Goal: Task Accomplishment & Management: Complete application form

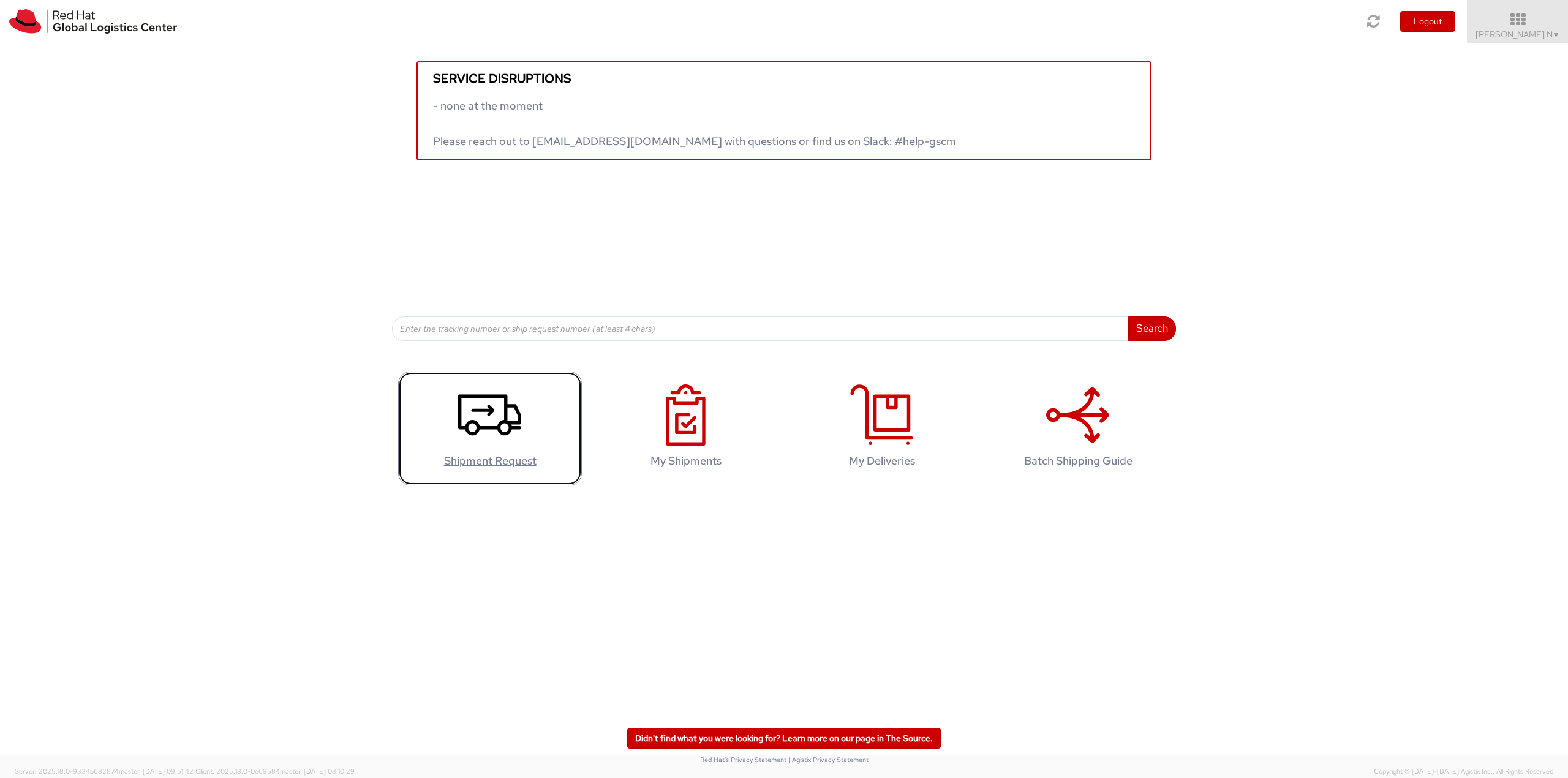
click at [502, 427] on icon at bounding box center [490, 415] width 63 height 62
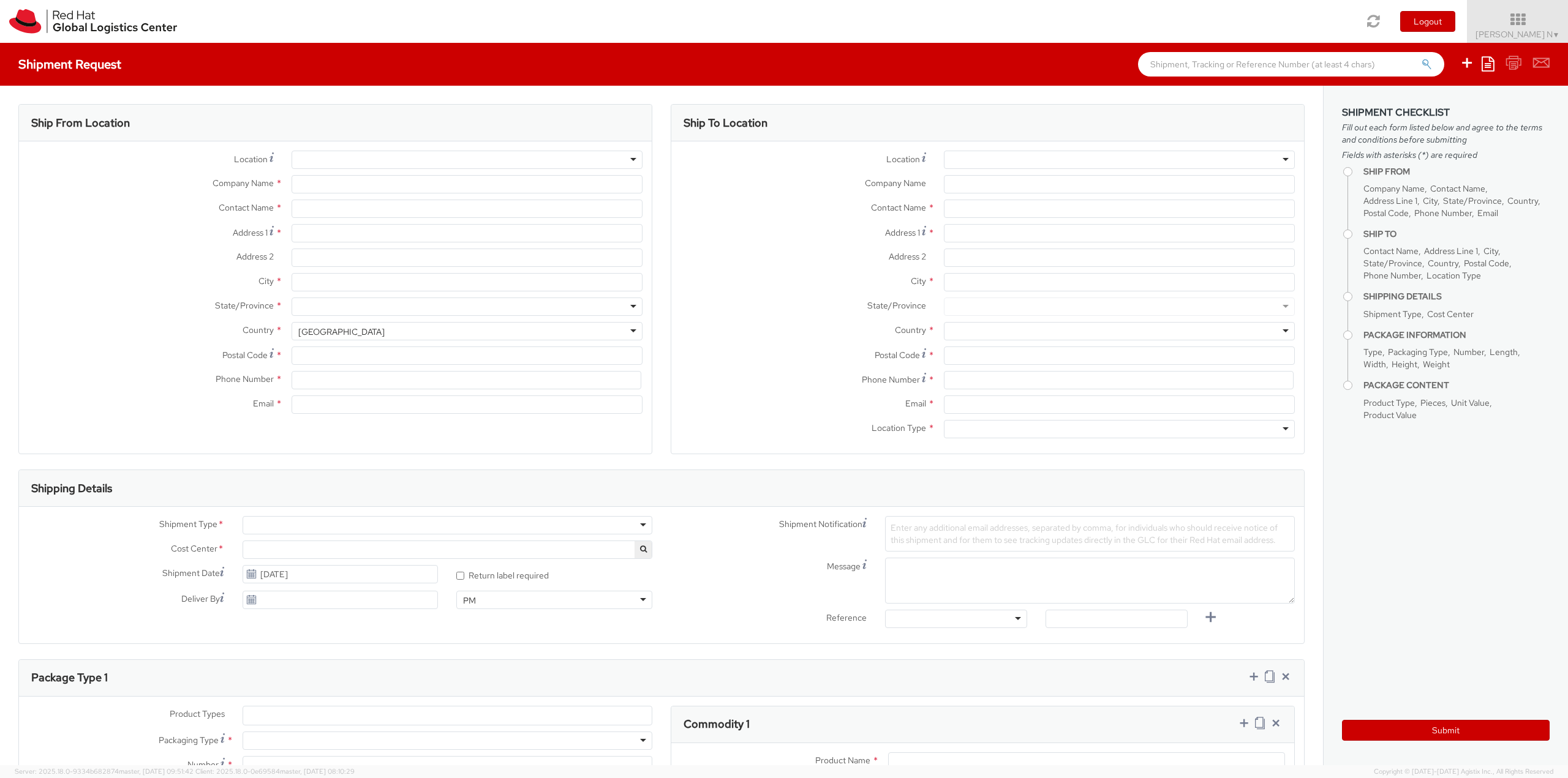
select select
select select "813"
click at [328, 205] on input "text" at bounding box center [467, 208] width 351 height 18
type input "Red Hat India Private Limited"
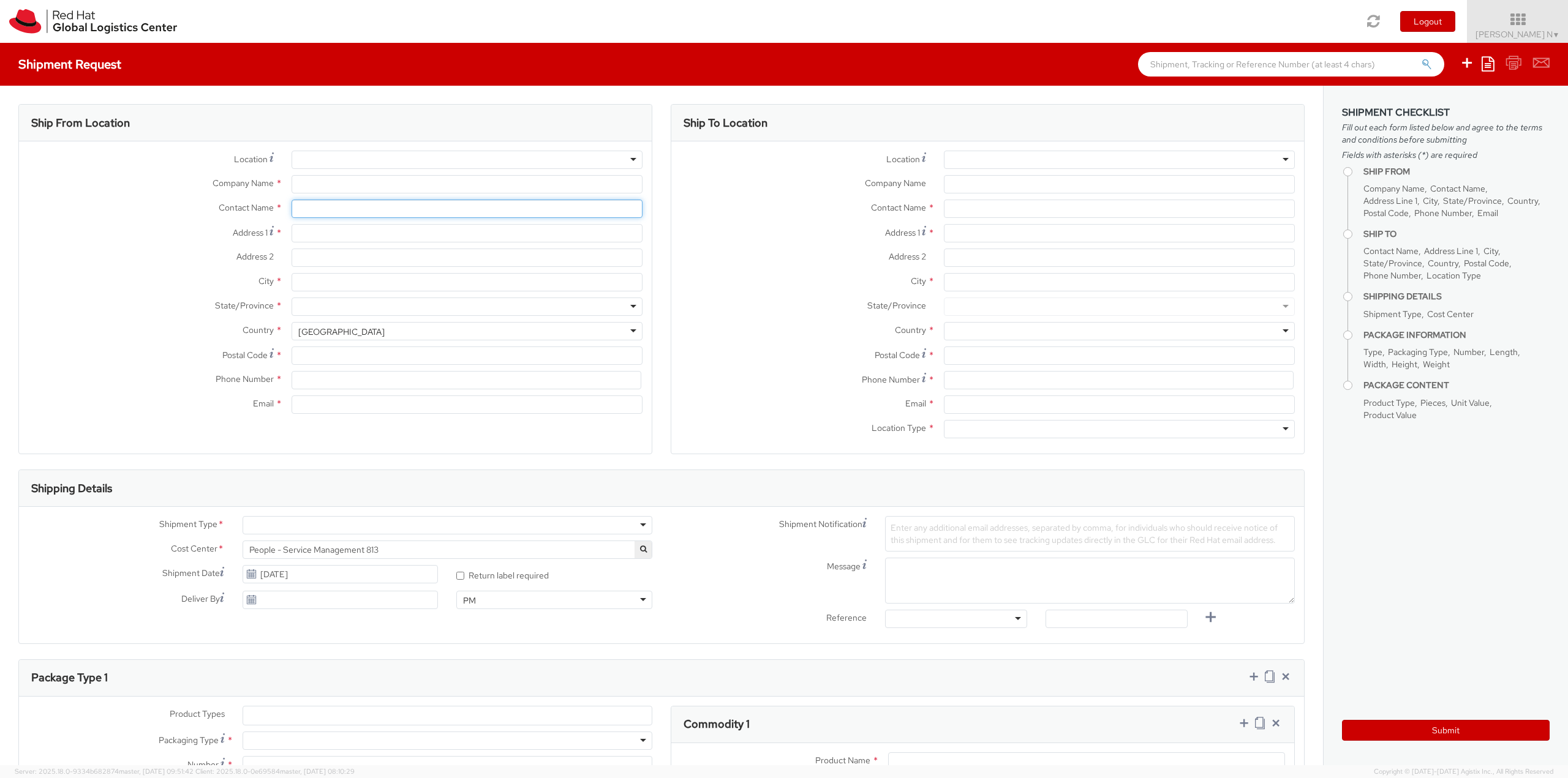
type input "[PERSON_NAME] N"
type input "Bagmane Constellation Business Park"
type input "FL 10, East Tower, Carina Building"
type input "BANGALORE"
type input "560037"
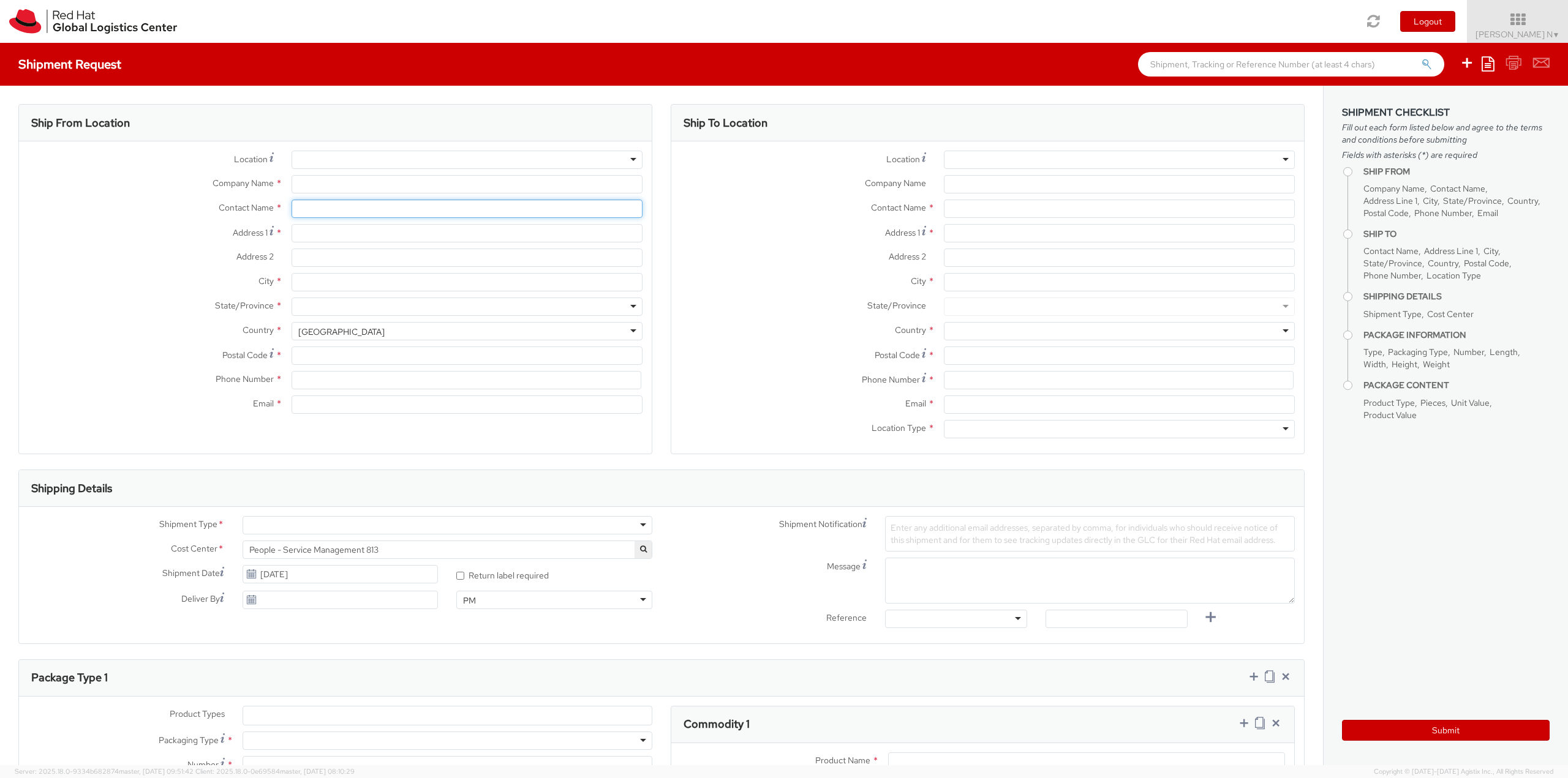
type input "918067935000"
type input "kkumarn@redhat.com"
select select "CM"
select select "KGS"
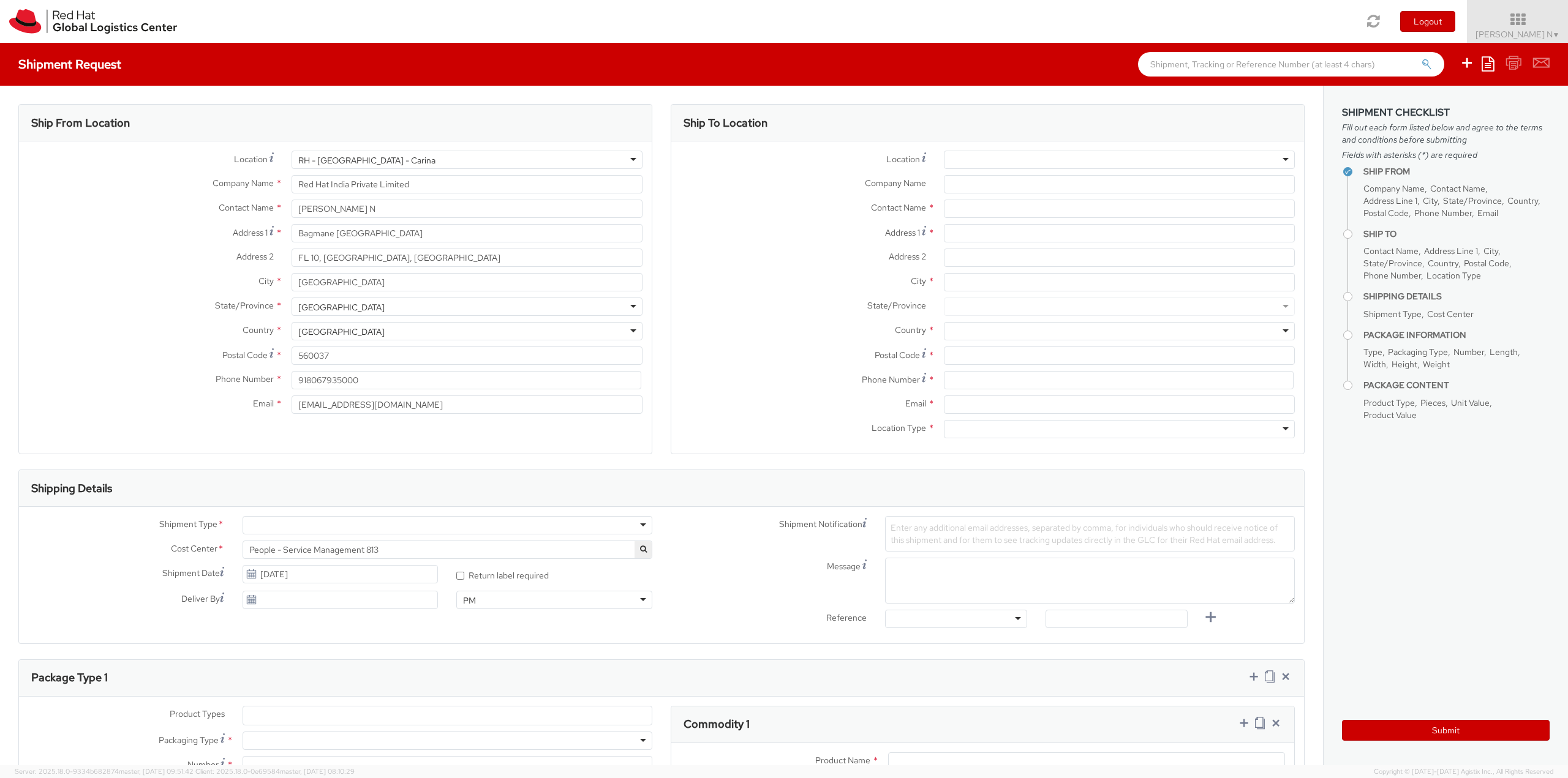
click at [465, 448] on div "Ship From Location Location * RH - Bangalore - Carina RH - Bangalore - Carina R…" at bounding box center [335, 279] width 634 height 350
click at [979, 207] on input "text" at bounding box center [1119, 208] width 351 height 18
click at [988, 210] on input "text" at bounding box center [1119, 208] width 351 height 18
paste input "Inderpreet Singh"
type input "Inderpreet Singh"
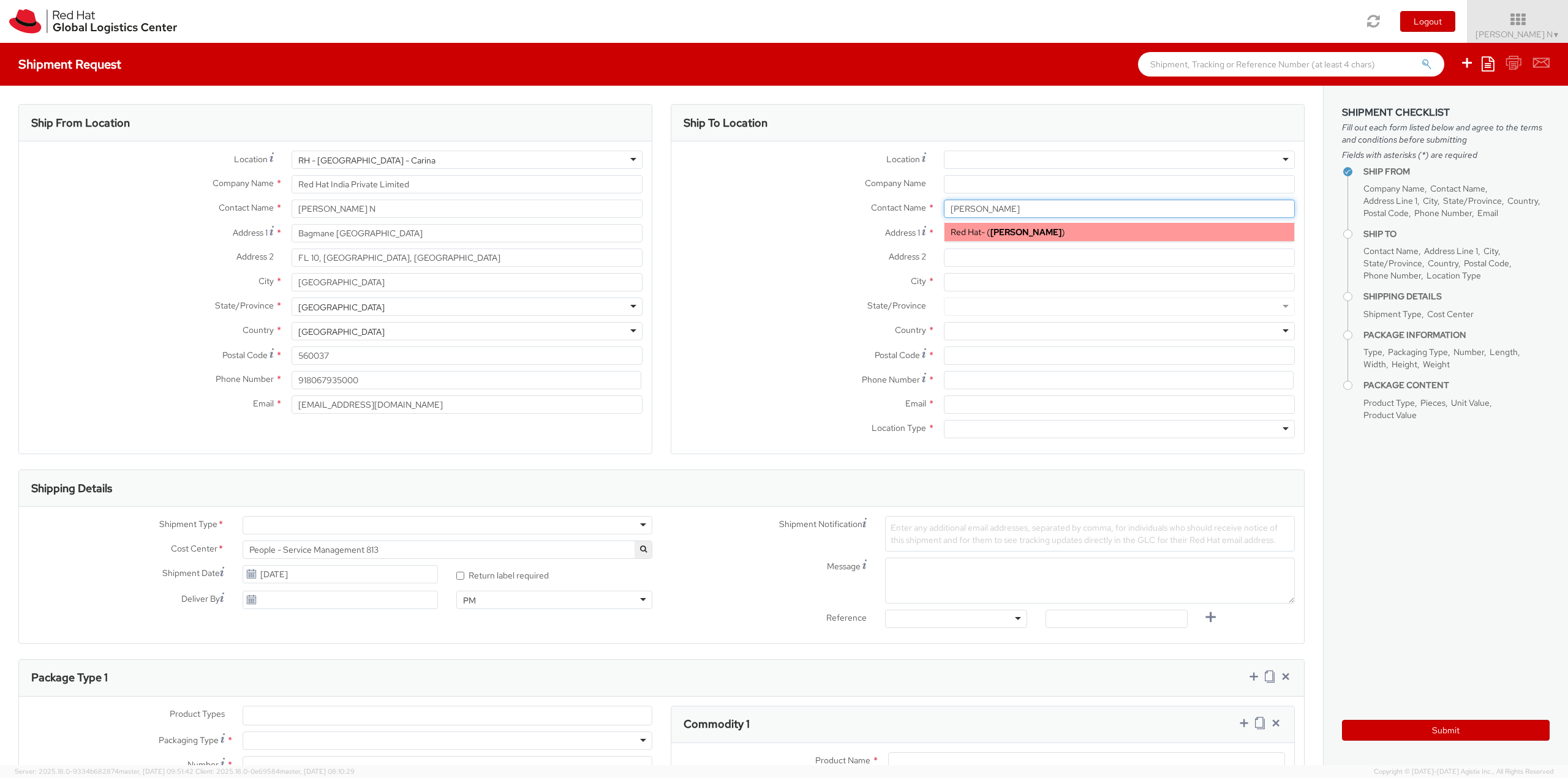
click at [1000, 229] on strong "Inderpreet Singh" at bounding box center [1025, 232] width 71 height 11
type input "Red Hat"
type input "indsingh@redhat.com"
type input "Inderpreet Singh"
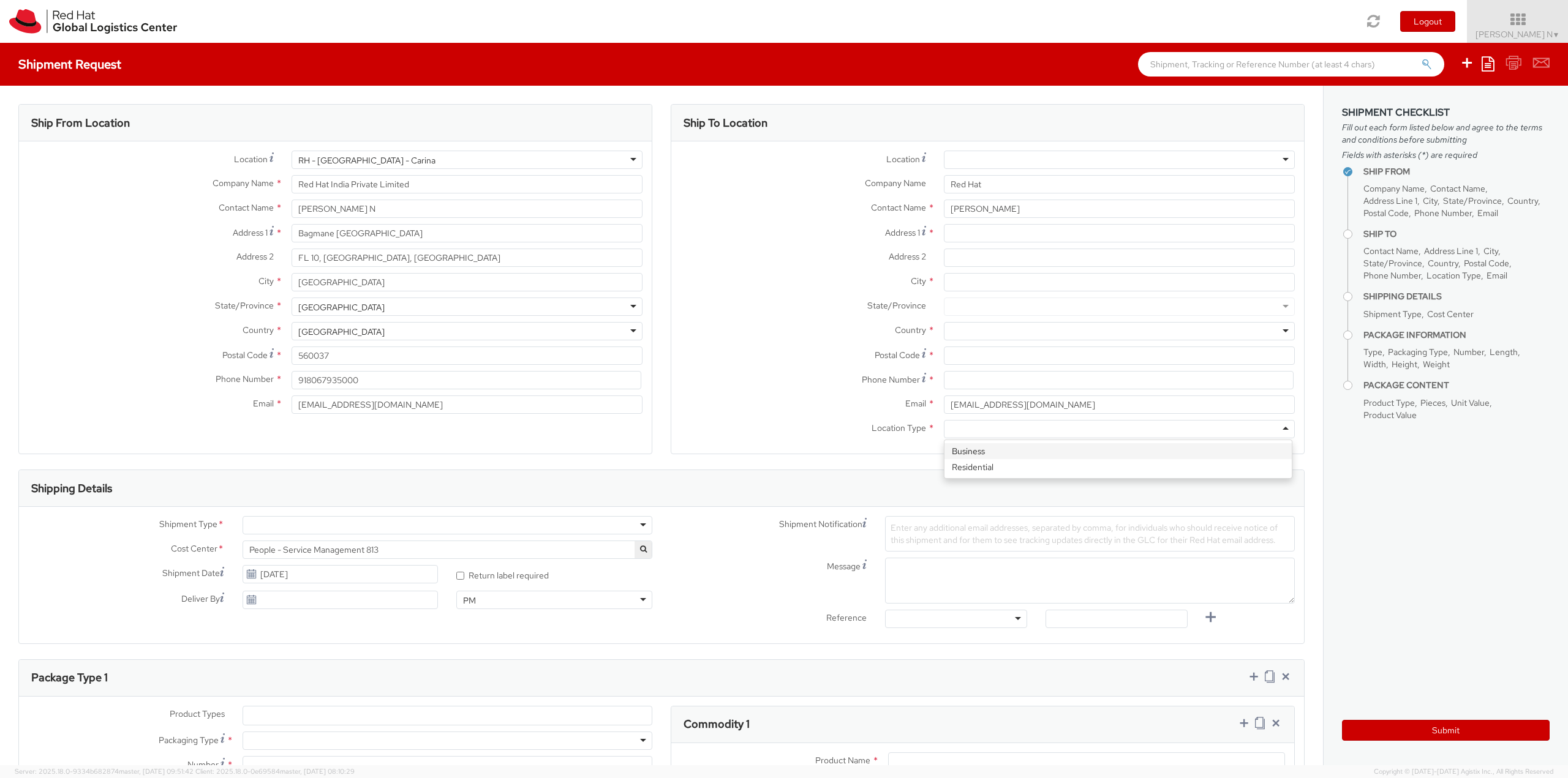
click at [973, 433] on div at bounding box center [1119, 429] width 351 height 18
click at [969, 234] on input "Address 1 *" at bounding box center [1119, 233] width 351 height 18
paste input "#3203, B-12, Vikas Nagar"
type input "#3203, B-12, Vikas Nagar"
click at [970, 255] on input "Address 2 *" at bounding box center [1119, 258] width 351 height 18
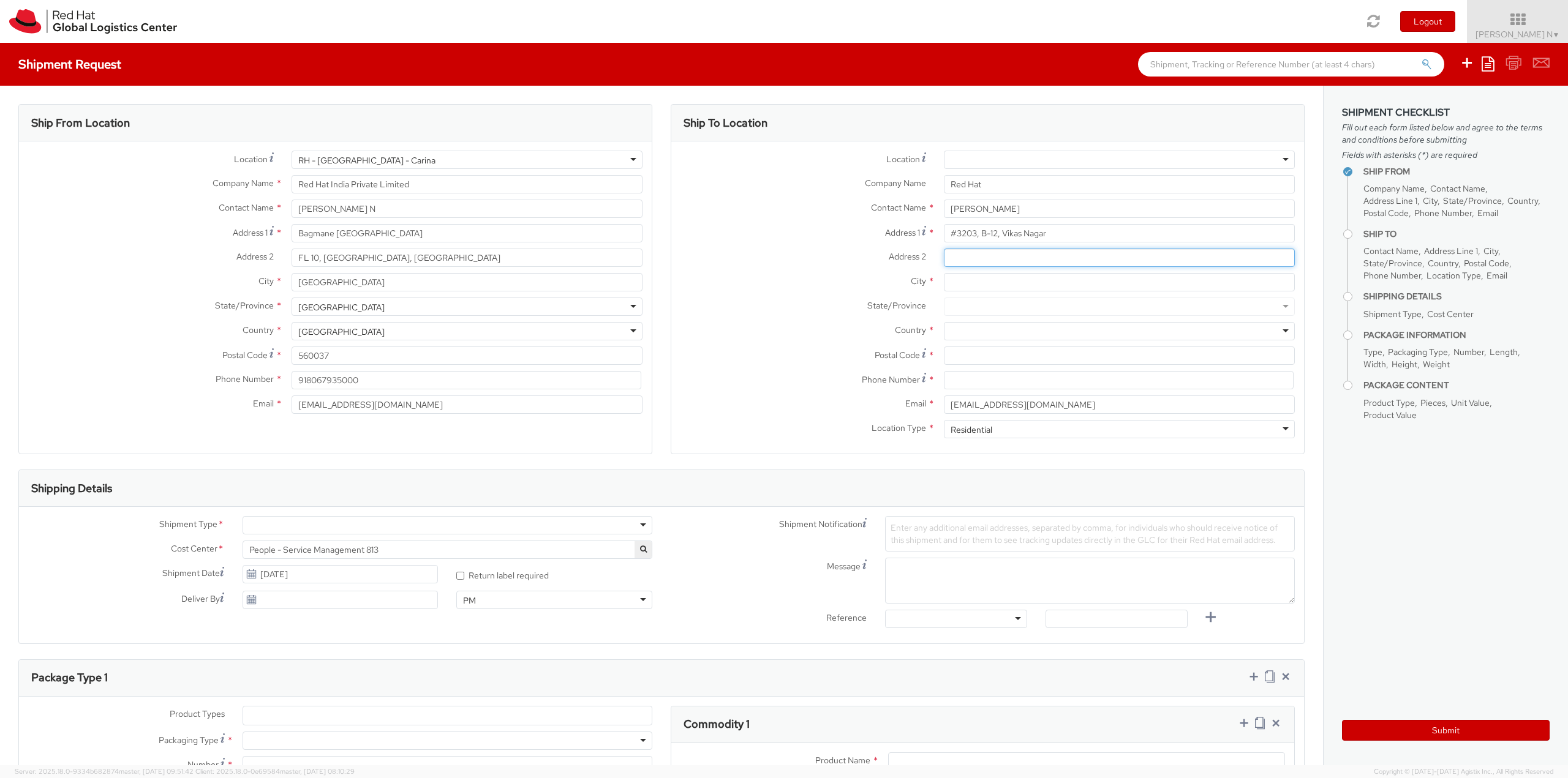
paste input "Naya Gaon"
type input "Naya Gaon"
click at [965, 281] on input "City *" at bounding box center [1119, 282] width 351 height 18
click at [962, 287] on input "City *" at bounding box center [1119, 282] width 351 height 18
paste input "SAS Nagar"
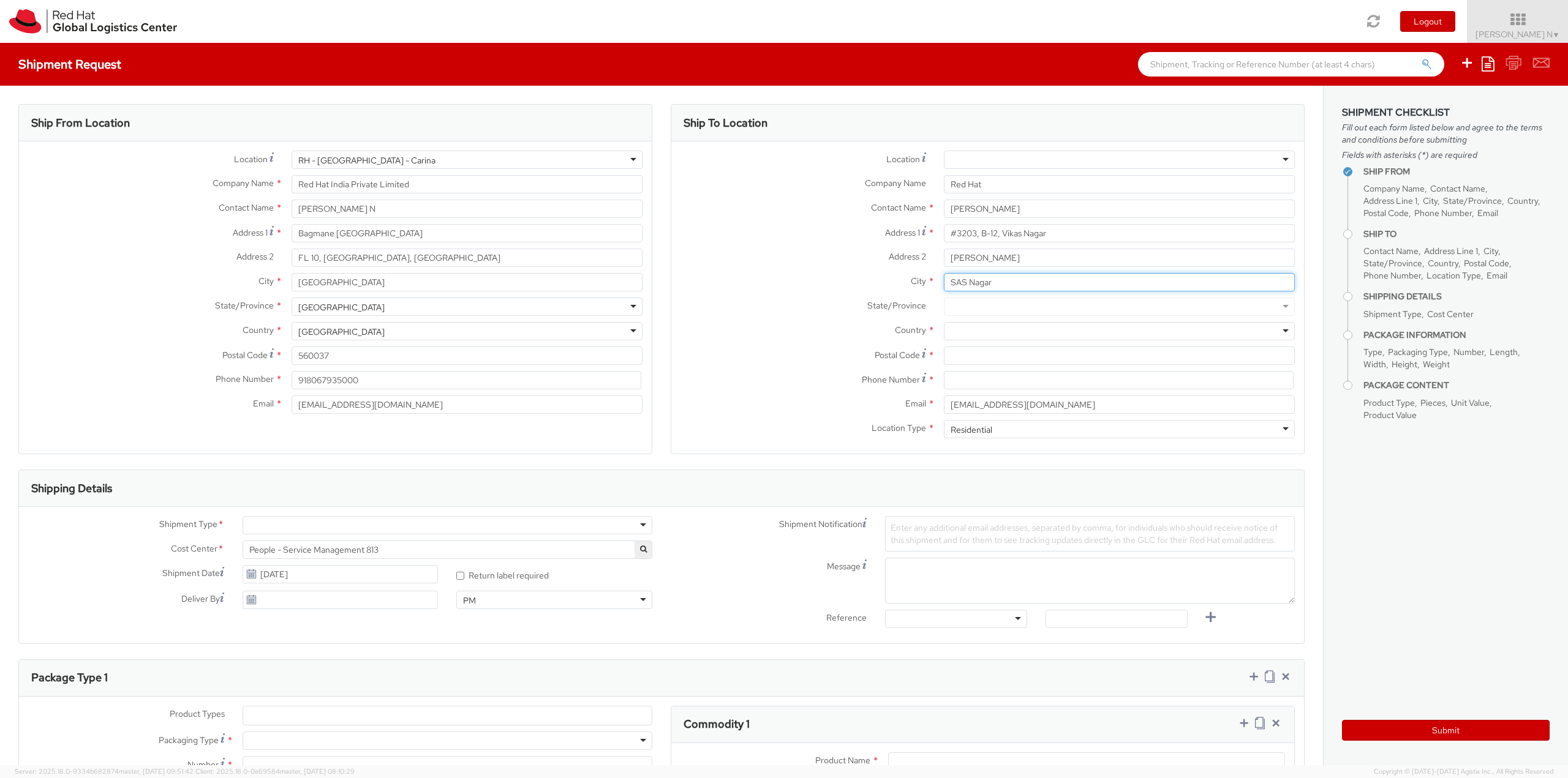
type input "SAS Nagar"
click at [969, 330] on div at bounding box center [1119, 331] width 351 height 18
type input "india"
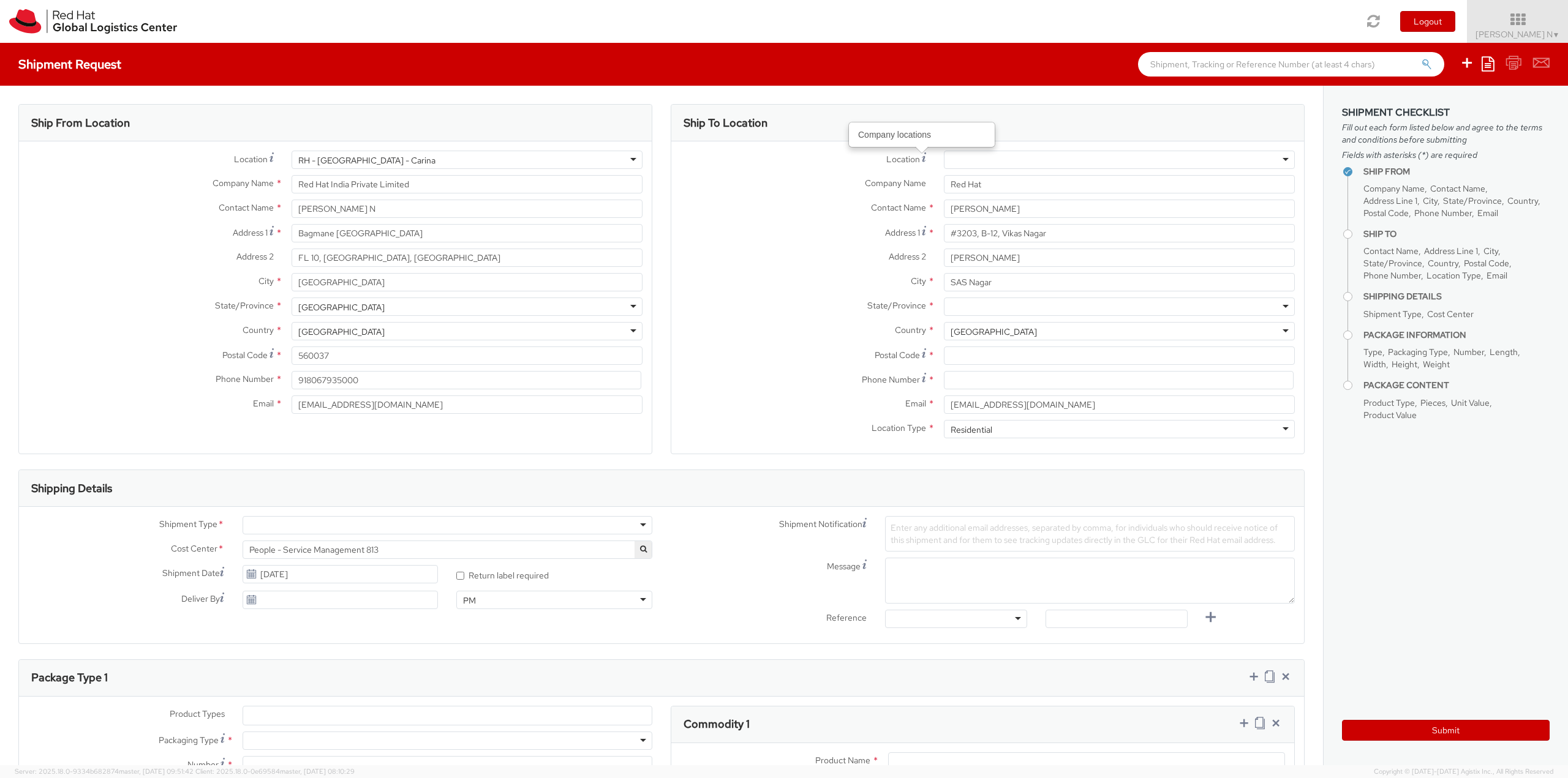
click at [951, 303] on div at bounding box center [1119, 307] width 351 height 18
paste input "Punjab"
type input "Punjab"
click at [1001, 359] on input "Postal Code *" at bounding box center [1119, 355] width 351 height 18
click at [982, 356] on input "Postal Code *" at bounding box center [1119, 355] width 351 height 18
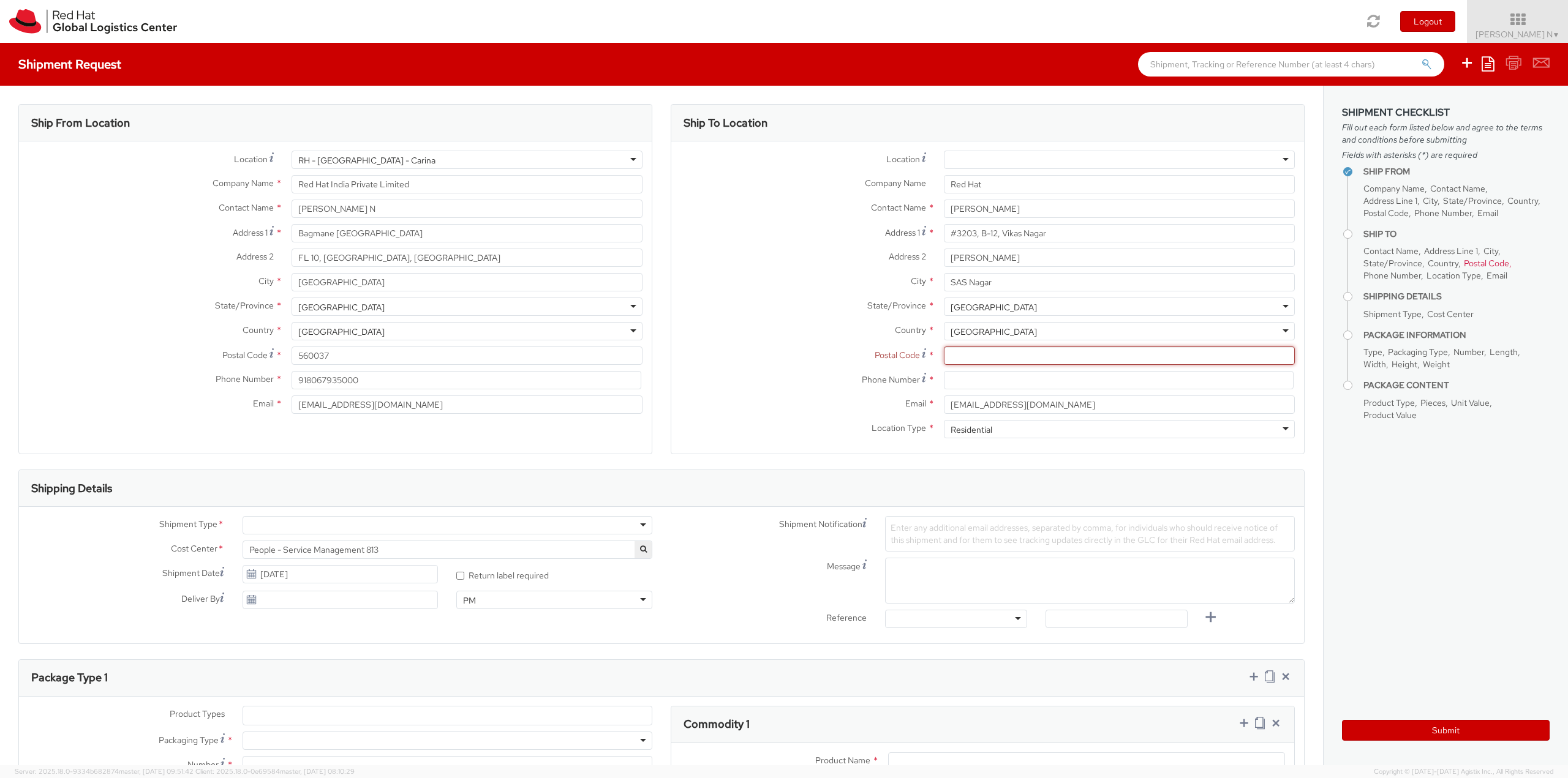
paste input "160103"
type input "160103"
click at [974, 382] on input at bounding box center [1119, 380] width 350 height 18
click at [1047, 376] on input at bounding box center [1119, 380] width 350 height 18
paste input "+91-7814237437"
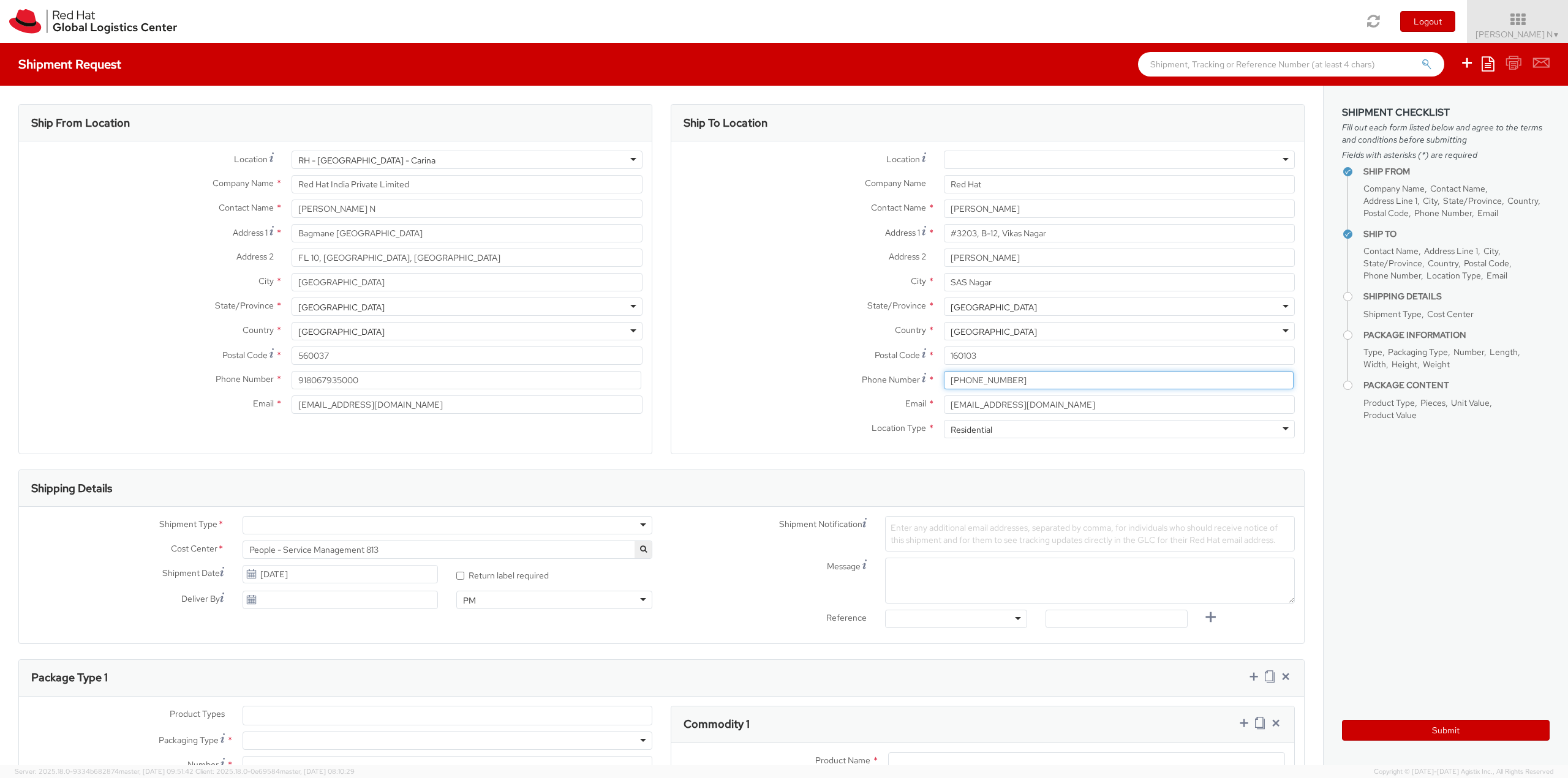
type input "+91-7814237437"
click at [700, 350] on label "Postal Code *" at bounding box center [804, 354] width 264 height 17
click at [944, 350] on input "160103" at bounding box center [1119, 355] width 351 height 18
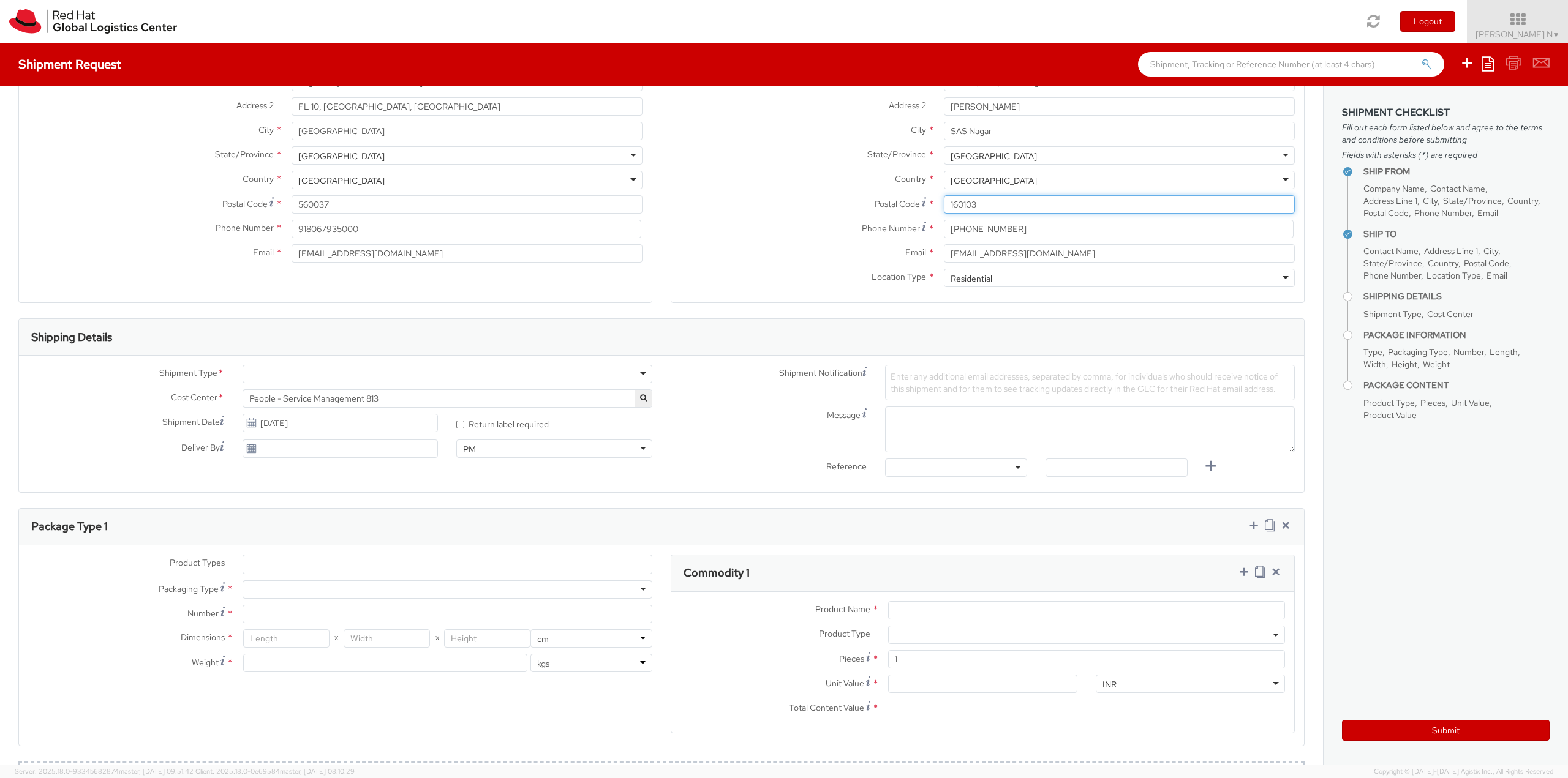
scroll to position [245, 0]
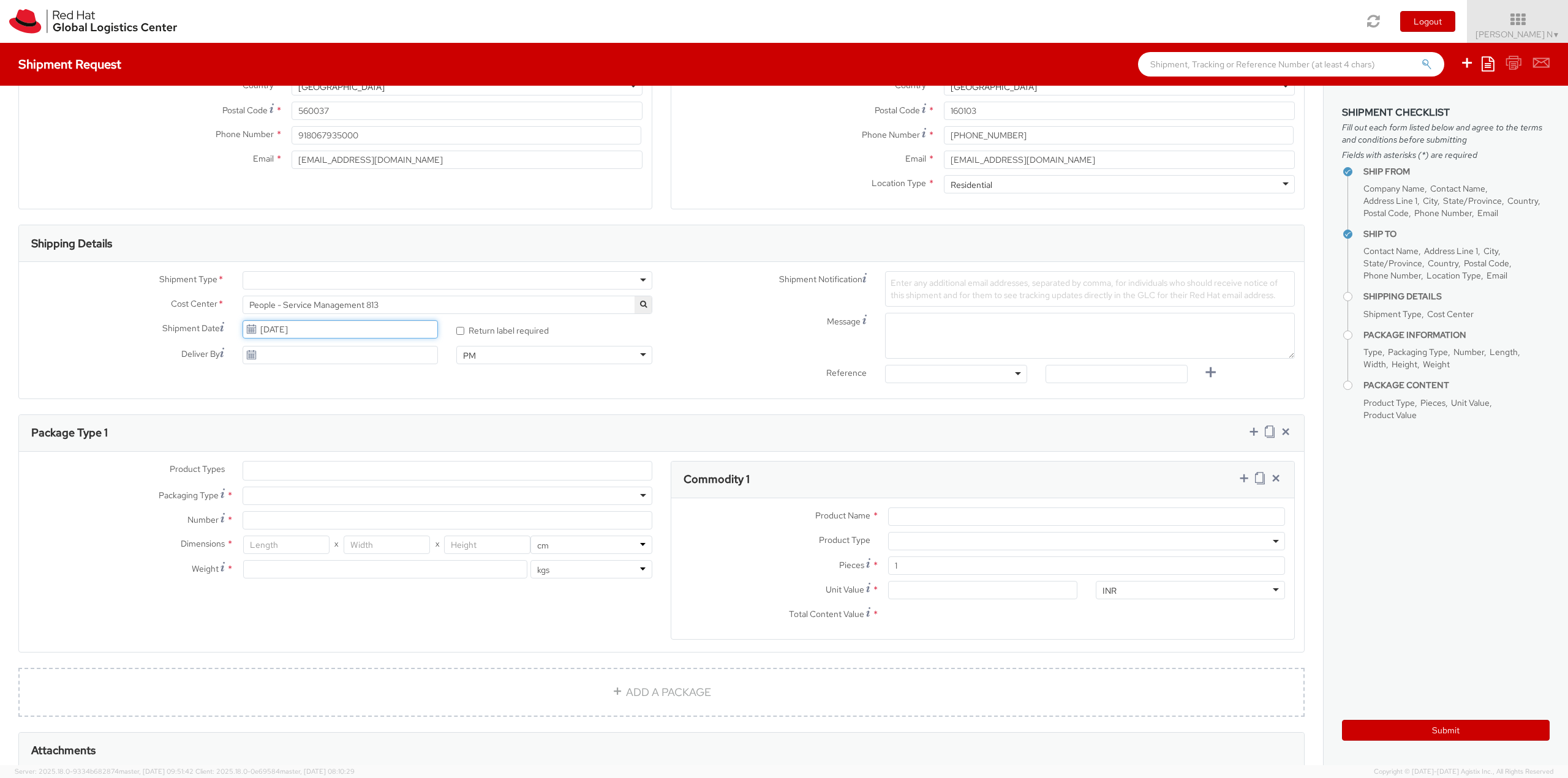
click at [334, 328] on input "09/01/2025" at bounding box center [340, 329] width 196 height 18
click at [302, 389] on td "2" at bounding box center [302, 389] width 22 height 18
type input "09/02/2025"
click at [948, 339] on textarea "Message" at bounding box center [1090, 336] width 410 height 46
click at [940, 328] on textarea "Message" at bounding box center [1090, 336] width 410 height 46
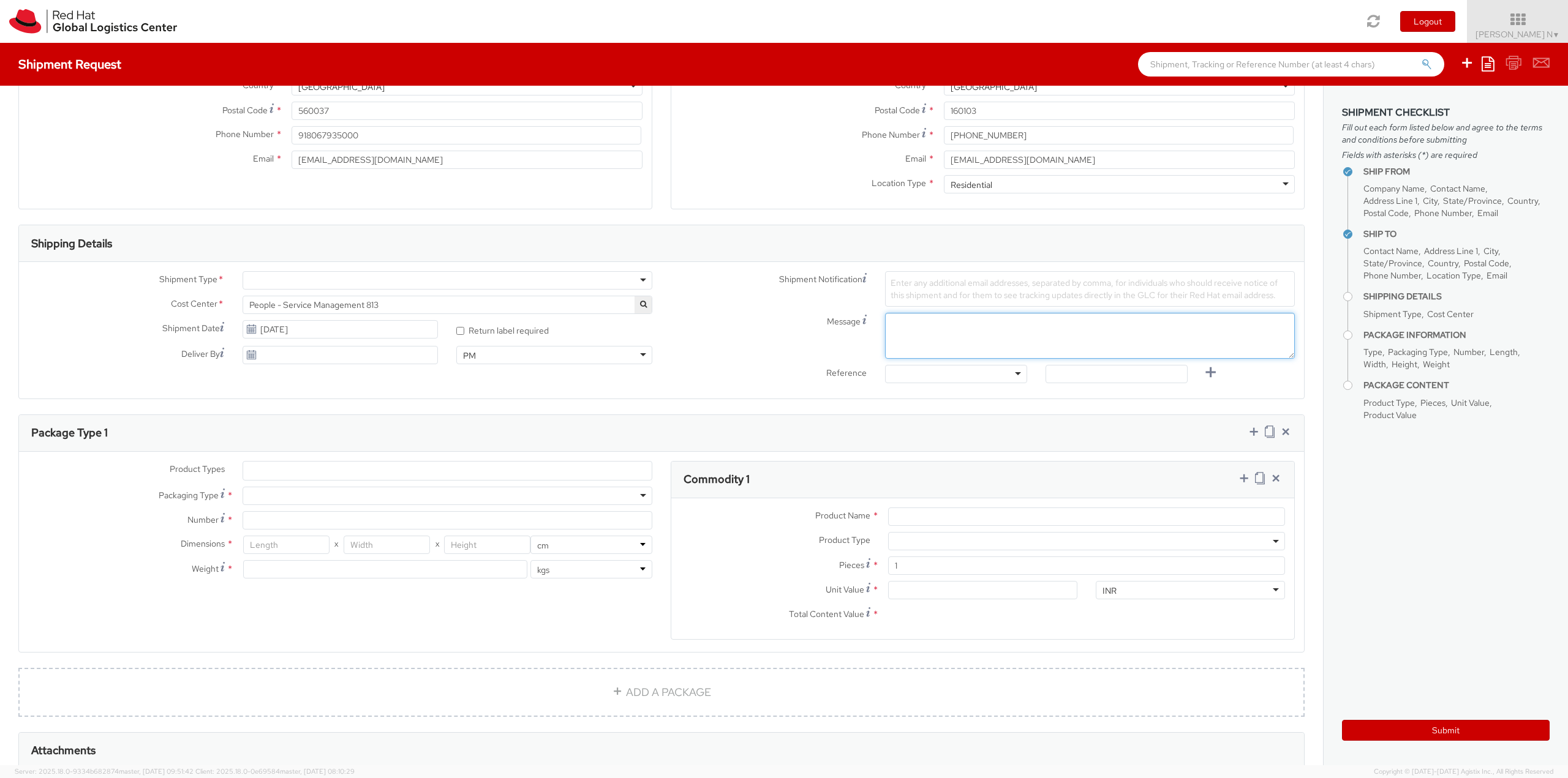
paste textarea "Red Hat Employee Security ID Badge"
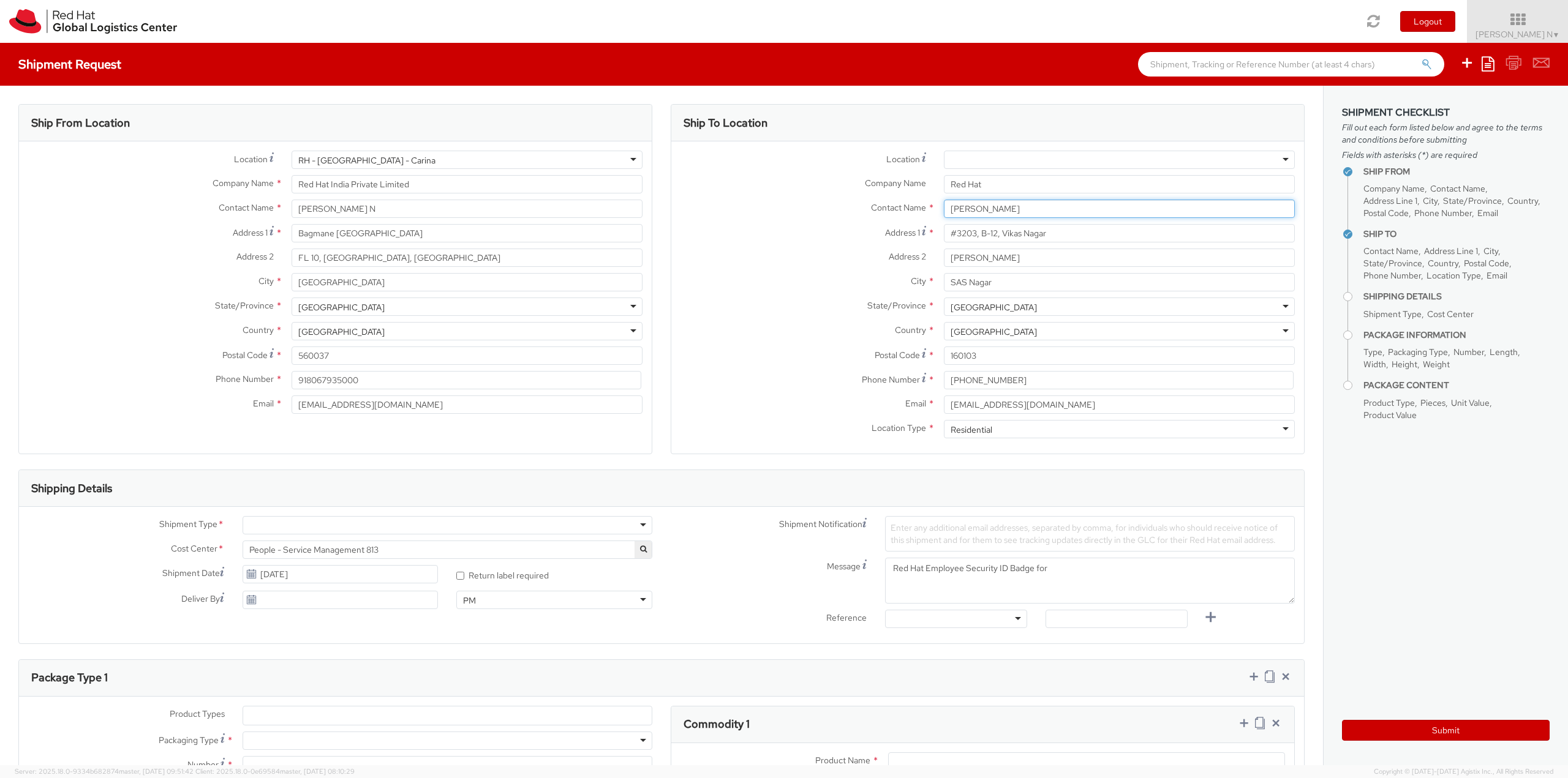
drag, startPoint x: 953, startPoint y: 207, endPoint x: 835, endPoint y: 209, distance: 118.0
click at [837, 209] on div "Contact Name * Inderpreet Singh Inderpreet Singh Red Hat - ( Inderpreet Singh )" at bounding box center [988, 208] width 633 height 18
click at [1081, 577] on textarea "Red Hat Employee Security ID Badge for" at bounding box center [1090, 581] width 410 height 46
paste textarea "Inderpreet Singh"
type textarea "Red Hat Employee Security ID Badge for Inderpreet Singh"
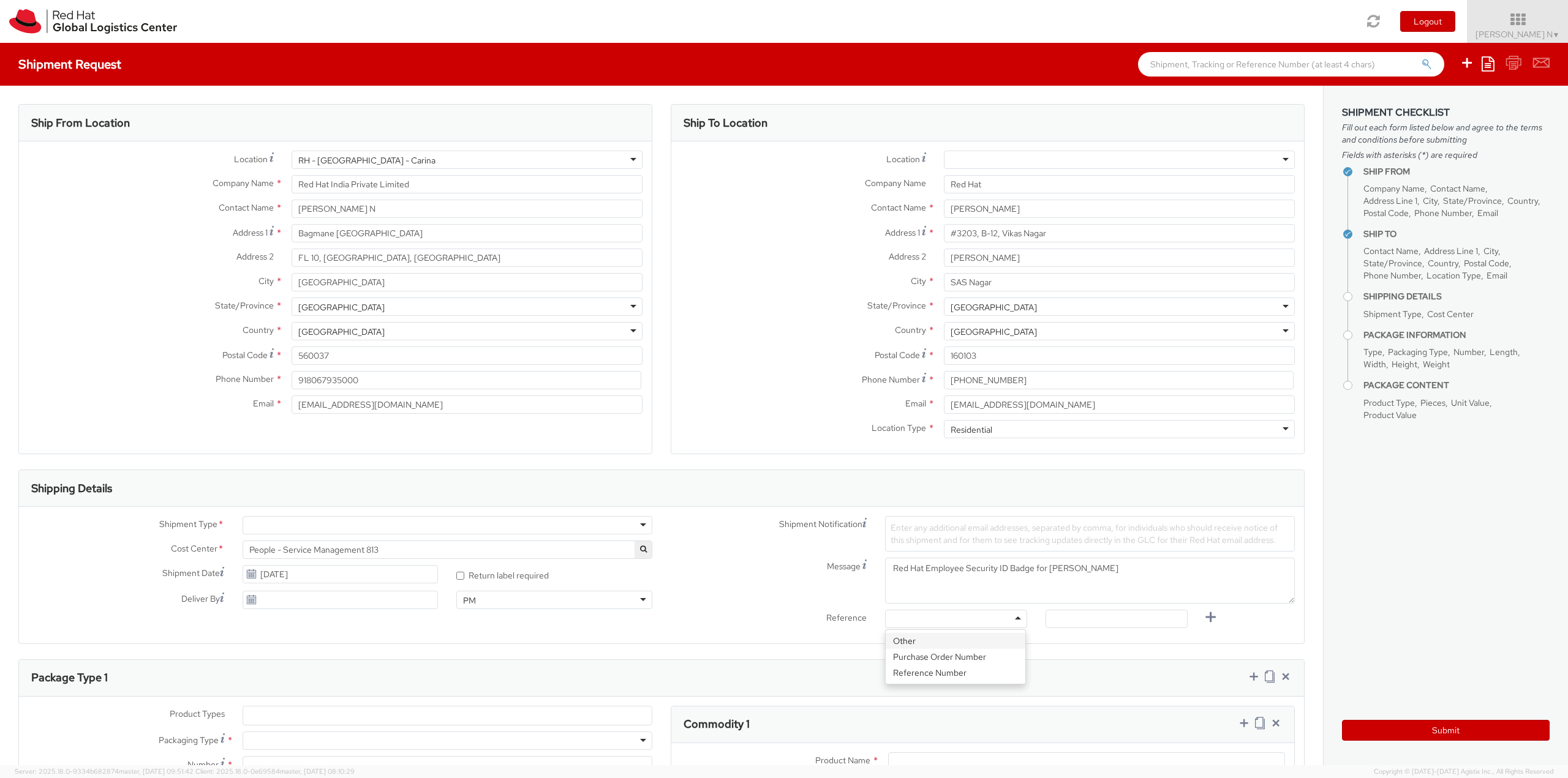
click at [929, 619] on div at bounding box center [957, 619] width 142 height 18
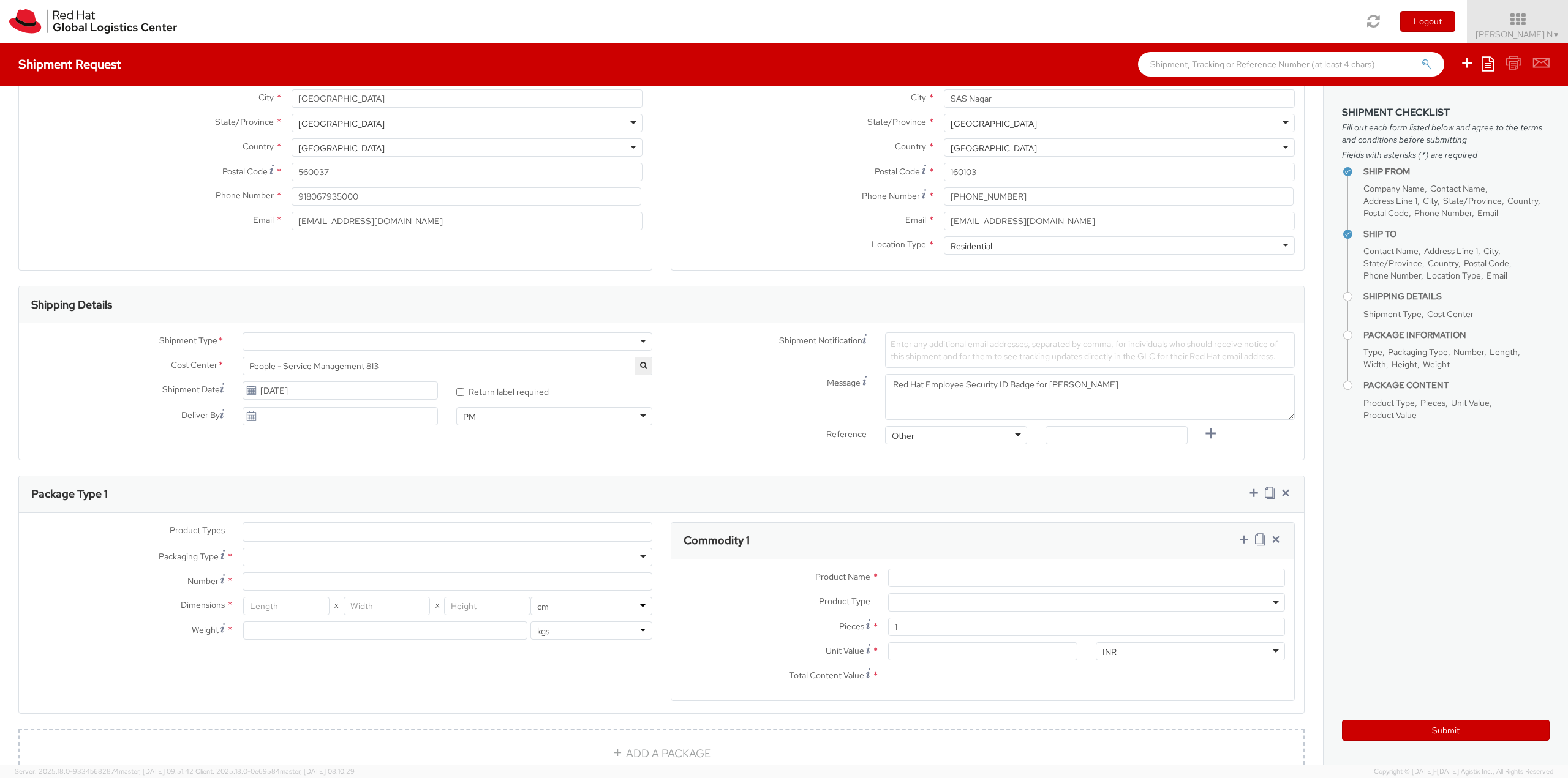
scroll to position [245, 0]
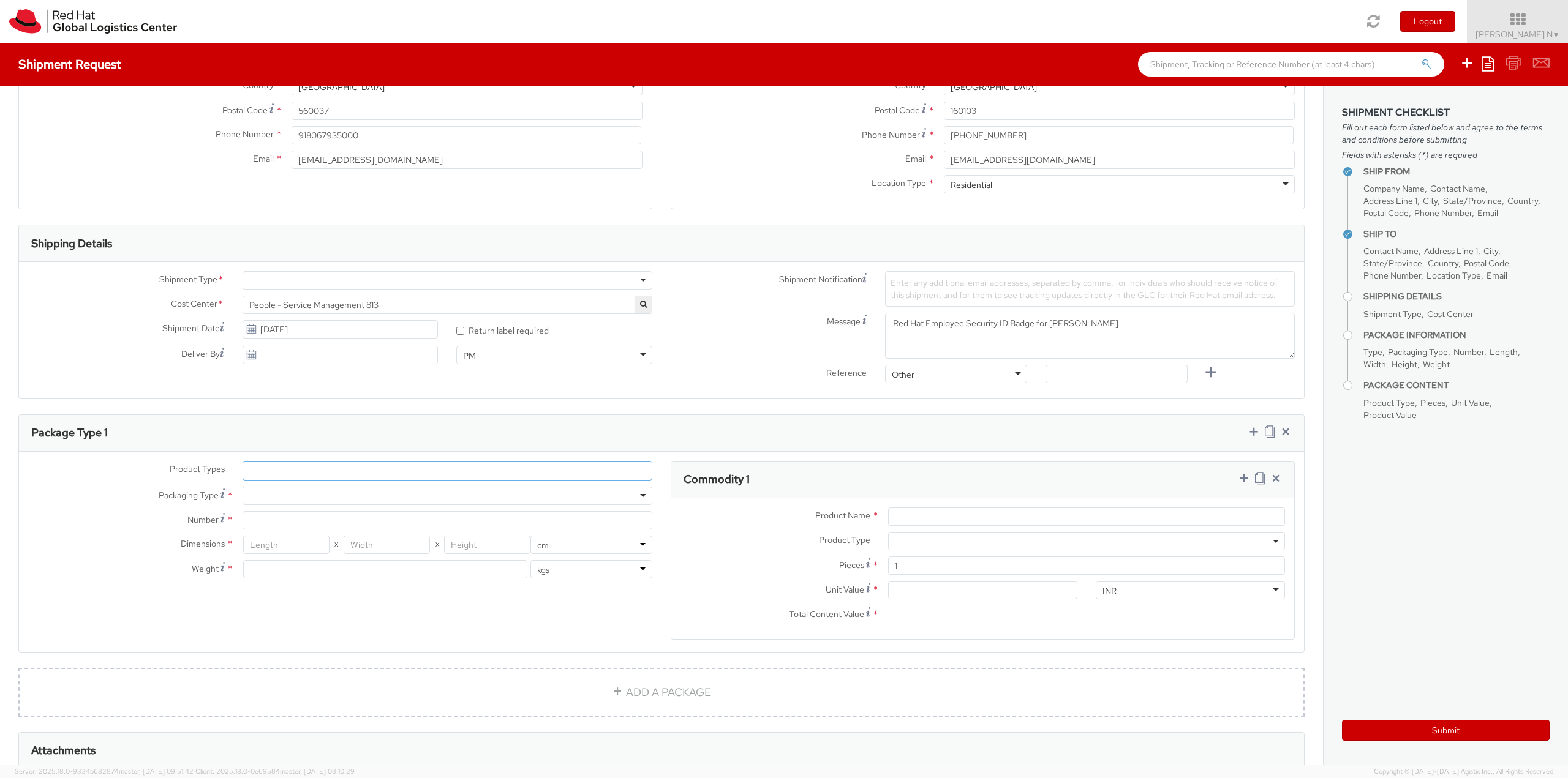
click at [376, 471] on ul at bounding box center [448, 470] width 409 height 18
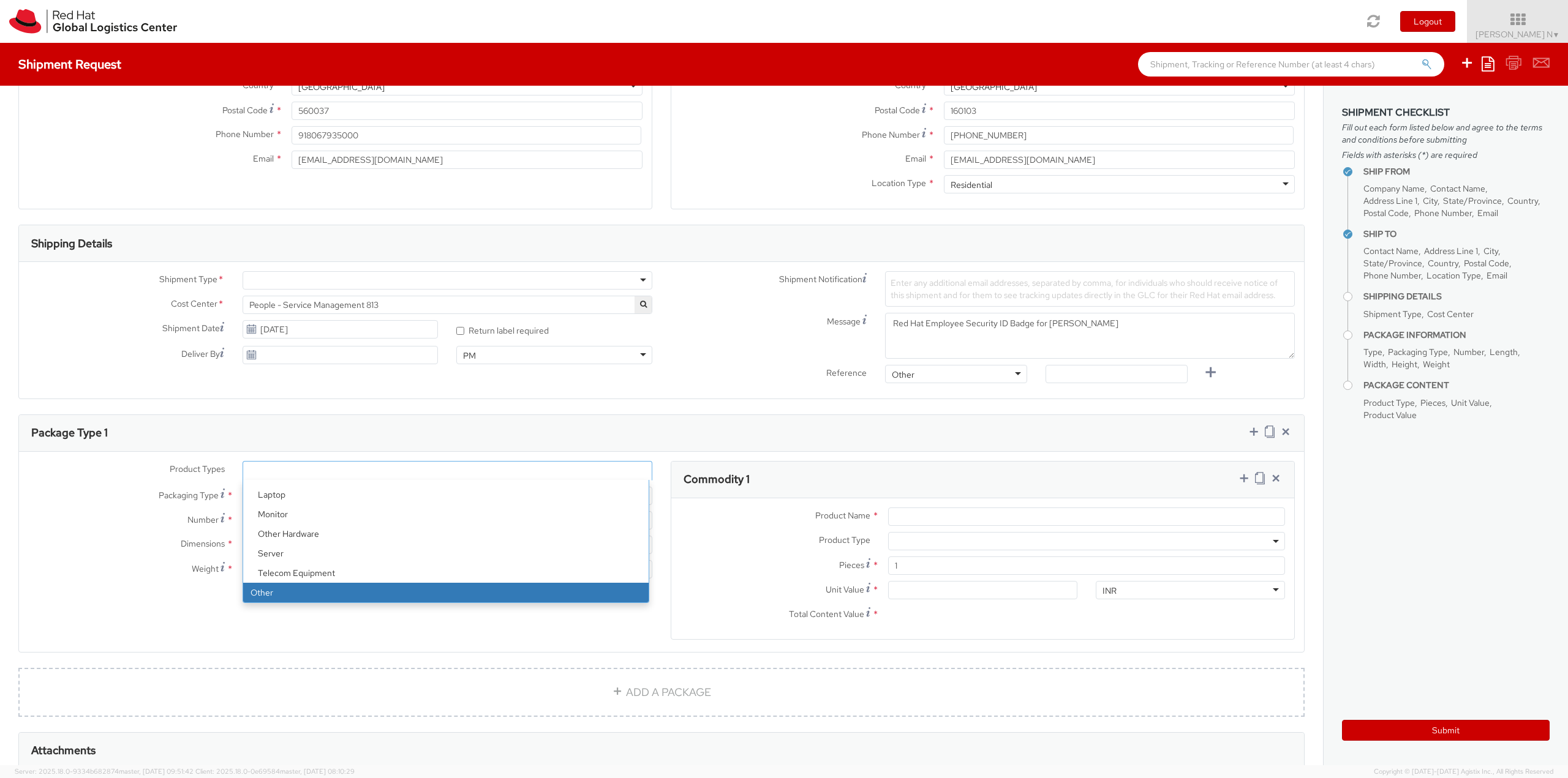
select select "OTHER"
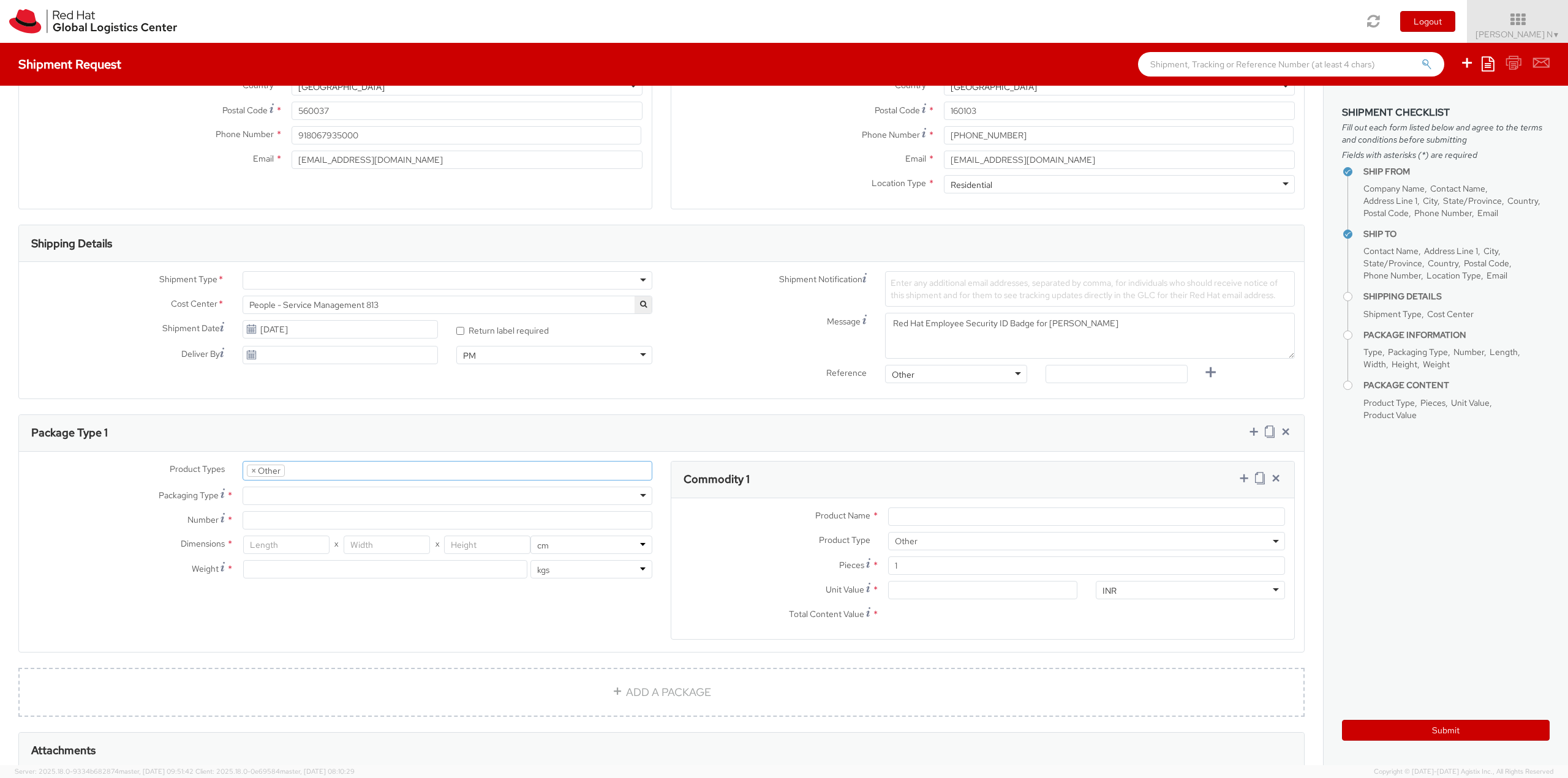
scroll to position [93, 0]
click at [320, 490] on div at bounding box center [448, 496] width 410 height 18
type input "1"
type input "24.13"
type input "31.75"
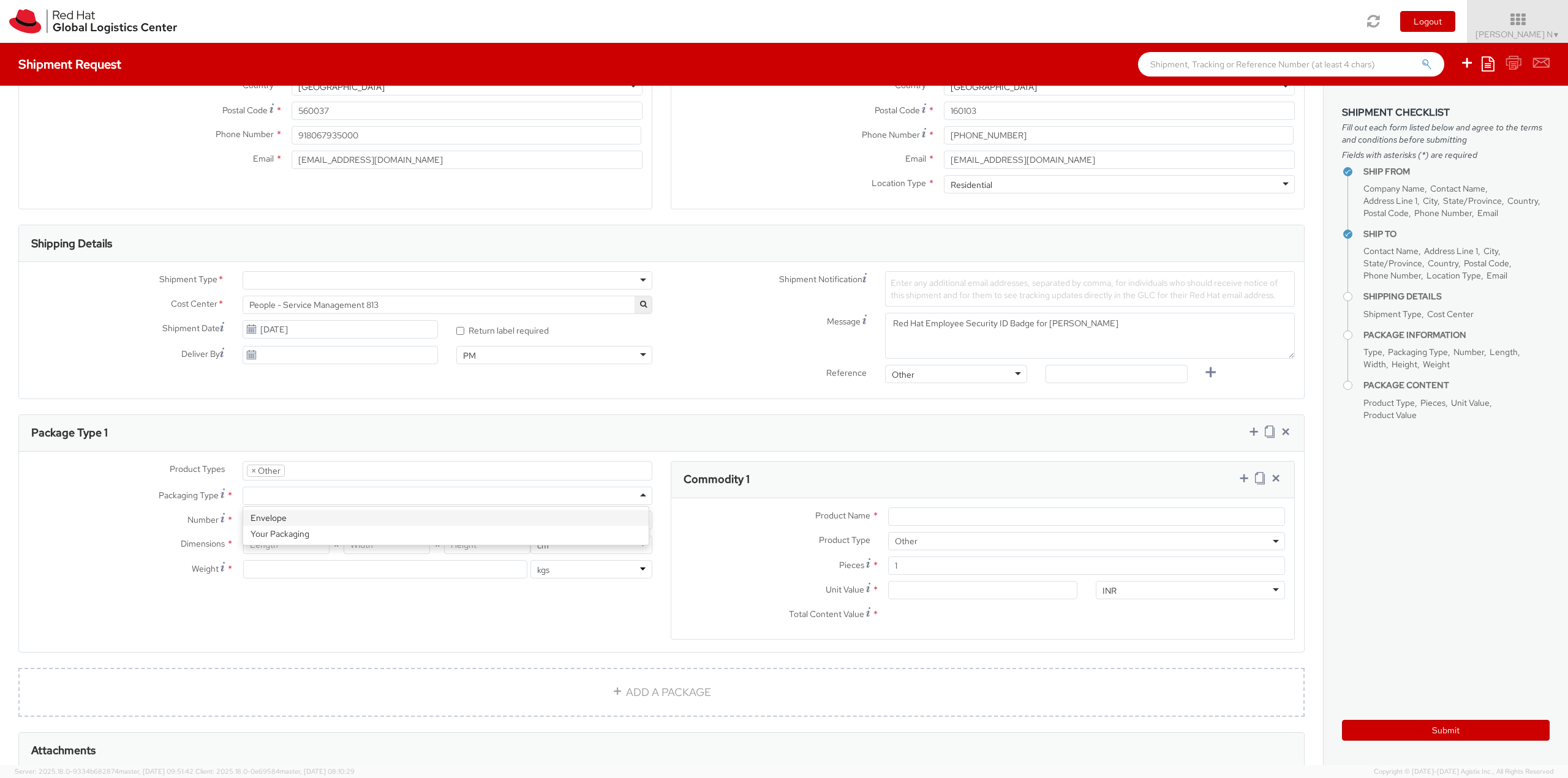
type input "0.64"
type input "0.5"
click at [1238, 478] on icon at bounding box center [1244, 478] width 12 height 12
select select
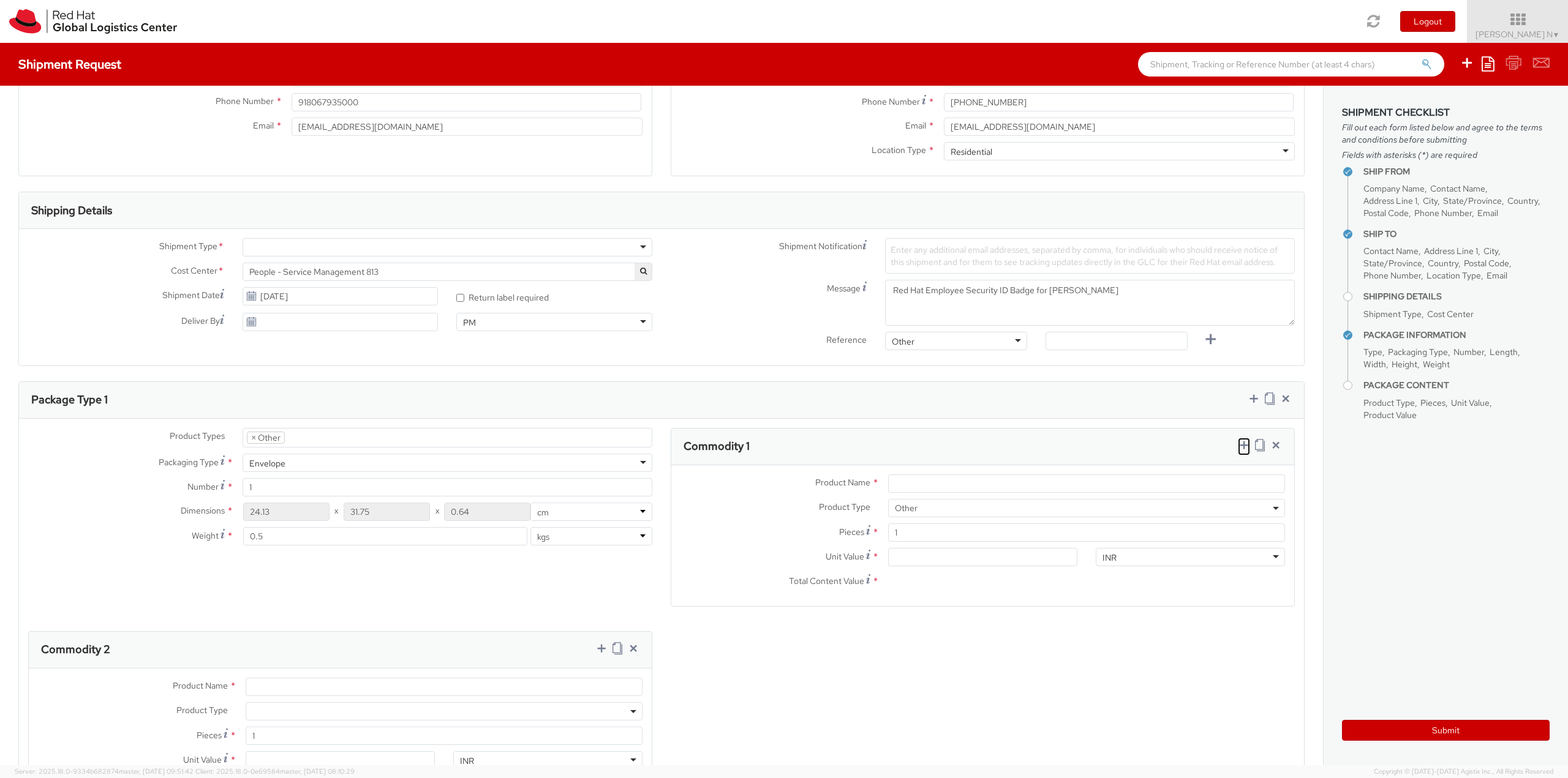
scroll to position [490, 0]
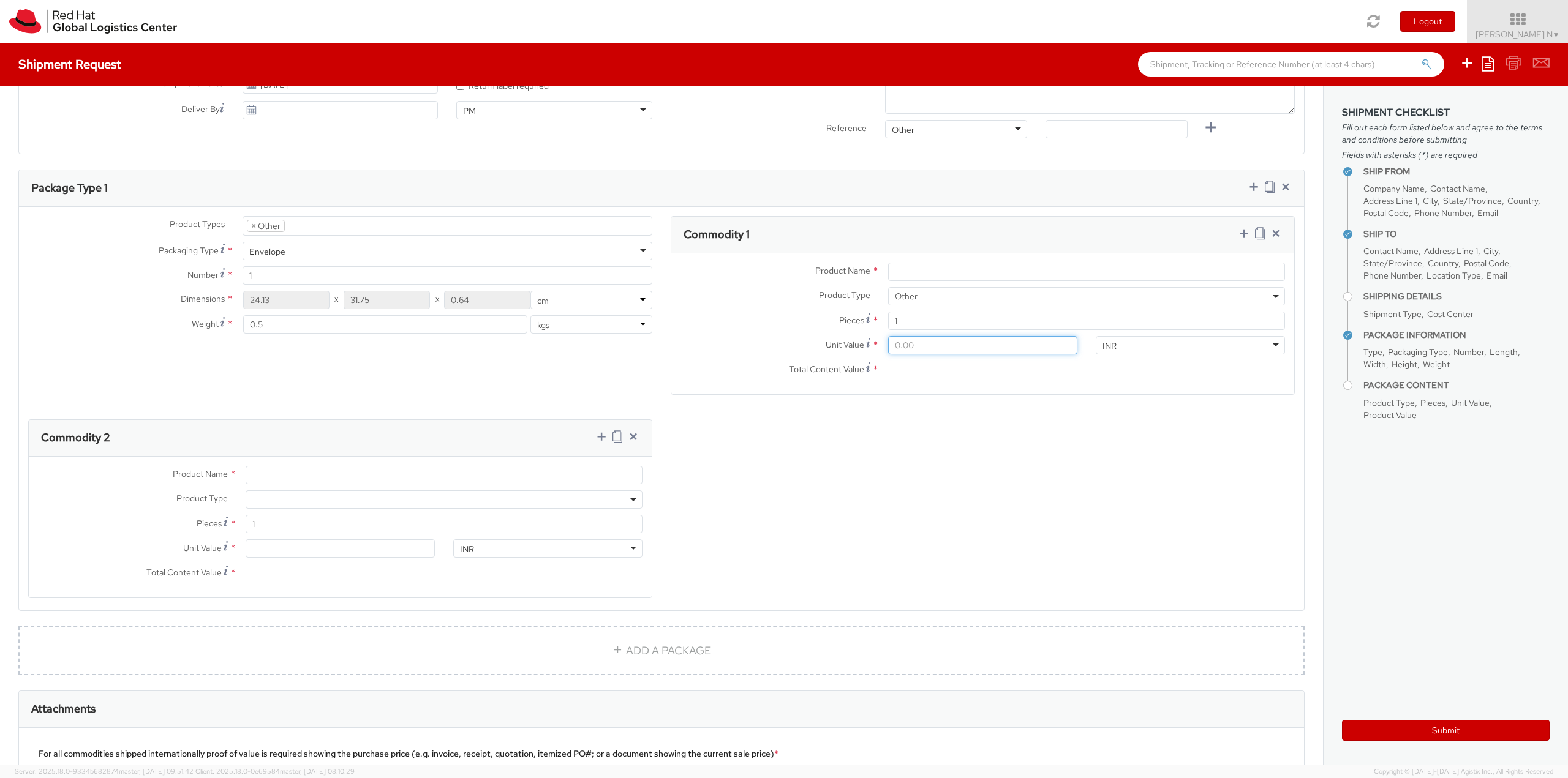
click at [920, 345] on input "Unit Value *" at bounding box center [982, 345] width 189 height 18
click at [950, 270] on input "Product Name *" at bounding box center [1086, 272] width 397 height 18
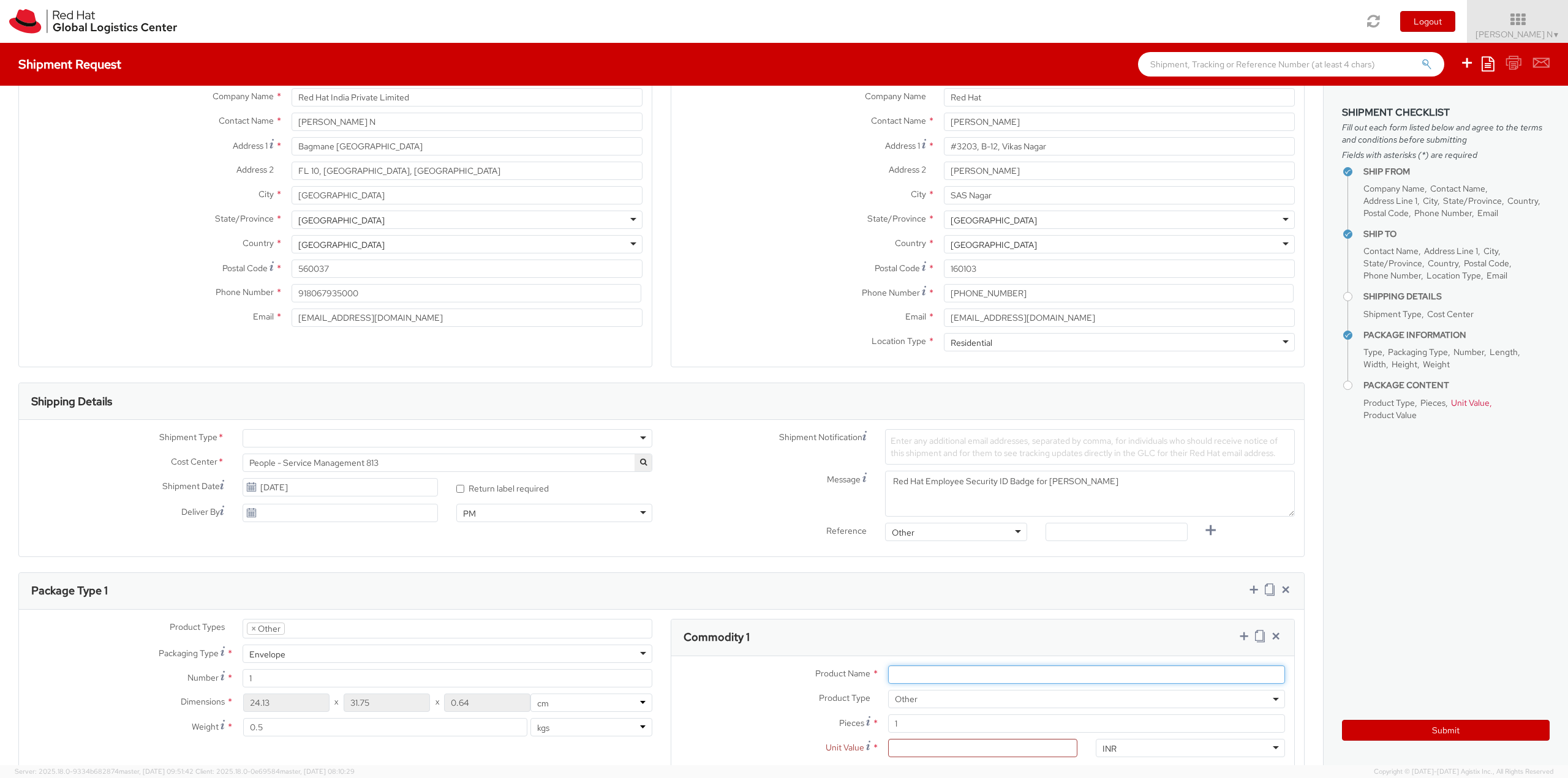
scroll to position [184, 0]
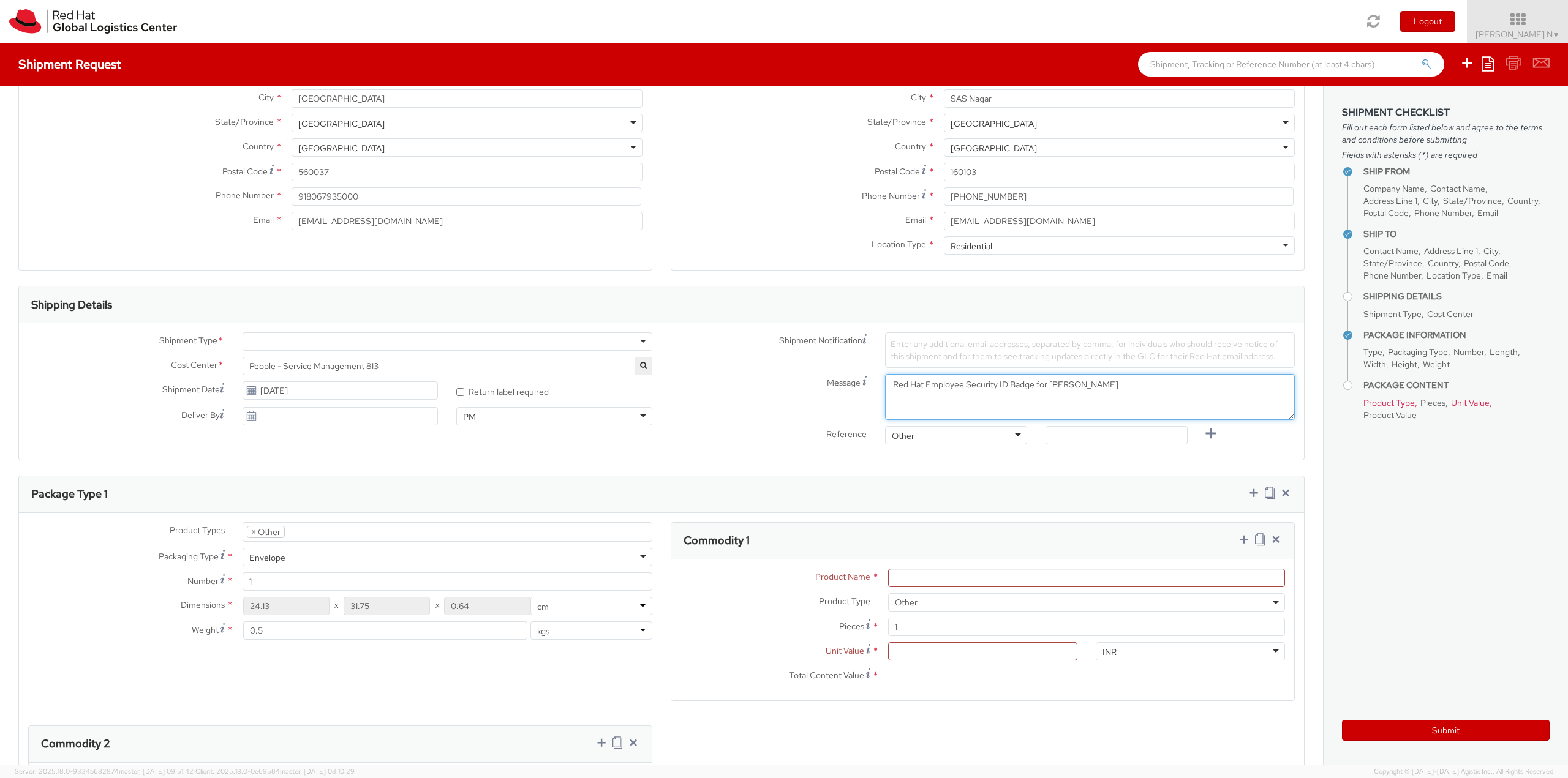
drag, startPoint x: 1029, startPoint y: 386, endPoint x: 879, endPoint y: 388, distance: 150.0
click at [886, 388] on textarea "Red Hat Employee Security ID Badge for Inderpreet Singh" at bounding box center [1090, 397] width 410 height 46
click at [971, 582] on input "Product Name *" at bounding box center [1086, 578] width 397 height 18
type input "ID Badge"
click at [937, 657] on input "Unit Value *" at bounding box center [982, 651] width 189 height 18
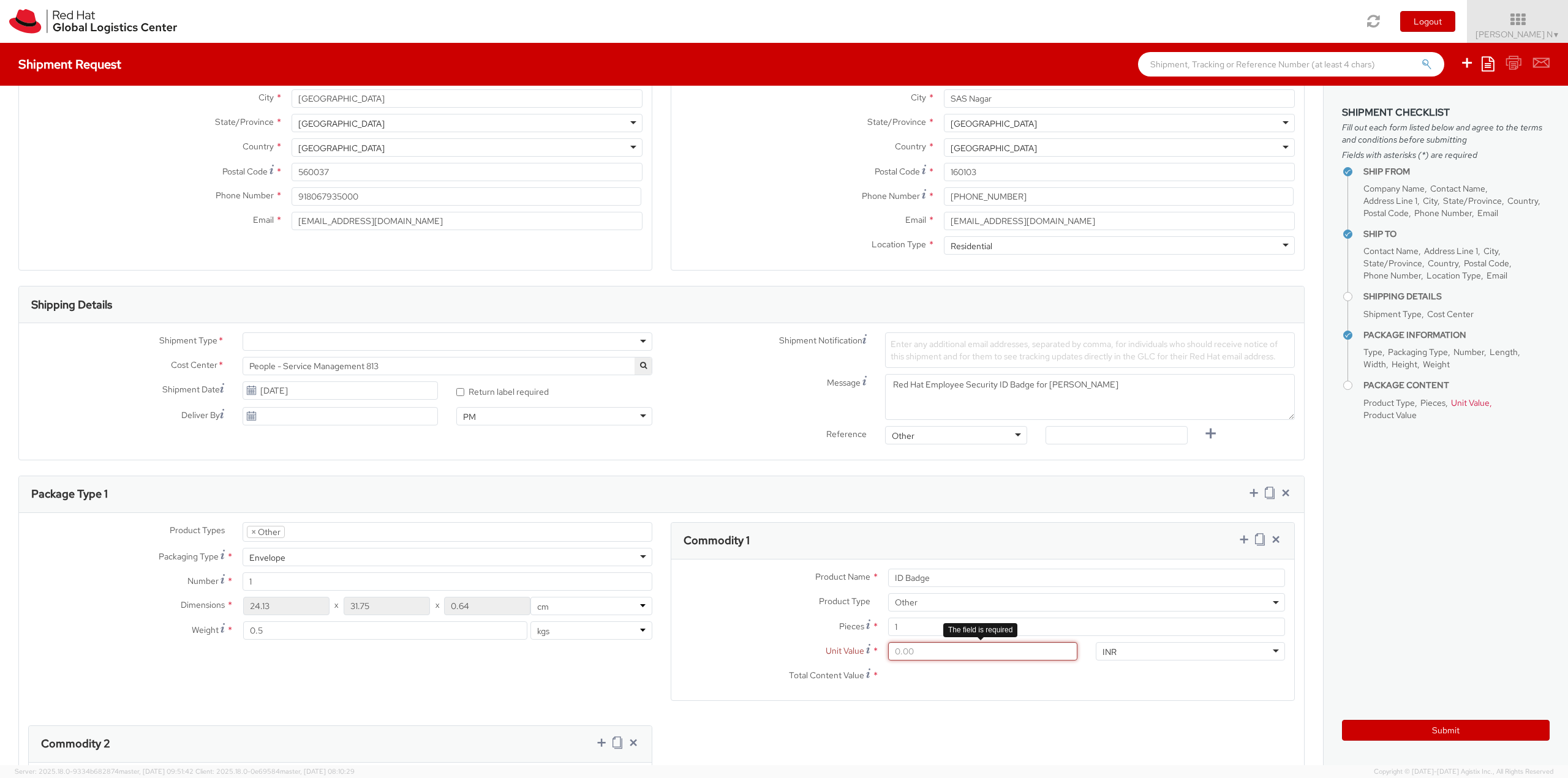
click at [937, 657] on input "Unit Value *" at bounding box center [982, 651] width 189 height 18
type input "3.00"
type input "31.00"
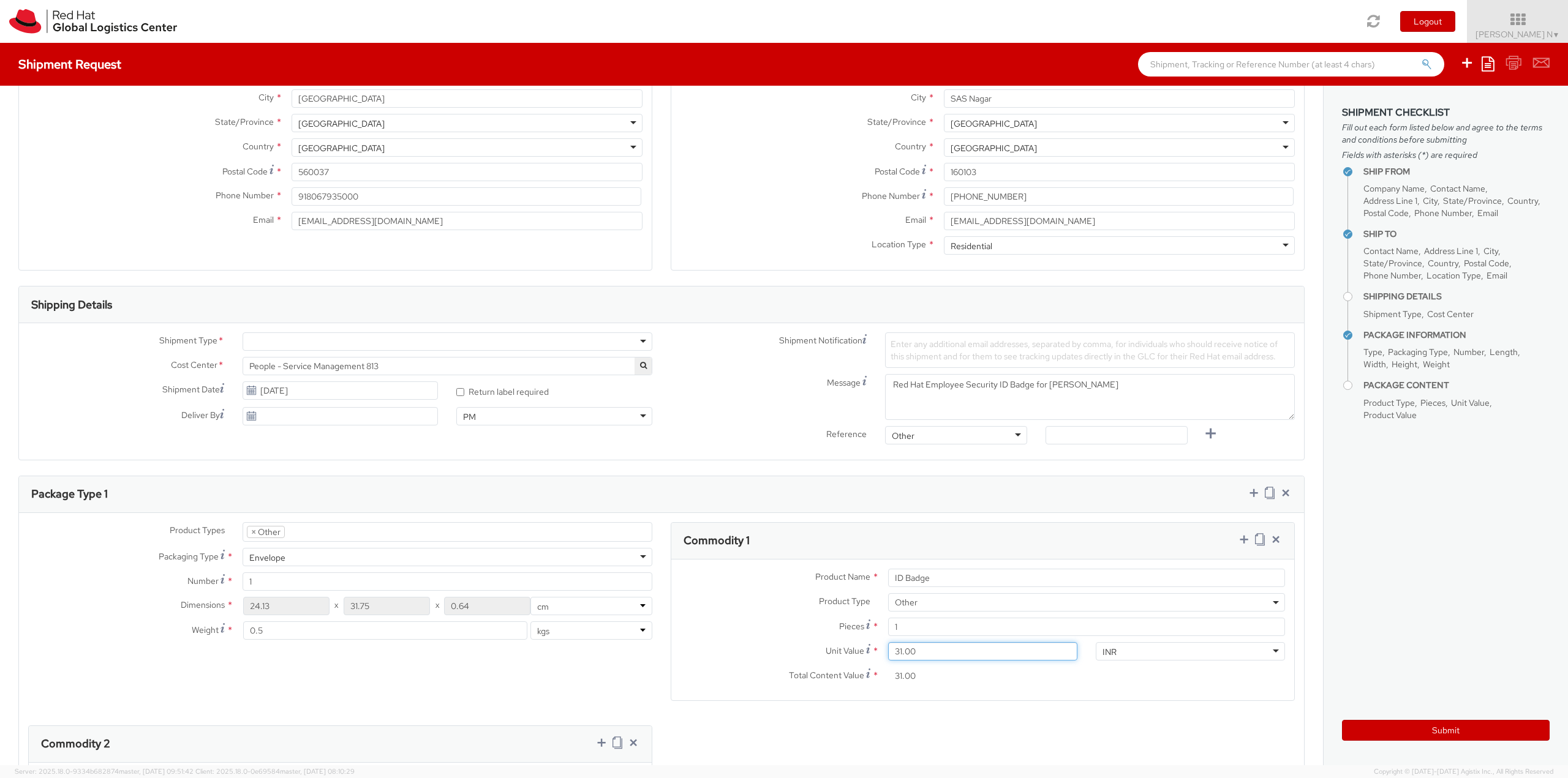
type input "315.00"
click at [1238, 542] on icon at bounding box center [1244, 540] width 12 height 12
select select
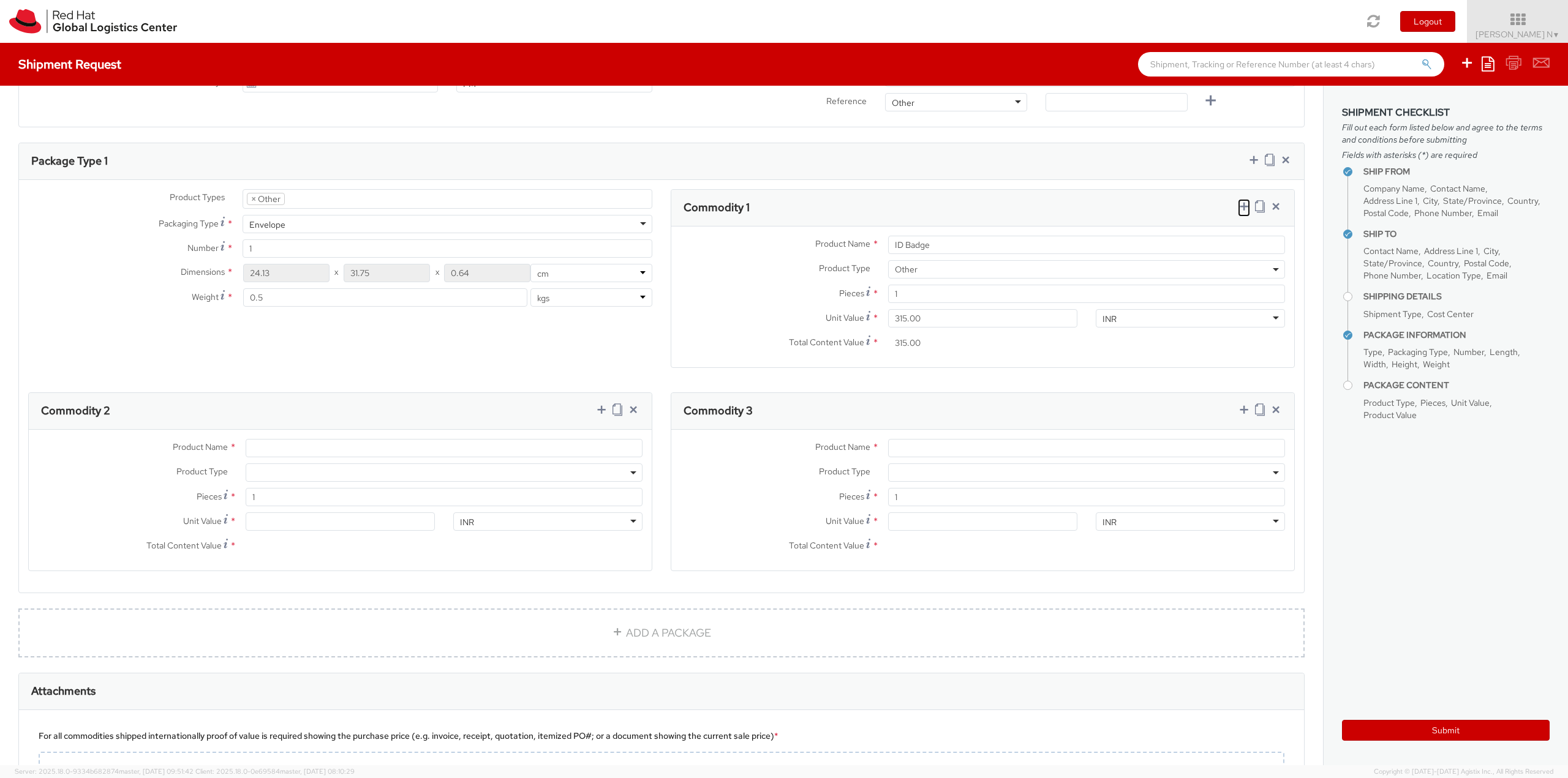
scroll to position [367, 0]
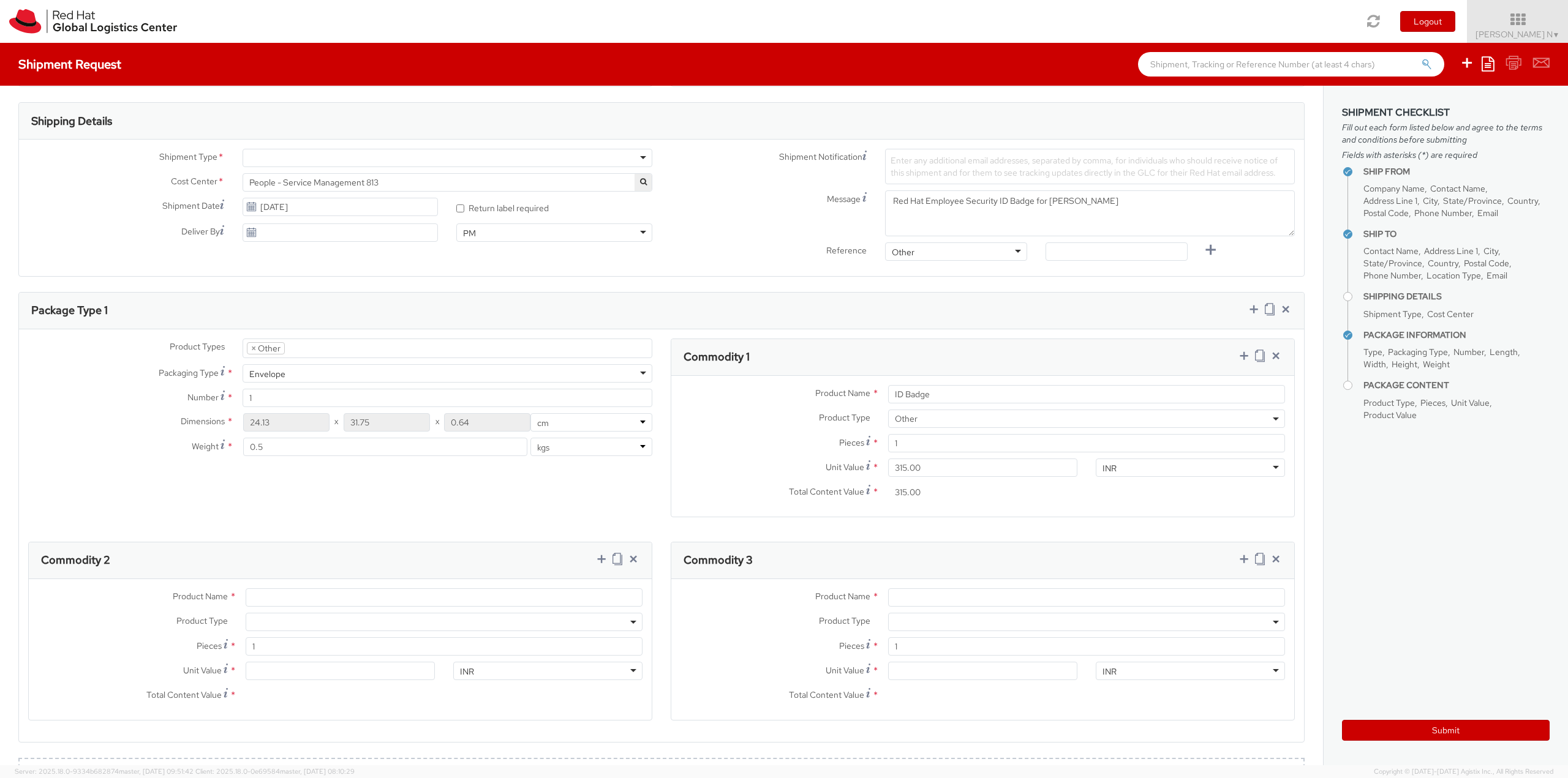
drag, startPoint x: 331, startPoint y: 582, endPoint x: 332, endPoint y: 590, distance: 8.1
click at [331, 582] on div "Product Name * Product Type * Documents Docking Station Laptop Monitor Other Ha…" at bounding box center [340, 650] width 623 height 141
click at [354, 607] on div "Product Name *" at bounding box center [340, 600] width 623 height 25
click at [367, 600] on input "Product Name *" at bounding box center [443, 597] width 397 height 18
type input "Cover/Pouch"
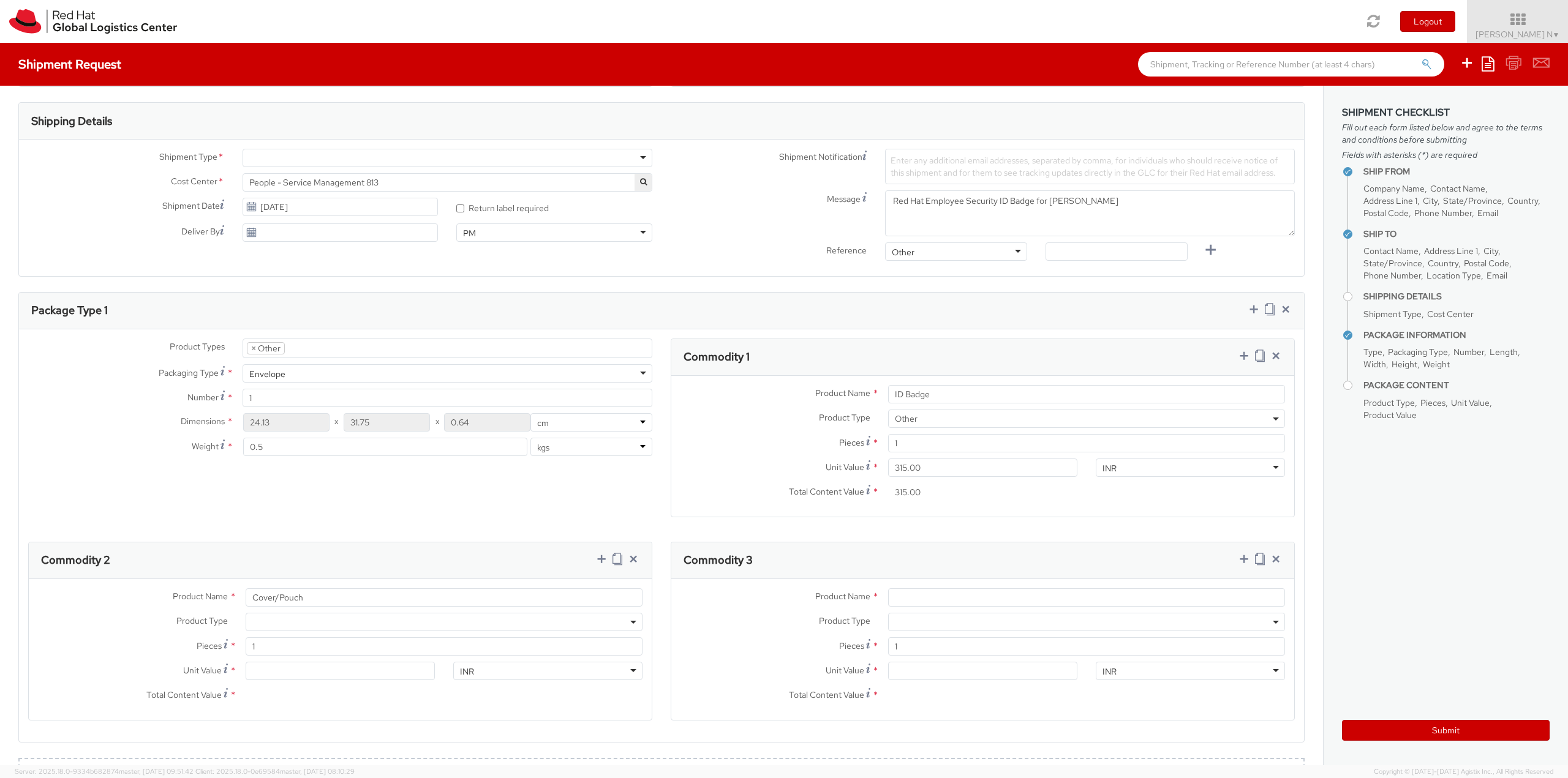
click at [445, 629] on span at bounding box center [443, 622] width 397 height 18
click at [522, 473] on div "Product Types * Documents Docking Station Laptop Monitor Other Hardware Server …" at bounding box center [662, 542] width 1286 height 407
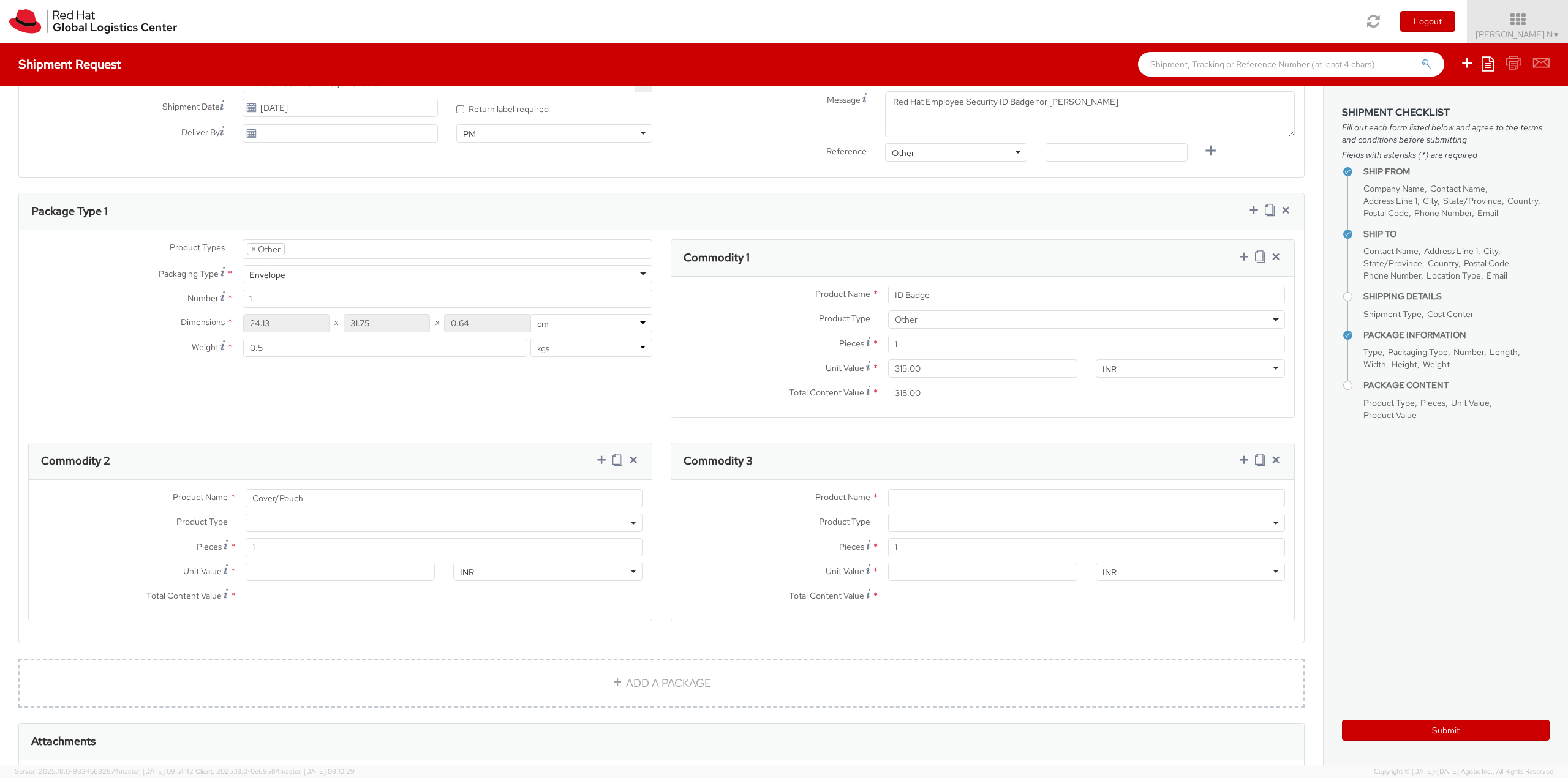
scroll to position [490, 0]
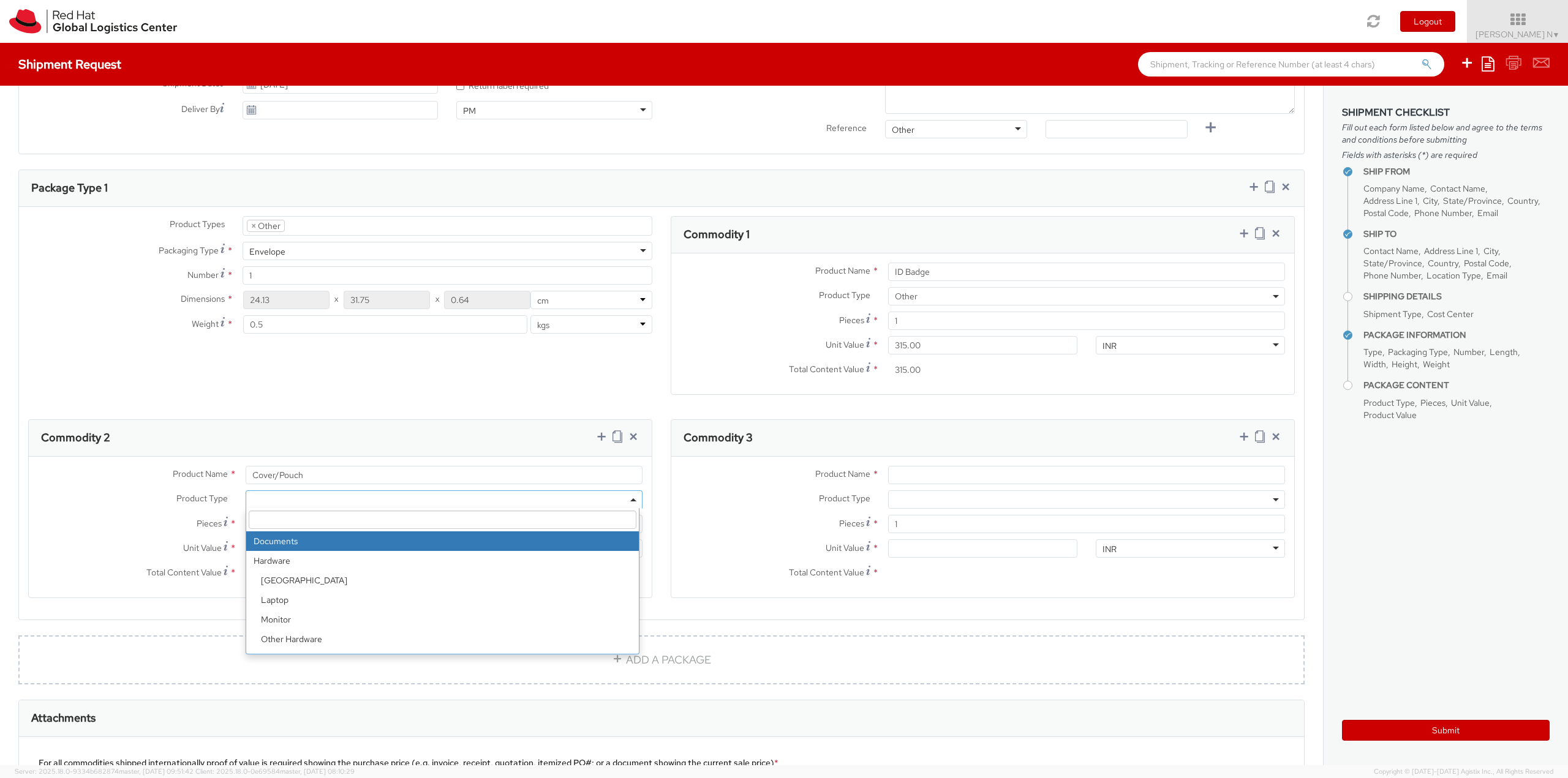
click at [305, 497] on span at bounding box center [443, 499] width 397 height 18
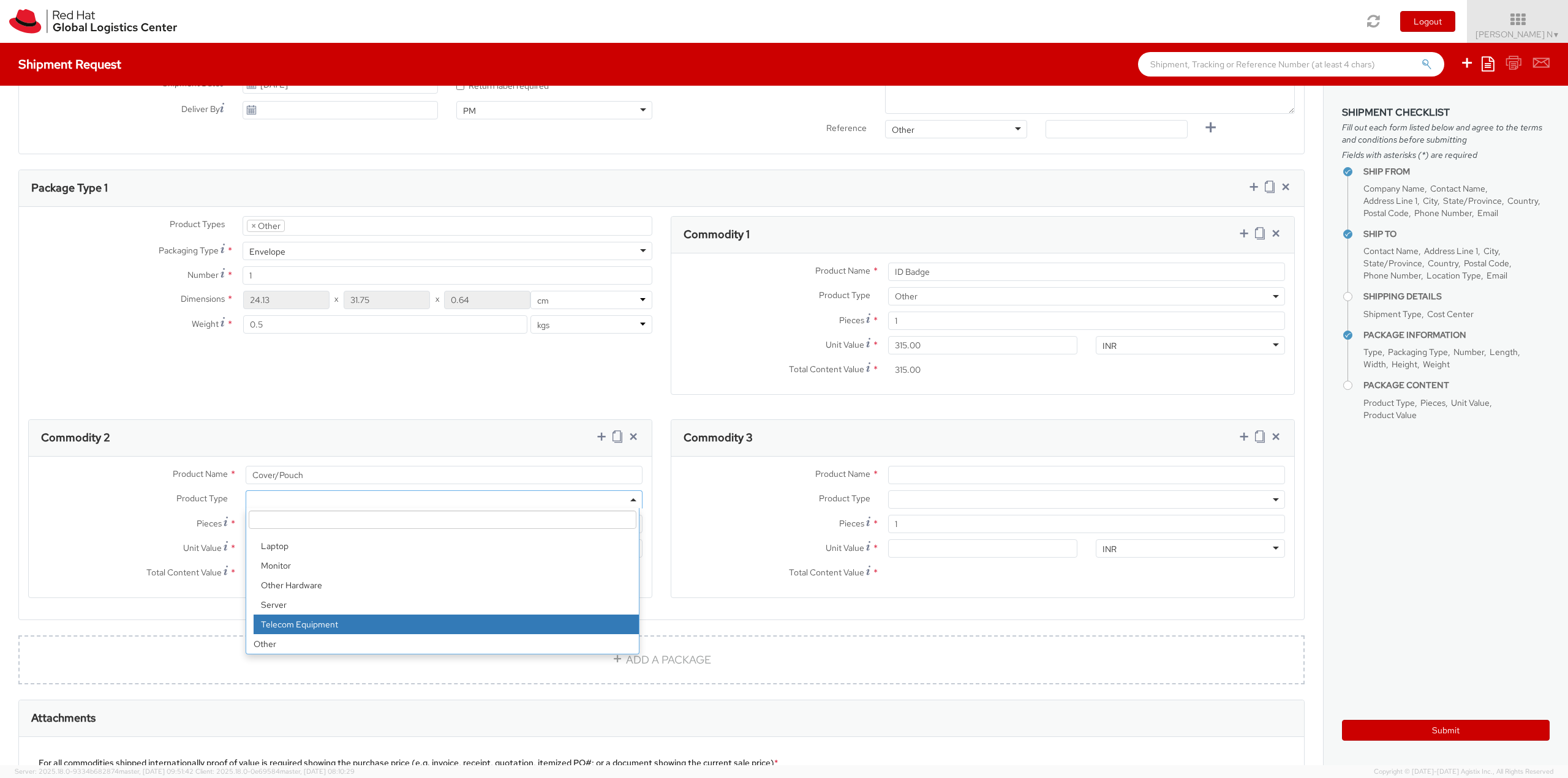
select select "TEL_EQUIP"
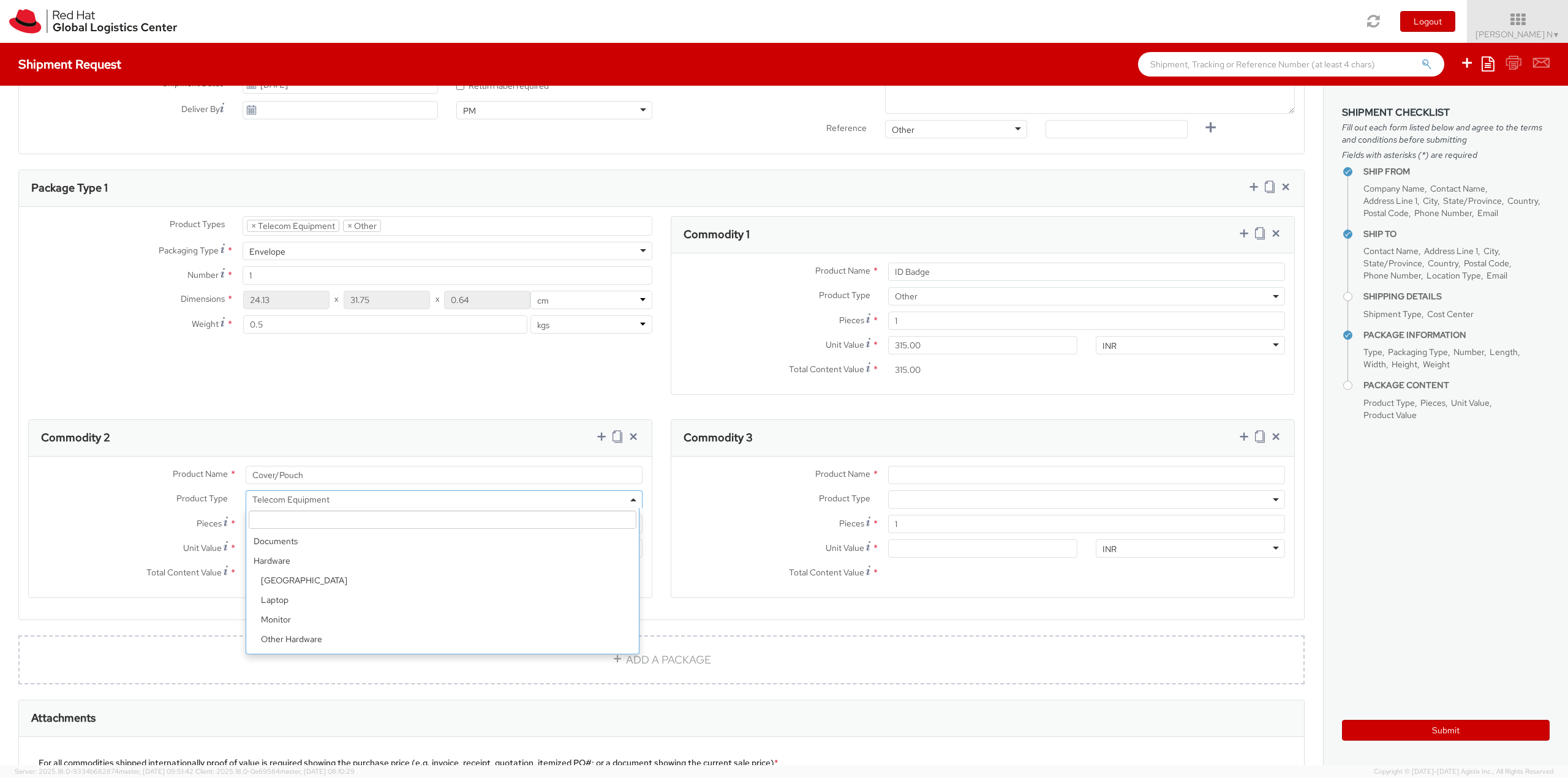
scroll to position [54, 0]
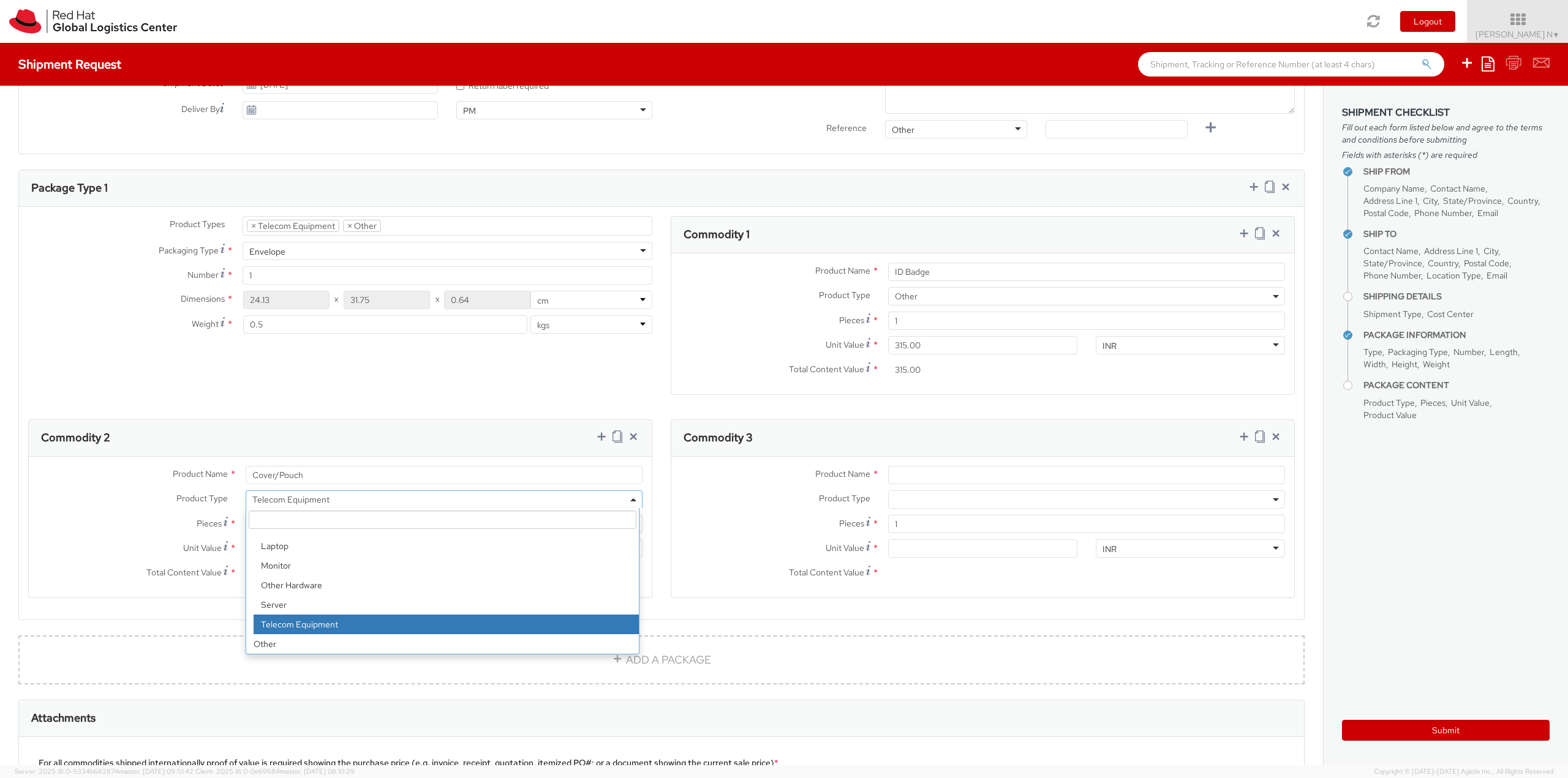
drag, startPoint x: 359, startPoint y: 498, endPoint x: 227, endPoint y: 488, distance: 132.4
click at [227, 487] on div "Product Name * Cover/Pouch Product Type * Documents Docking Station Laptop Moni…" at bounding box center [340, 527] width 623 height 141
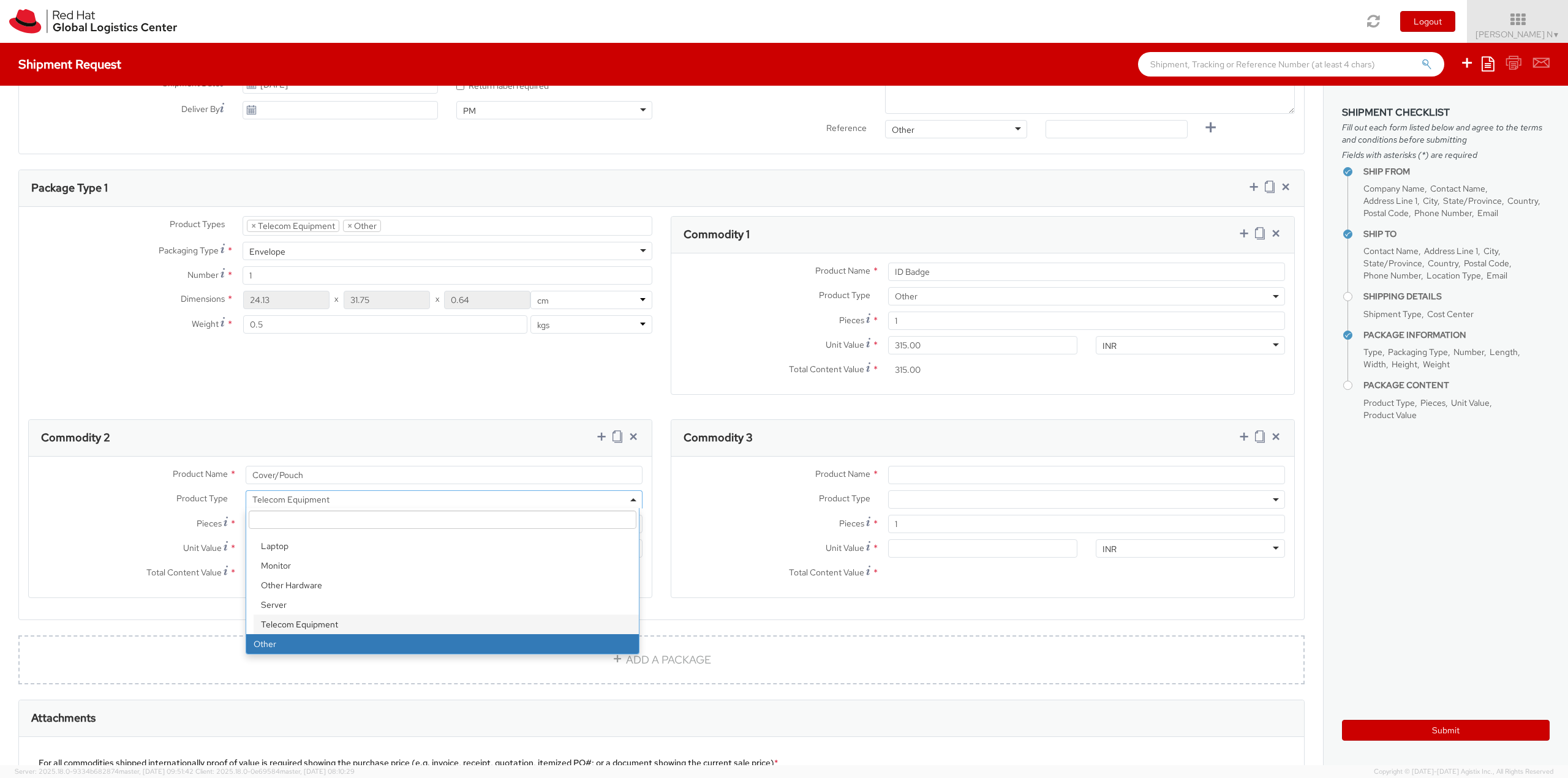
select select "OTHER"
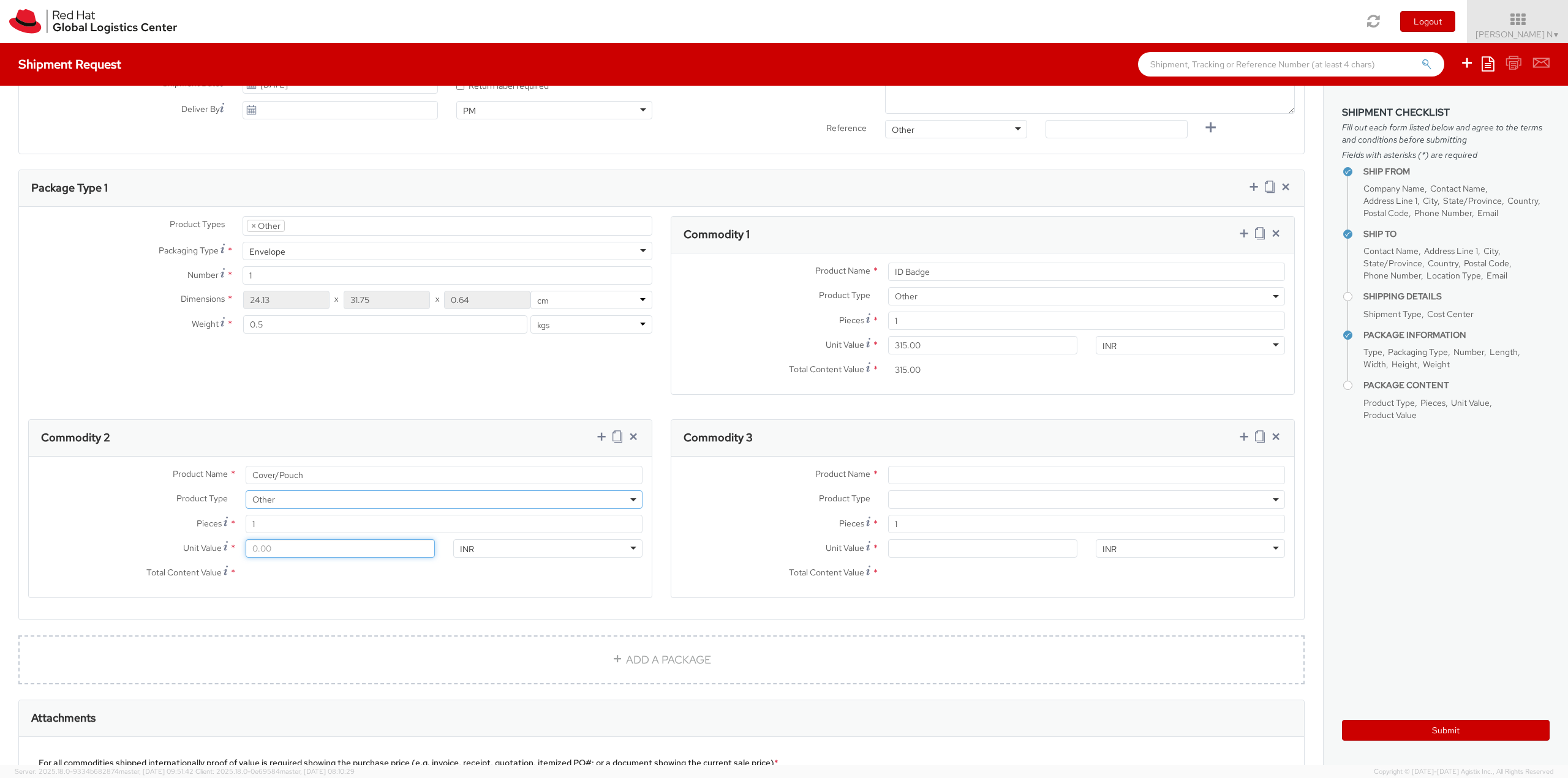
click at [277, 551] on input "Unit Value *" at bounding box center [339, 549] width 189 height 18
type input "1.00"
type input "16.00"
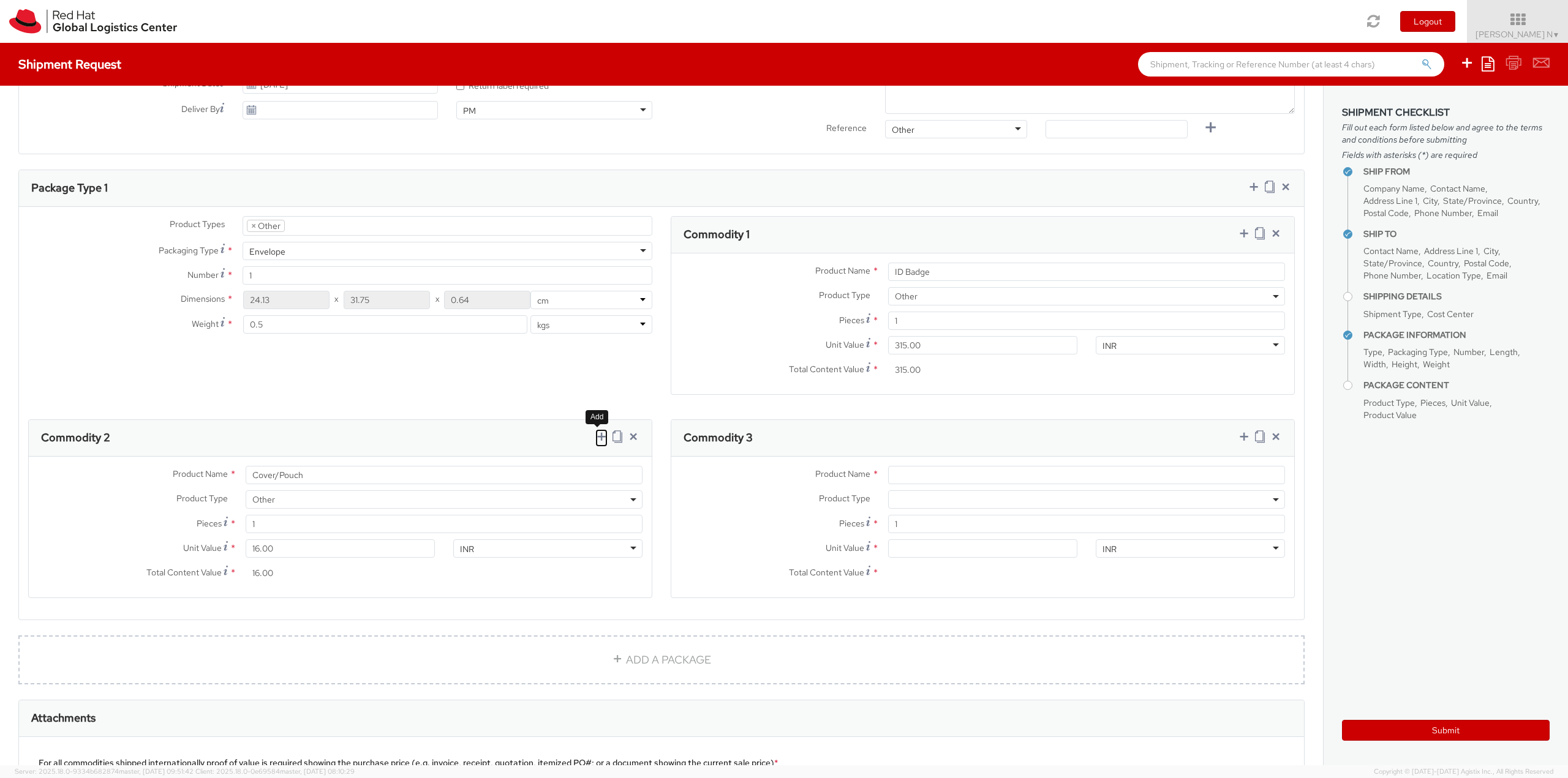
click at [599, 437] on icon at bounding box center [602, 437] width 12 height 12
select select
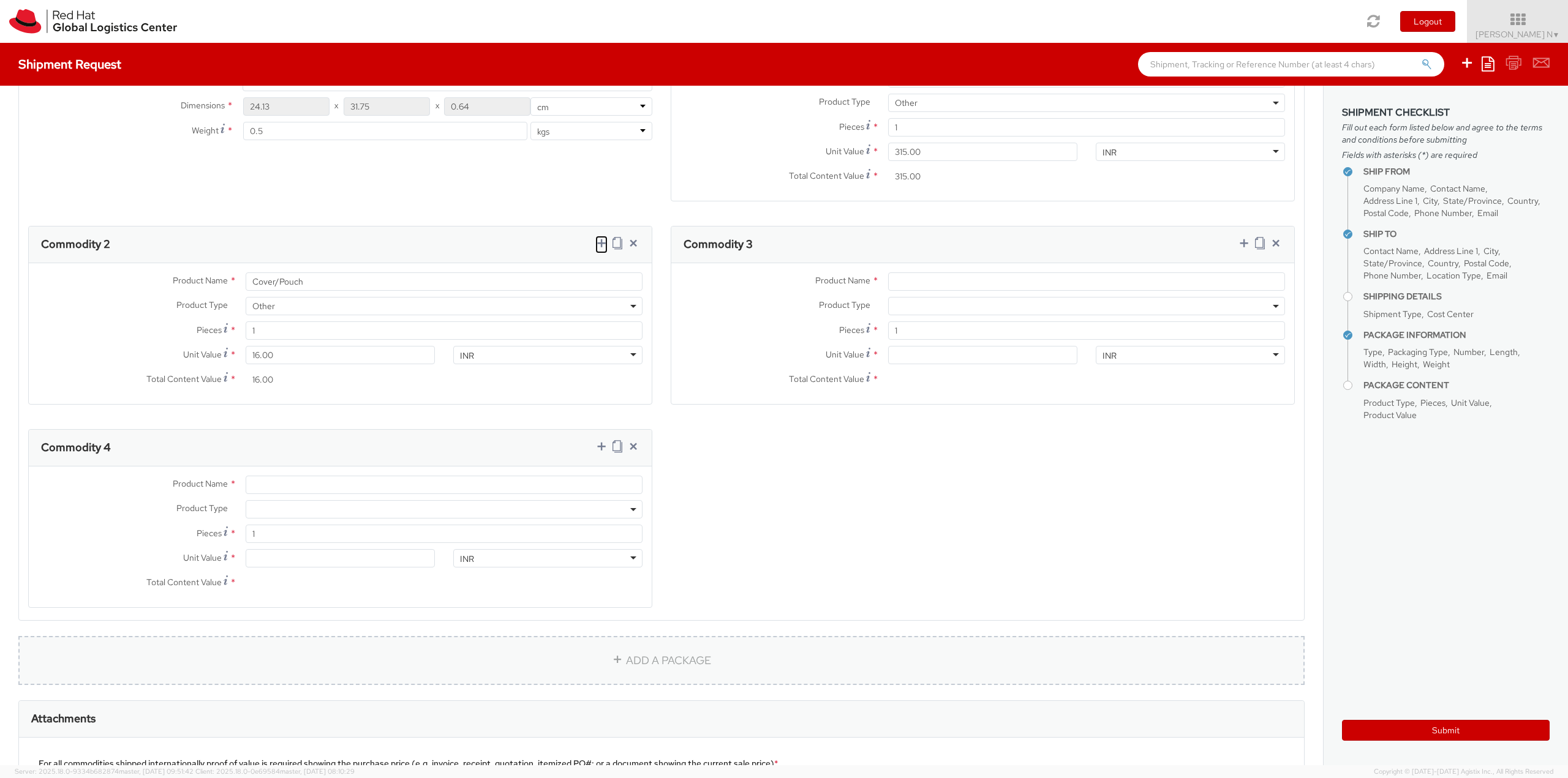
scroll to position [735, 0]
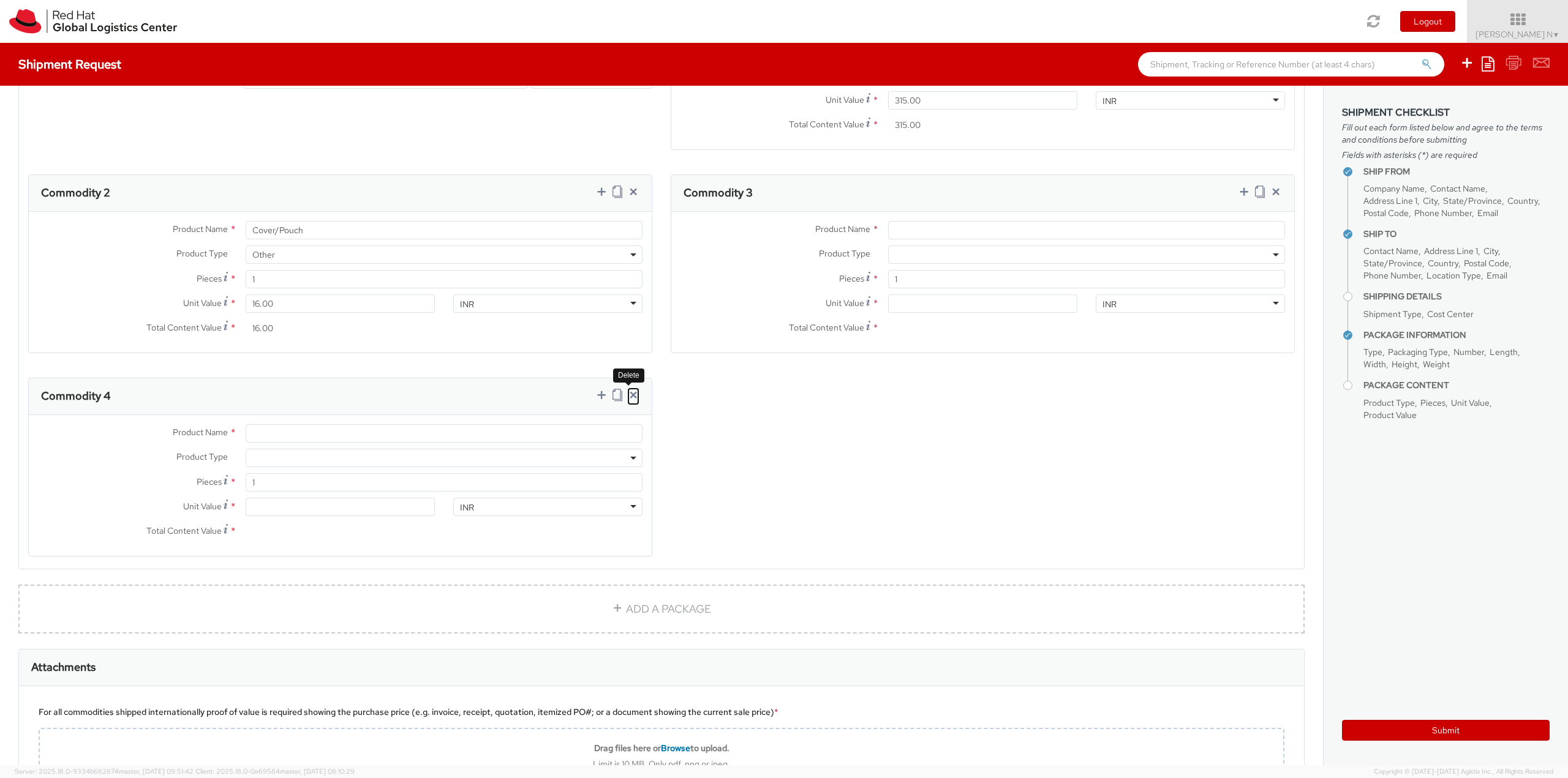
click at [632, 393] on icon at bounding box center [633, 395] width 12 height 12
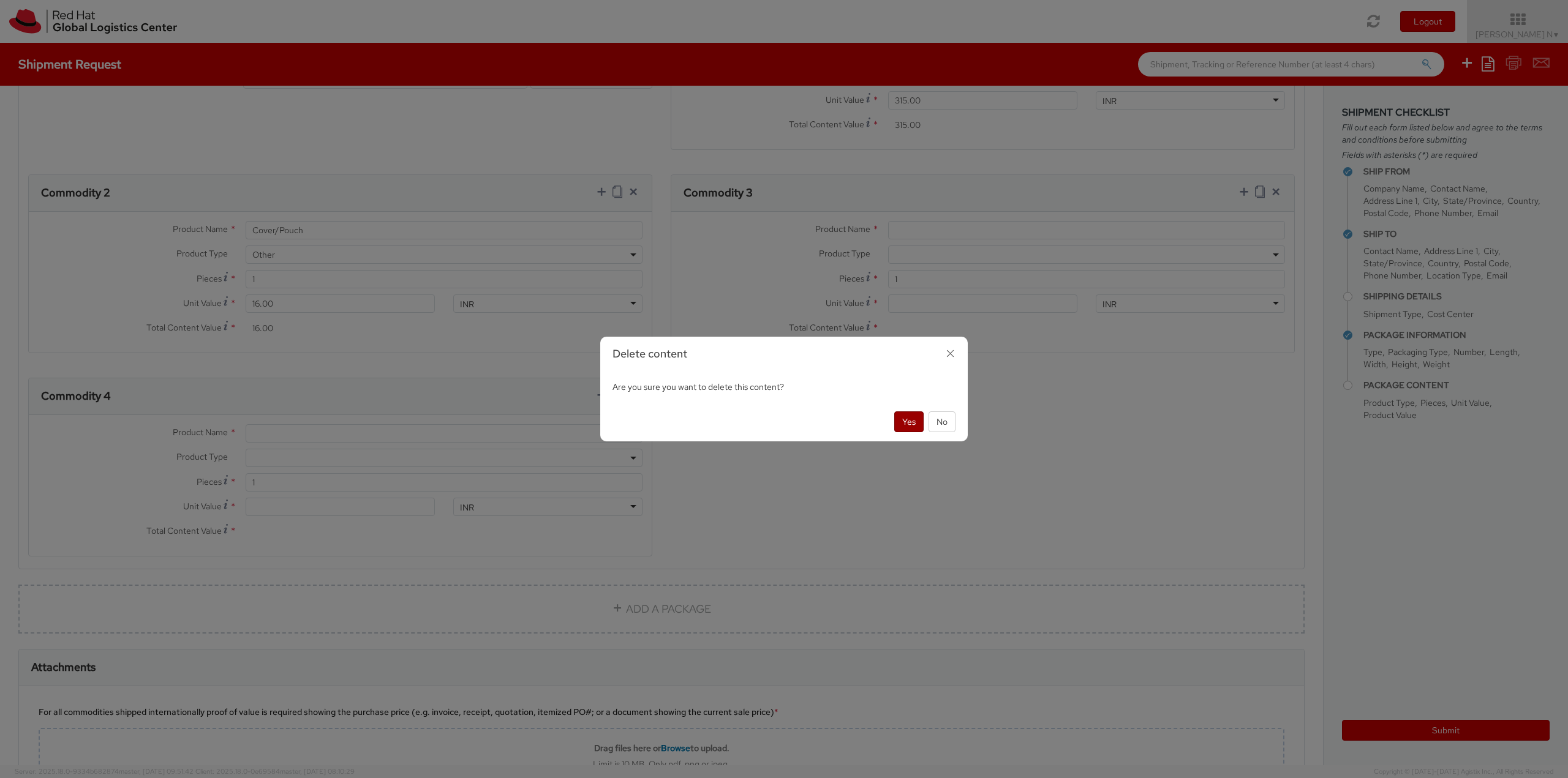
click at [907, 414] on button "Yes" at bounding box center [908, 422] width 29 height 21
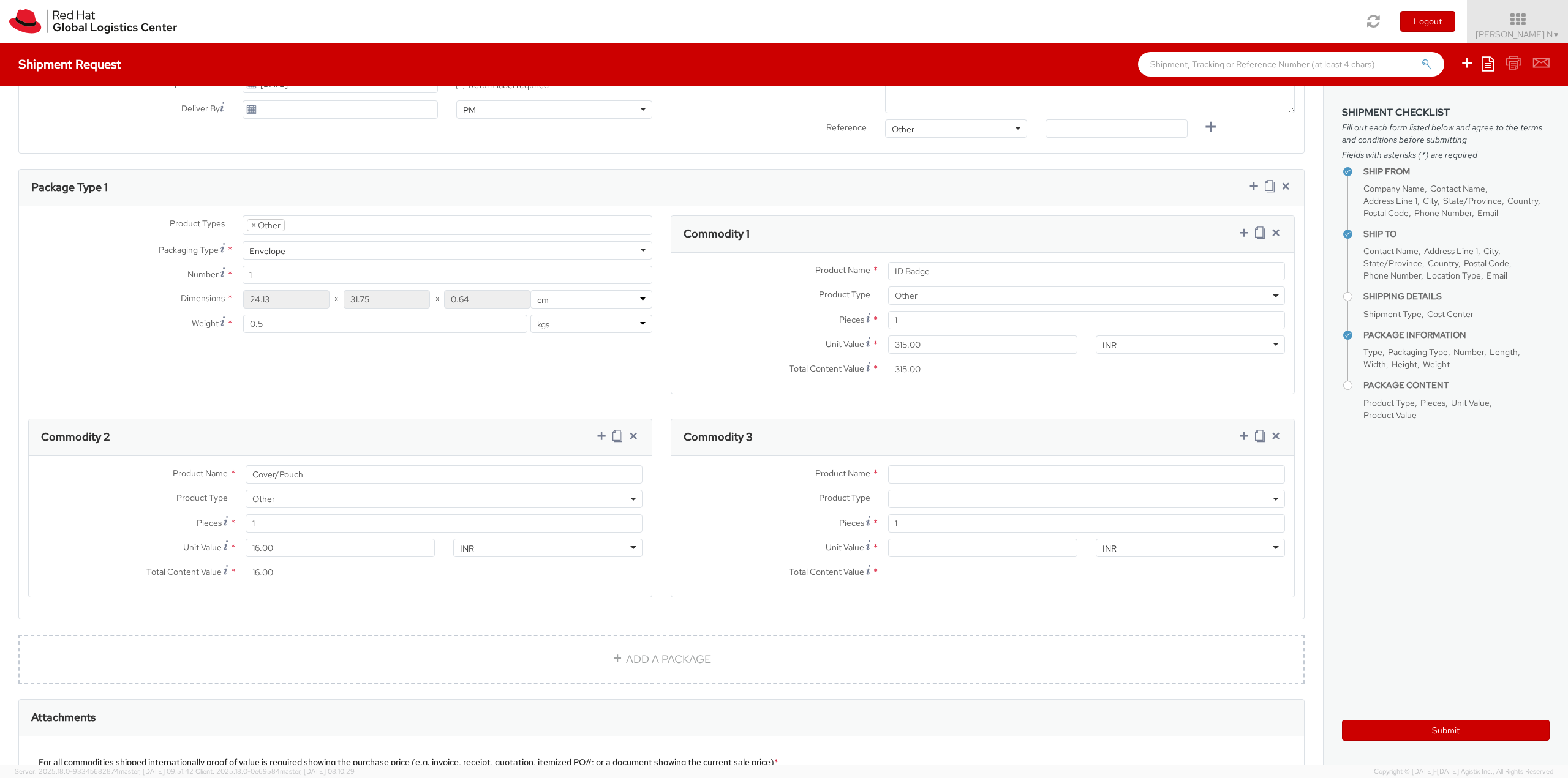
scroll to position [490, 0]
click at [898, 469] on input "Product Name *" at bounding box center [1086, 475] width 397 height 18
click at [936, 479] on input "Product Name *" at bounding box center [1086, 475] width 397 height 18
type input "Pulley"
click at [923, 493] on span at bounding box center [1086, 499] width 397 height 18
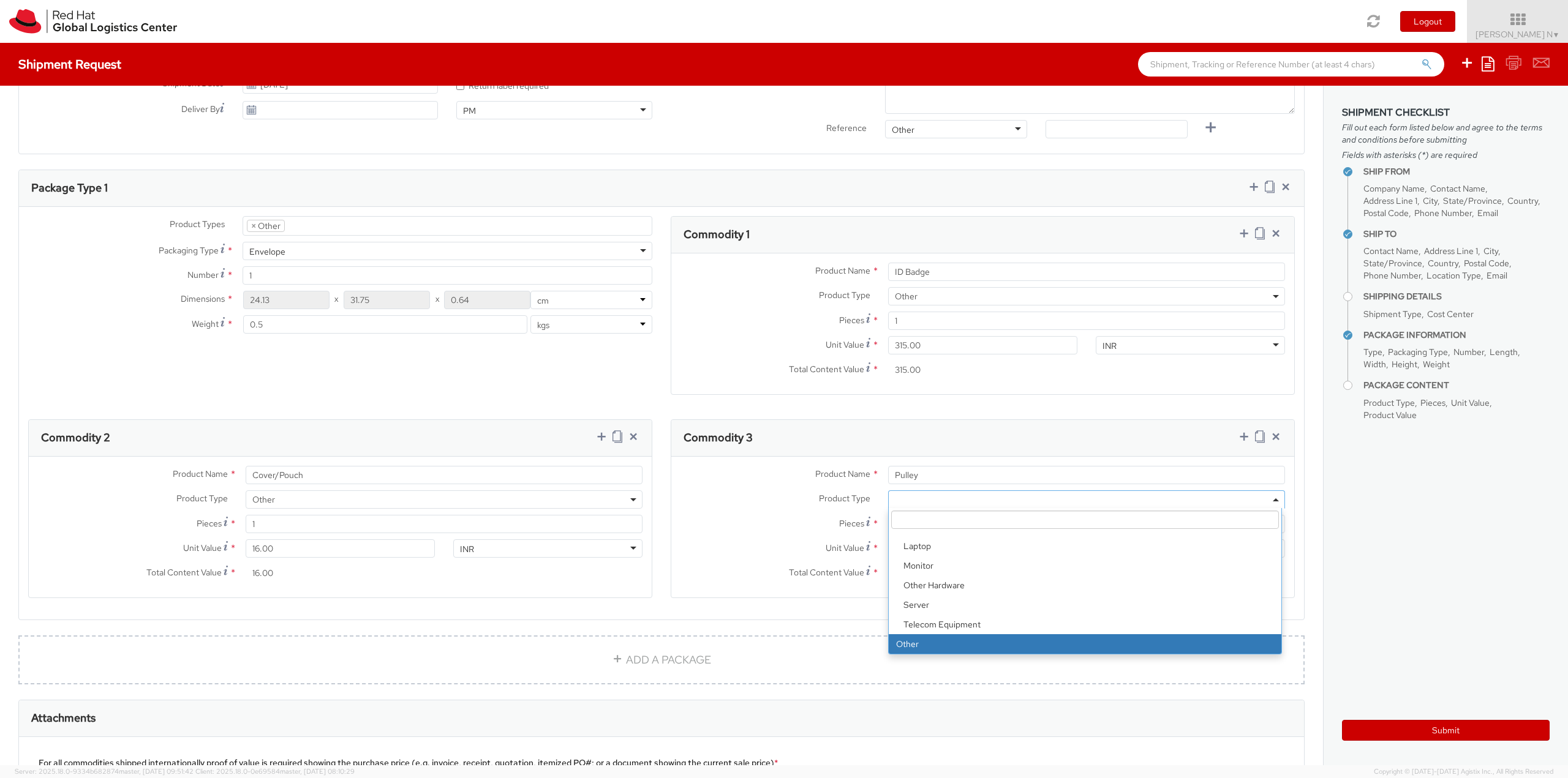
select select "OTHER"
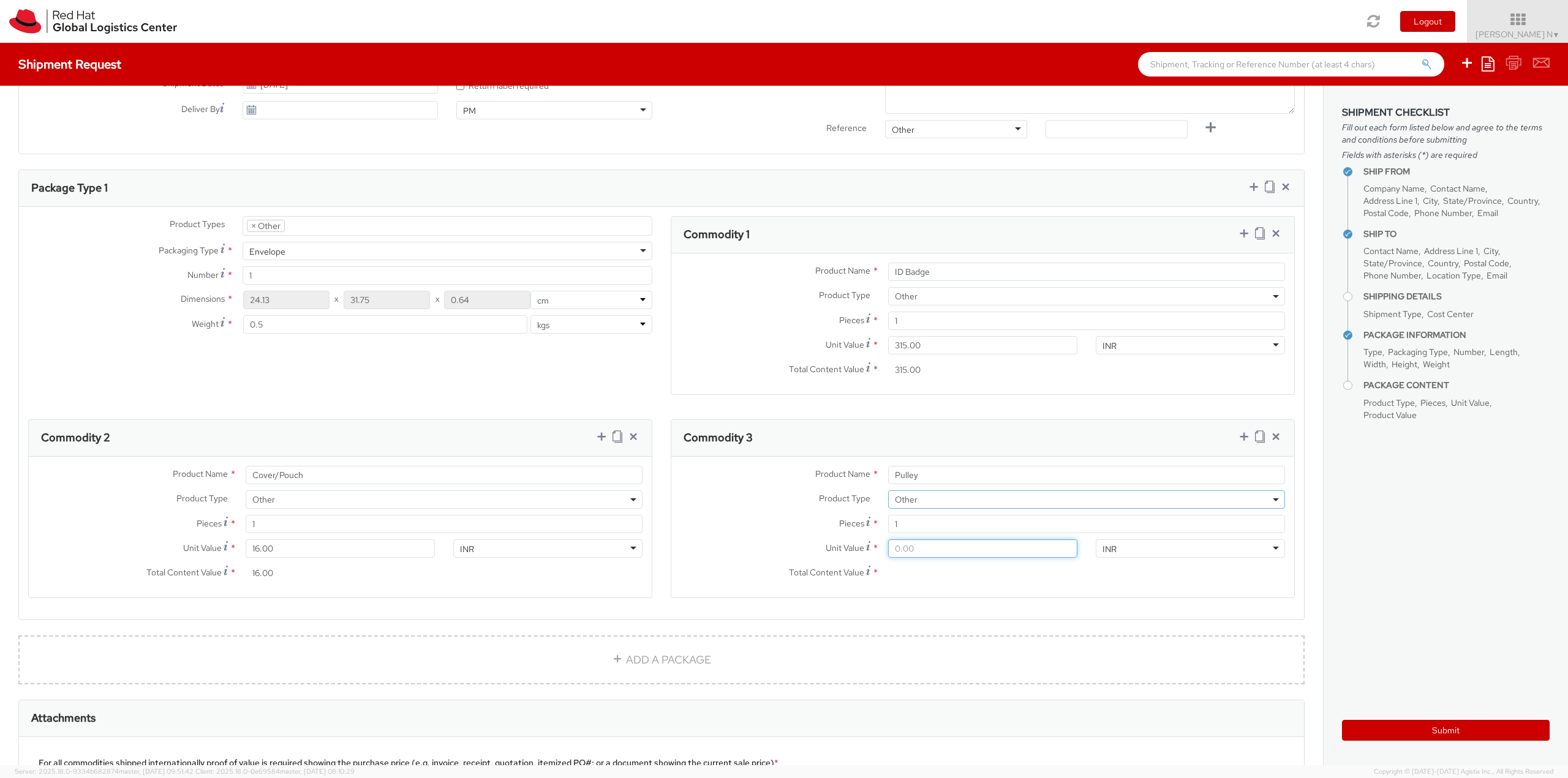
click at [937, 550] on input "Unit Value *" at bounding box center [982, 549] width 189 height 18
type input "4.00"
type input "40.00"
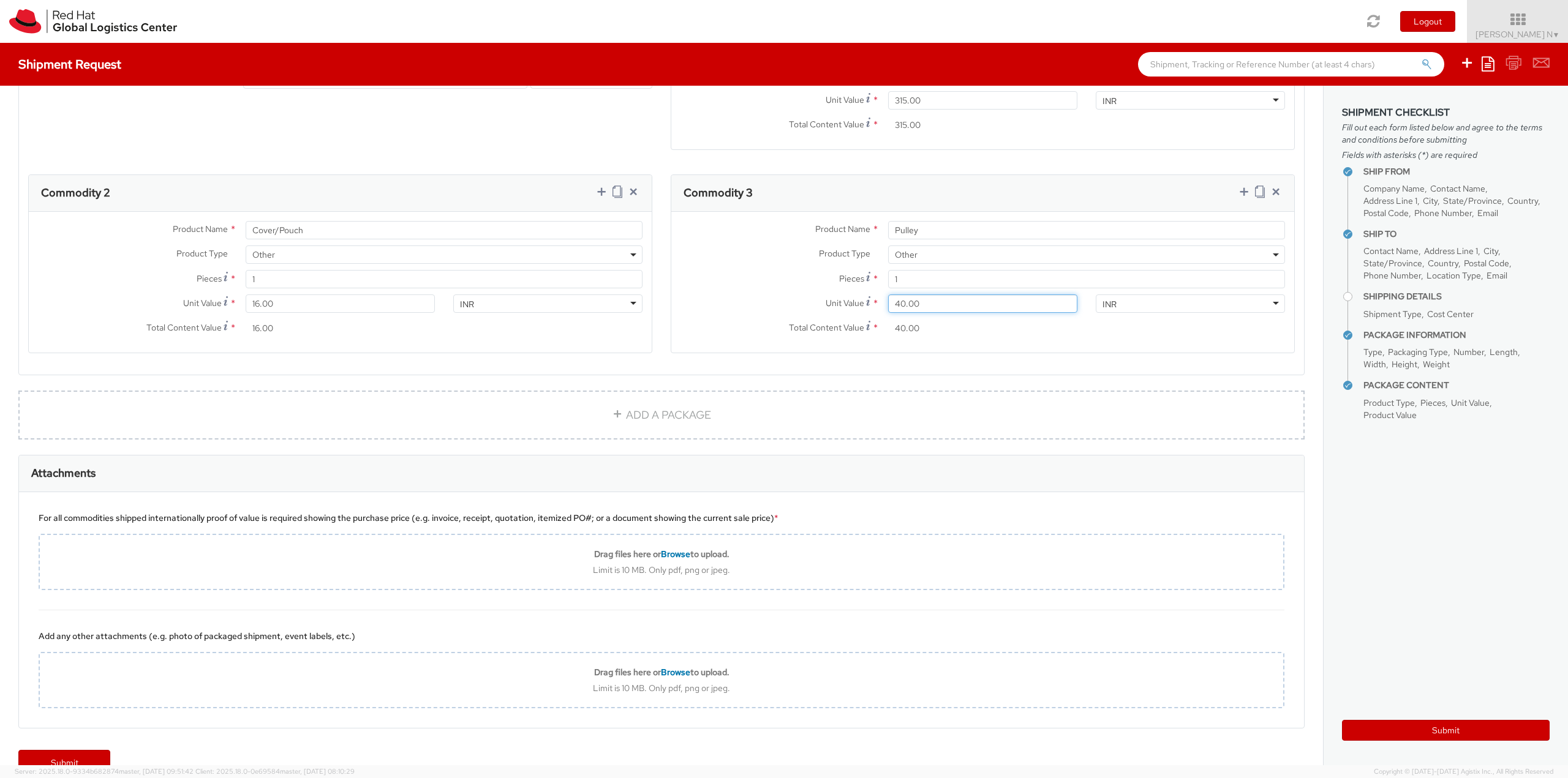
scroll to position [762, 0]
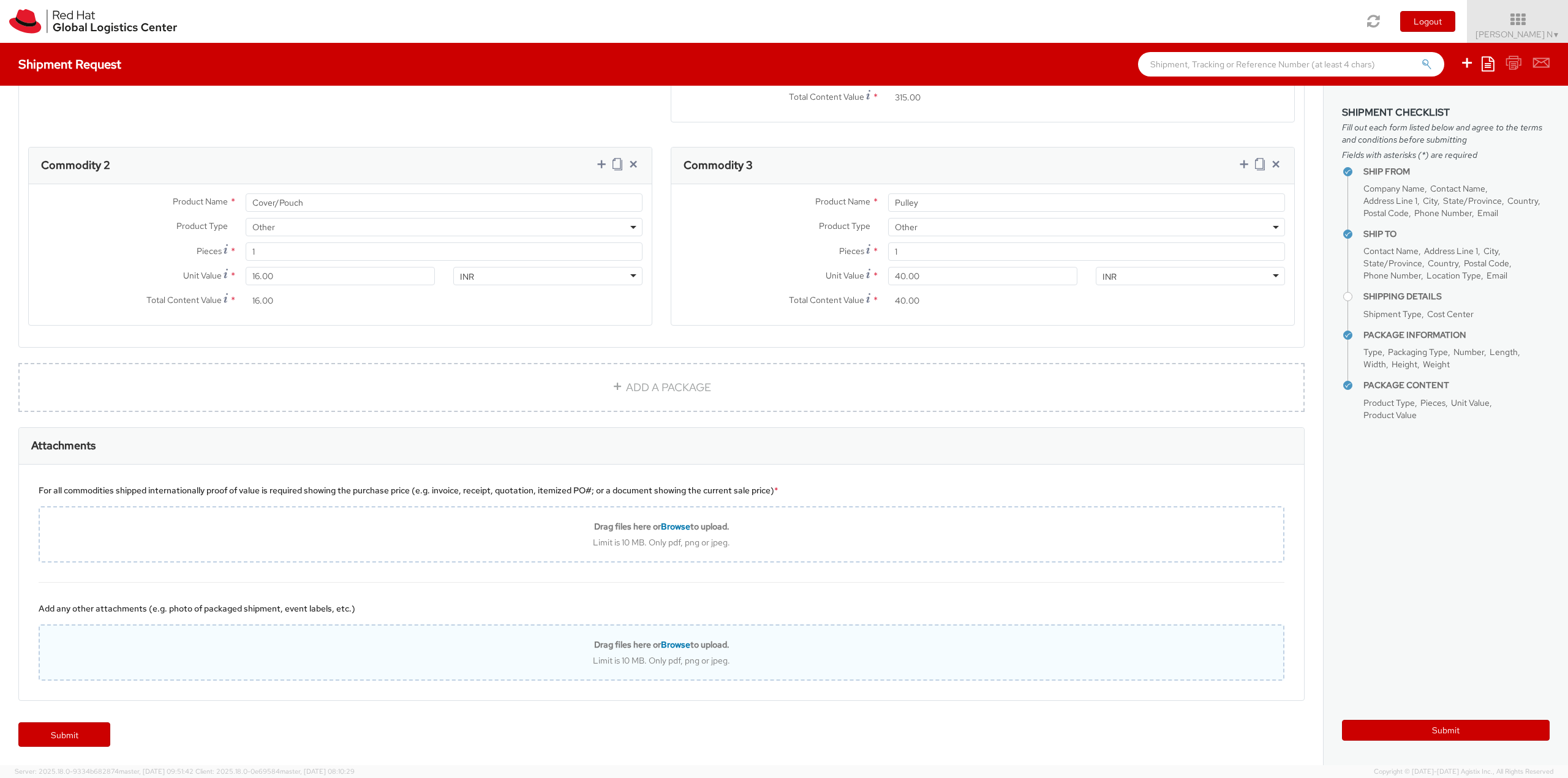
click at [760, 663] on div "Limit is 10 MB. Only pdf, png or jpeg." at bounding box center [661, 660] width 1243 height 11
type input "C:\fakepath\SalesOrd25191977 (2) (1)New.pdf"
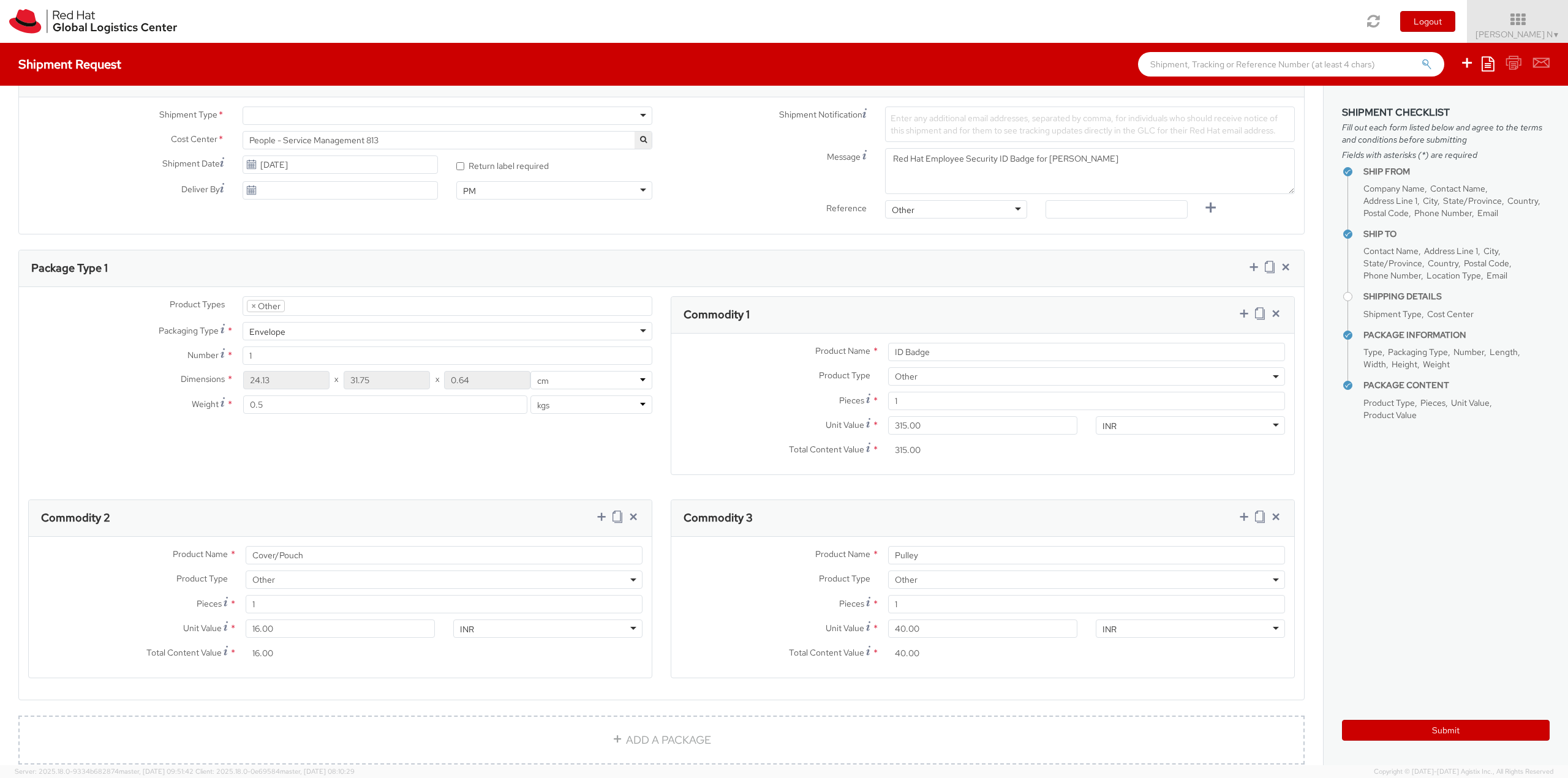
scroll to position [429, 0]
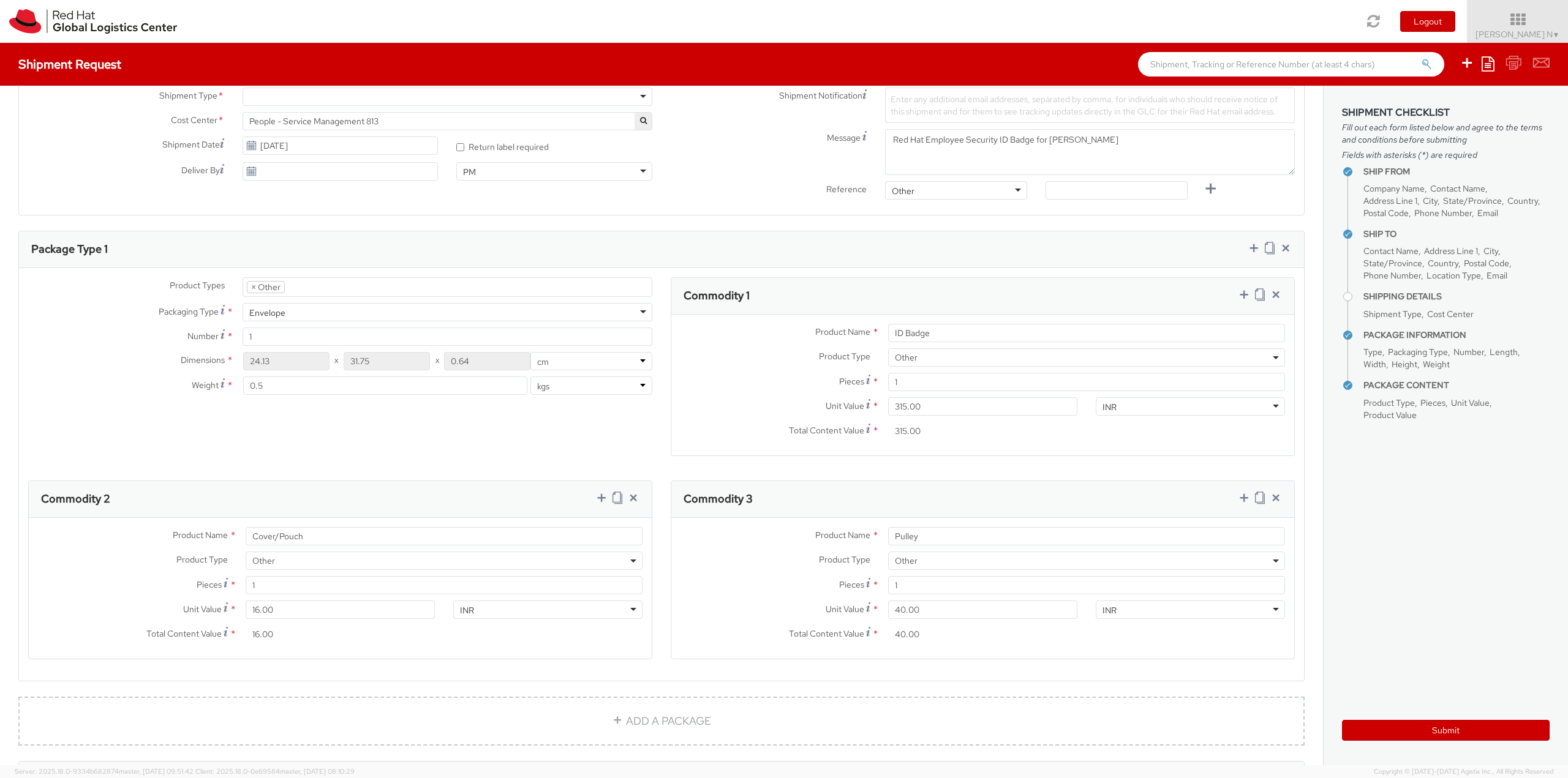
click at [540, 438] on div "Product Types * Documents Docking Station Laptop Monitor Other Hardware Server …" at bounding box center [662, 481] width 1286 height 407
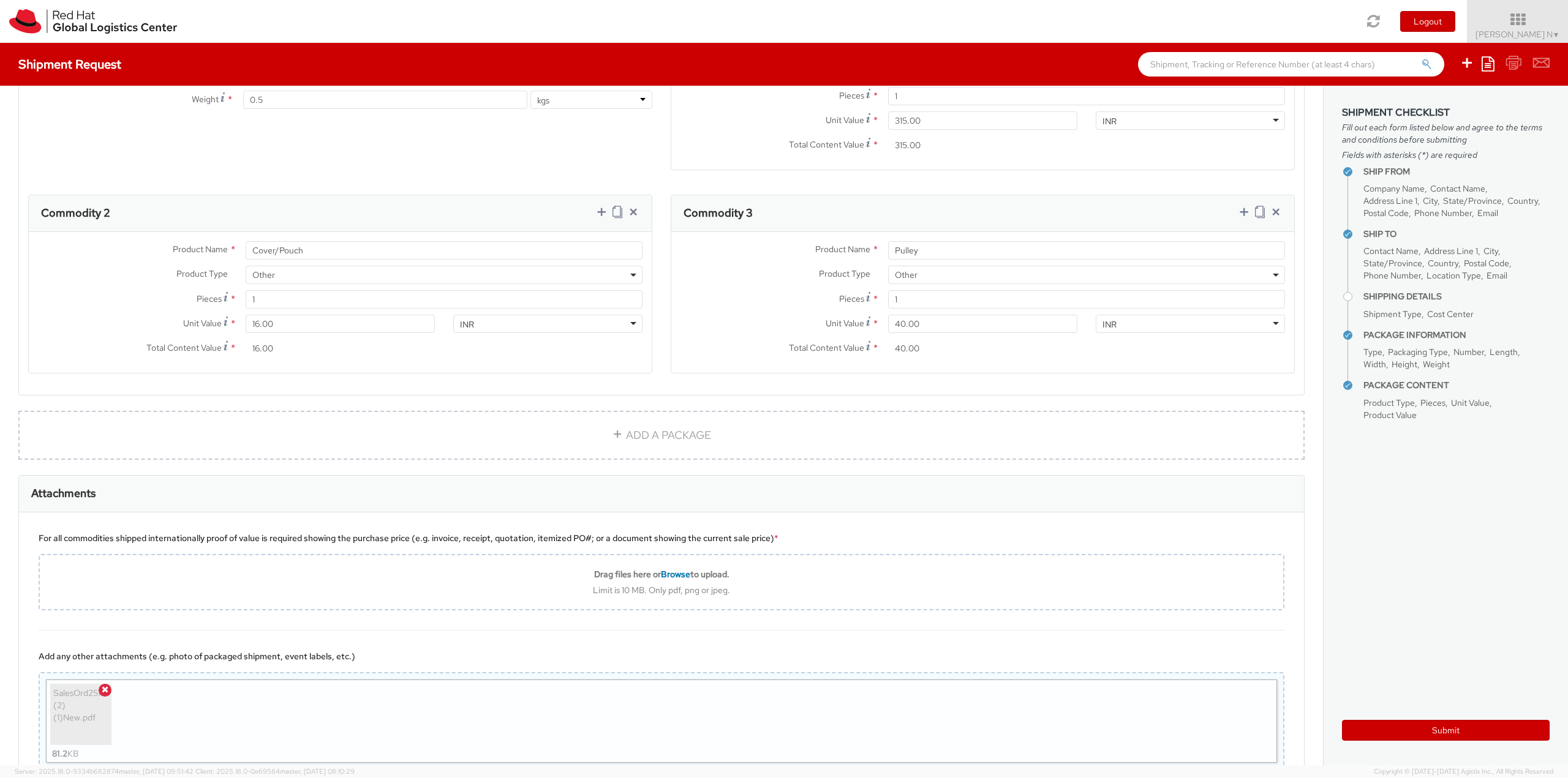
scroll to position [804, 0]
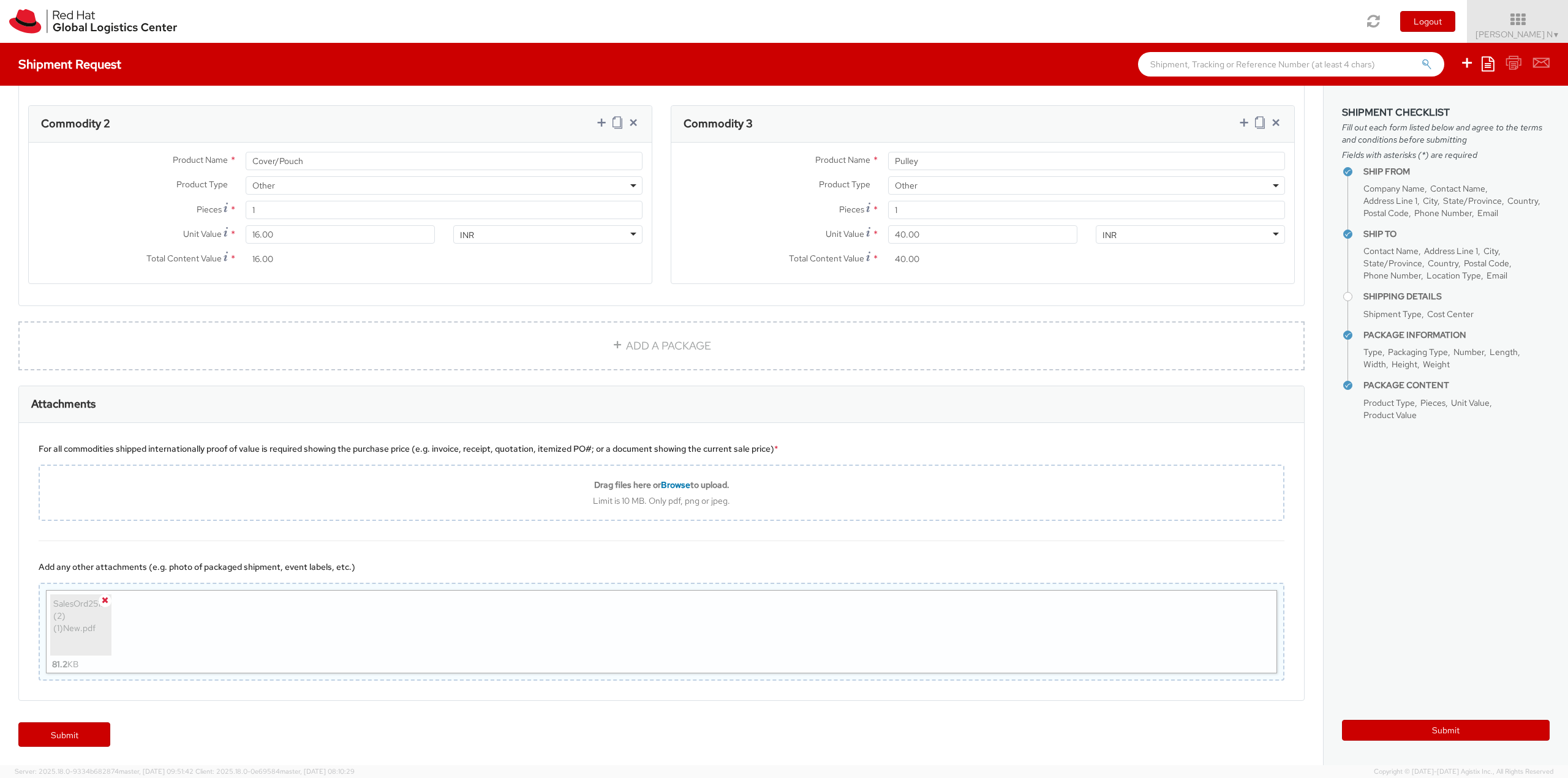
click at [102, 600] on icon at bounding box center [106, 600] width 7 height 9
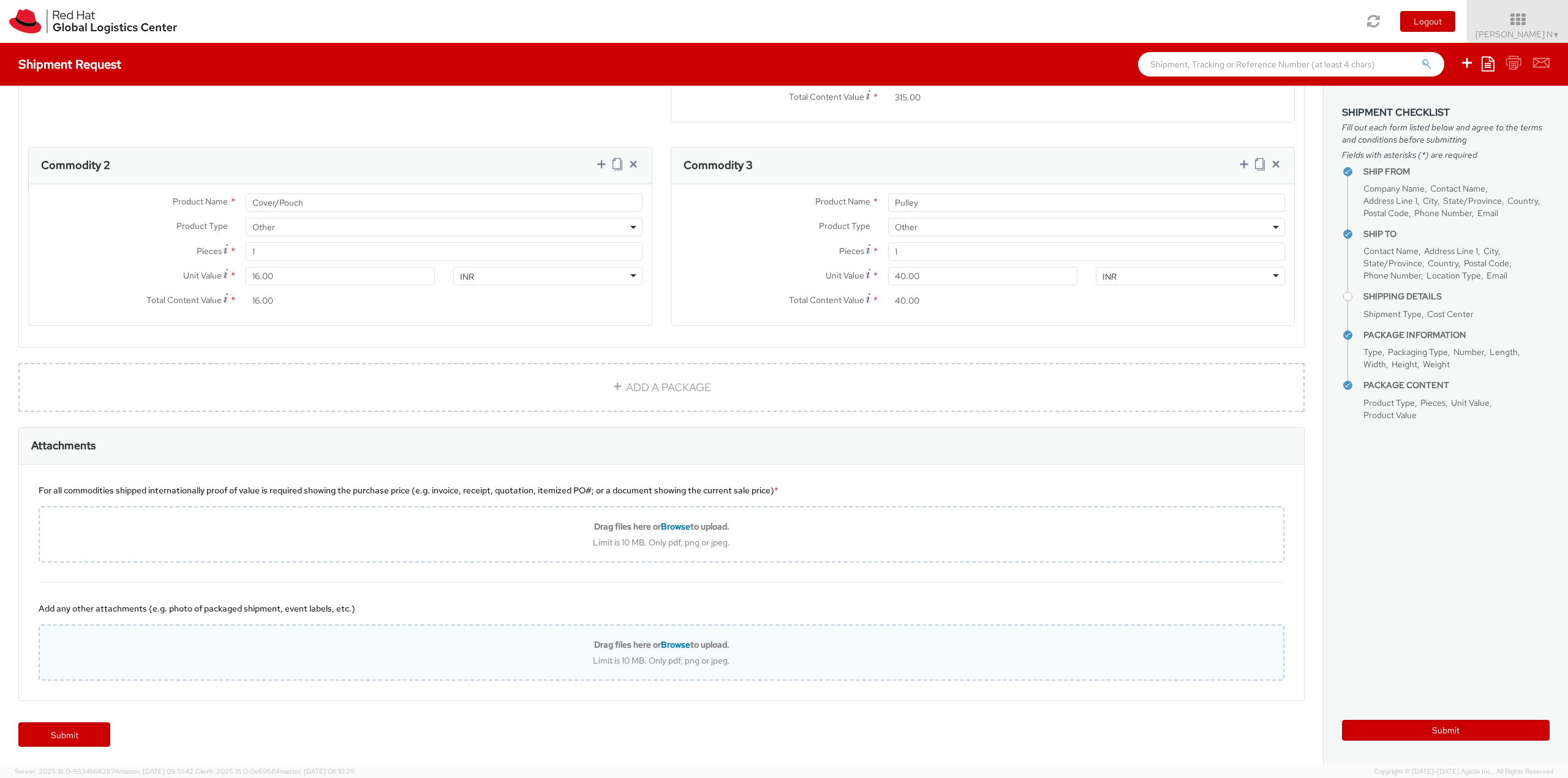
scroll to position [762, 0]
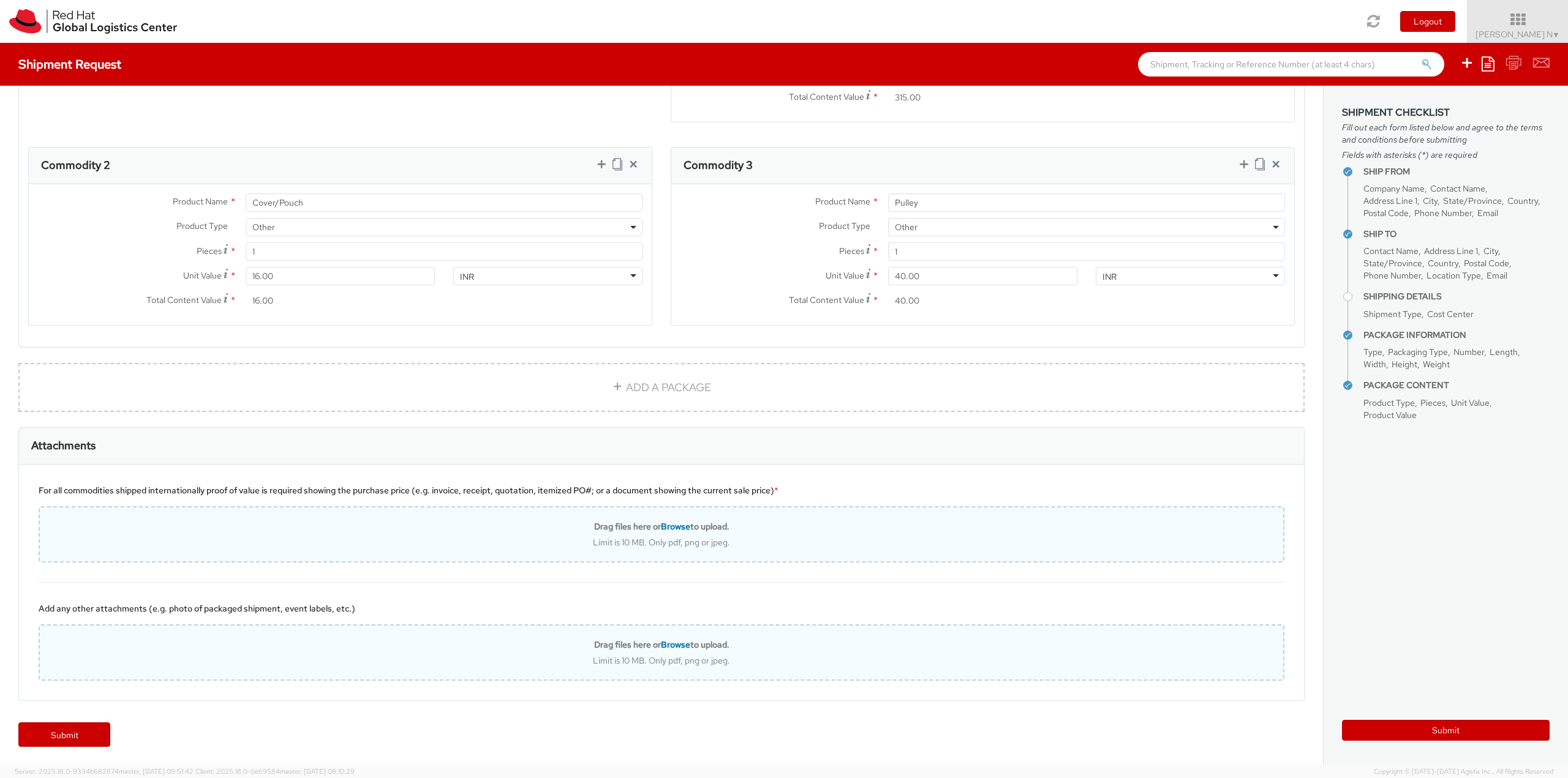
click at [729, 538] on div "Limit is 10 MB. Only pdf, png or jpeg." at bounding box center [661, 542] width 1243 height 11
type input "C:\fakepath\SalesOrd25191977 (2) (1)New.pdf"
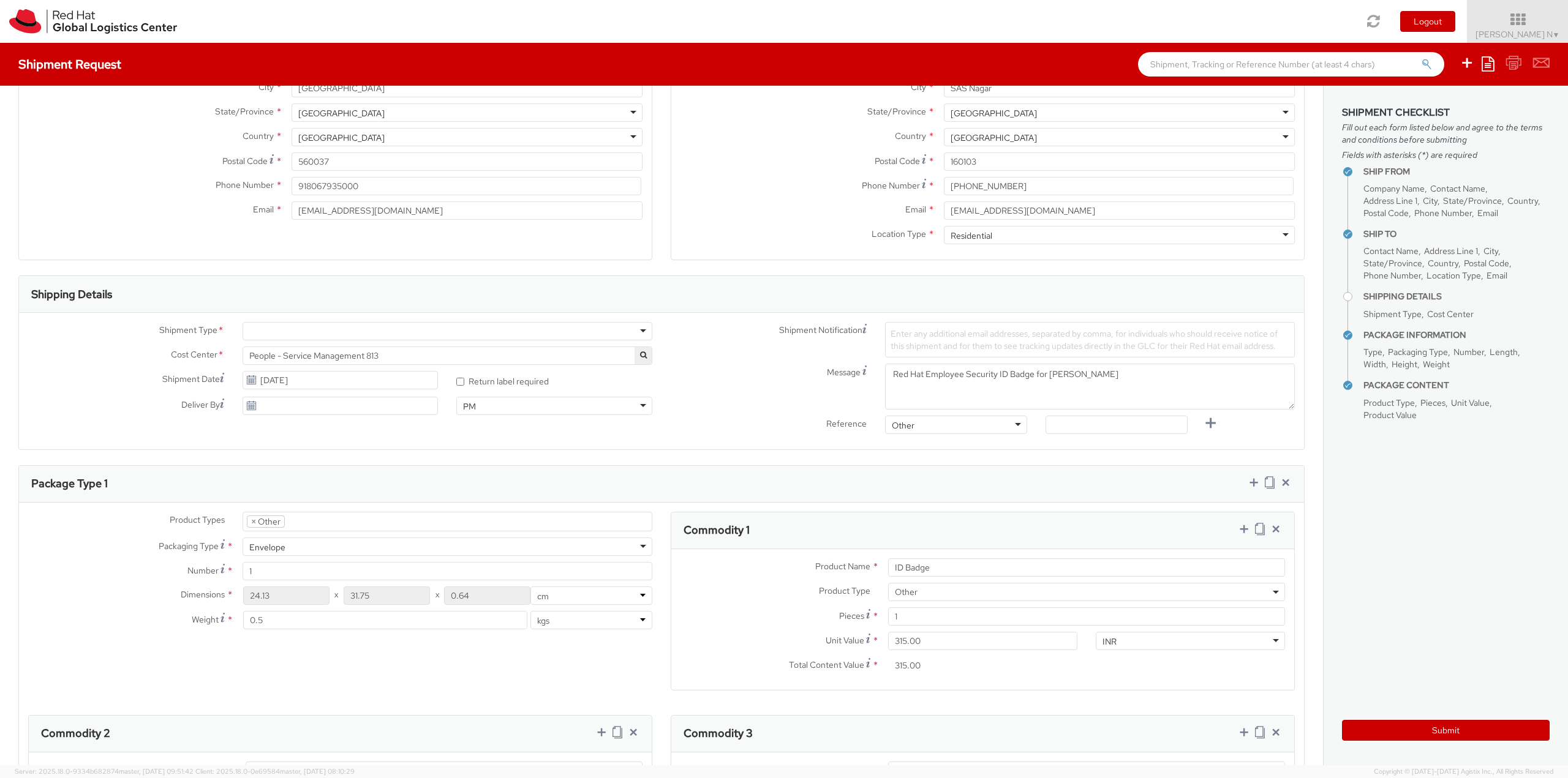
scroll to position [192, 0]
click at [1118, 427] on input "text" at bounding box center [1117, 427] width 142 height 18
click at [350, 434] on div "Shipment Type * Batch Business Cost Center * People - Service Management 813 Pe…" at bounding box center [662, 383] width 1286 height 118
click at [404, 328] on div at bounding box center [448, 333] width 410 height 18
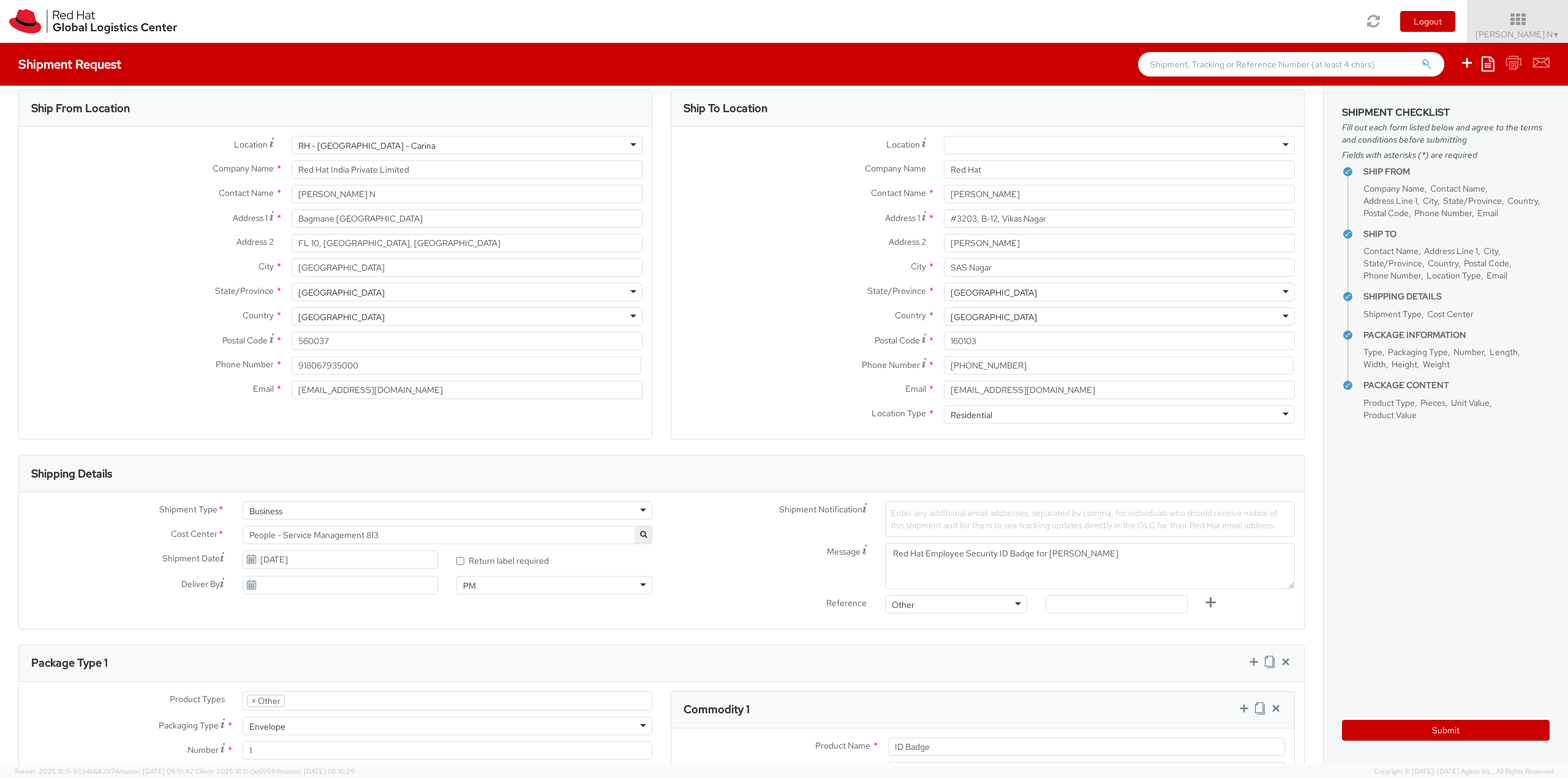
scroll to position [0, 0]
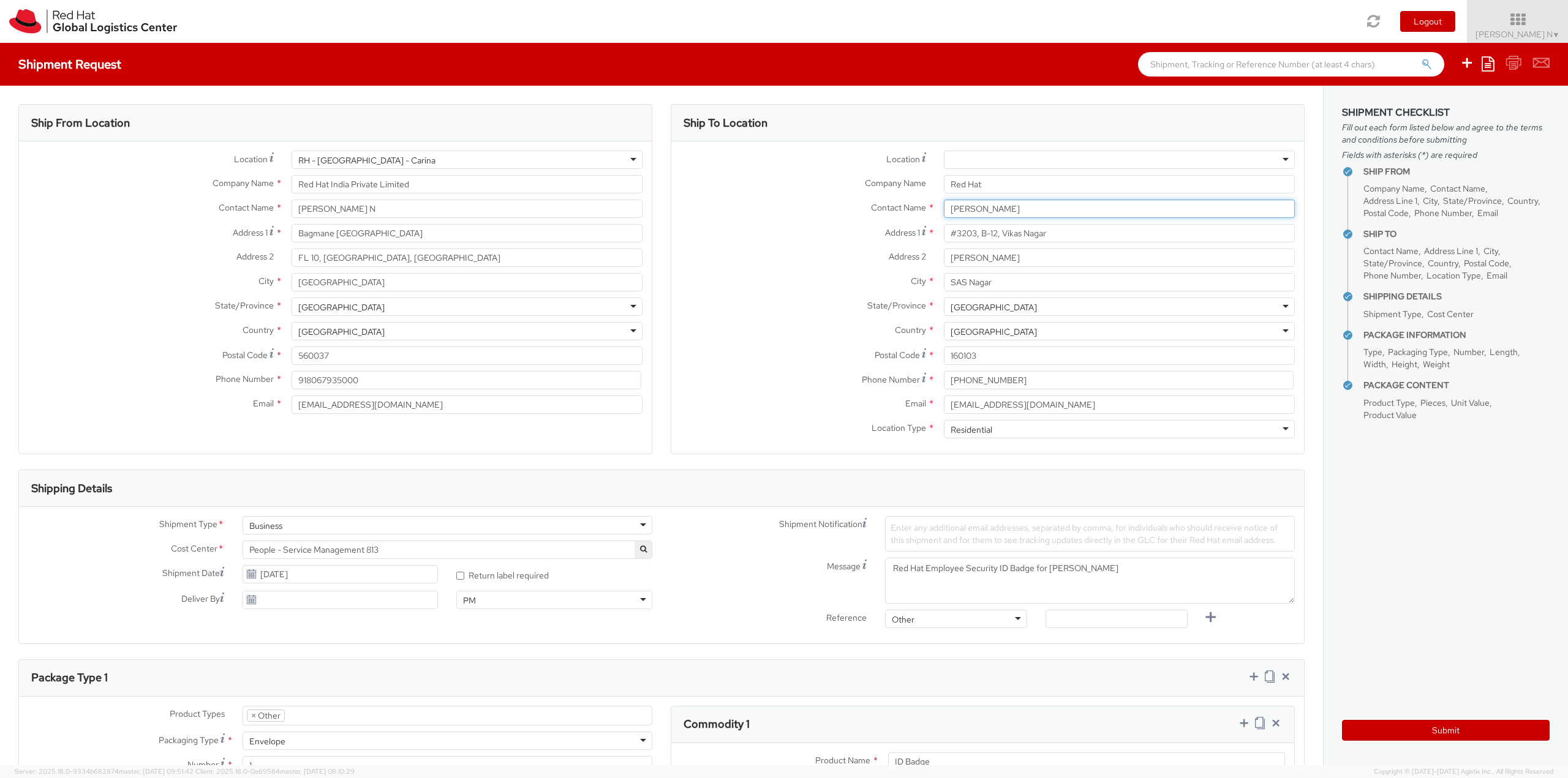
drag, startPoint x: 1030, startPoint y: 206, endPoint x: 872, endPoint y: 198, distance: 158.2
click at [872, 198] on div "Location * RH - Amsterdam - MSO RH - Amsterdam Data Center RH - Ashburn Data Ce…" at bounding box center [988, 297] width 633 height 294
click at [747, 247] on div "Address 1 * #3203, B-12, Vikas Nagar" at bounding box center [988, 236] width 633 height 25
click at [696, 322] on label "Country *" at bounding box center [804, 330] width 264 height 16
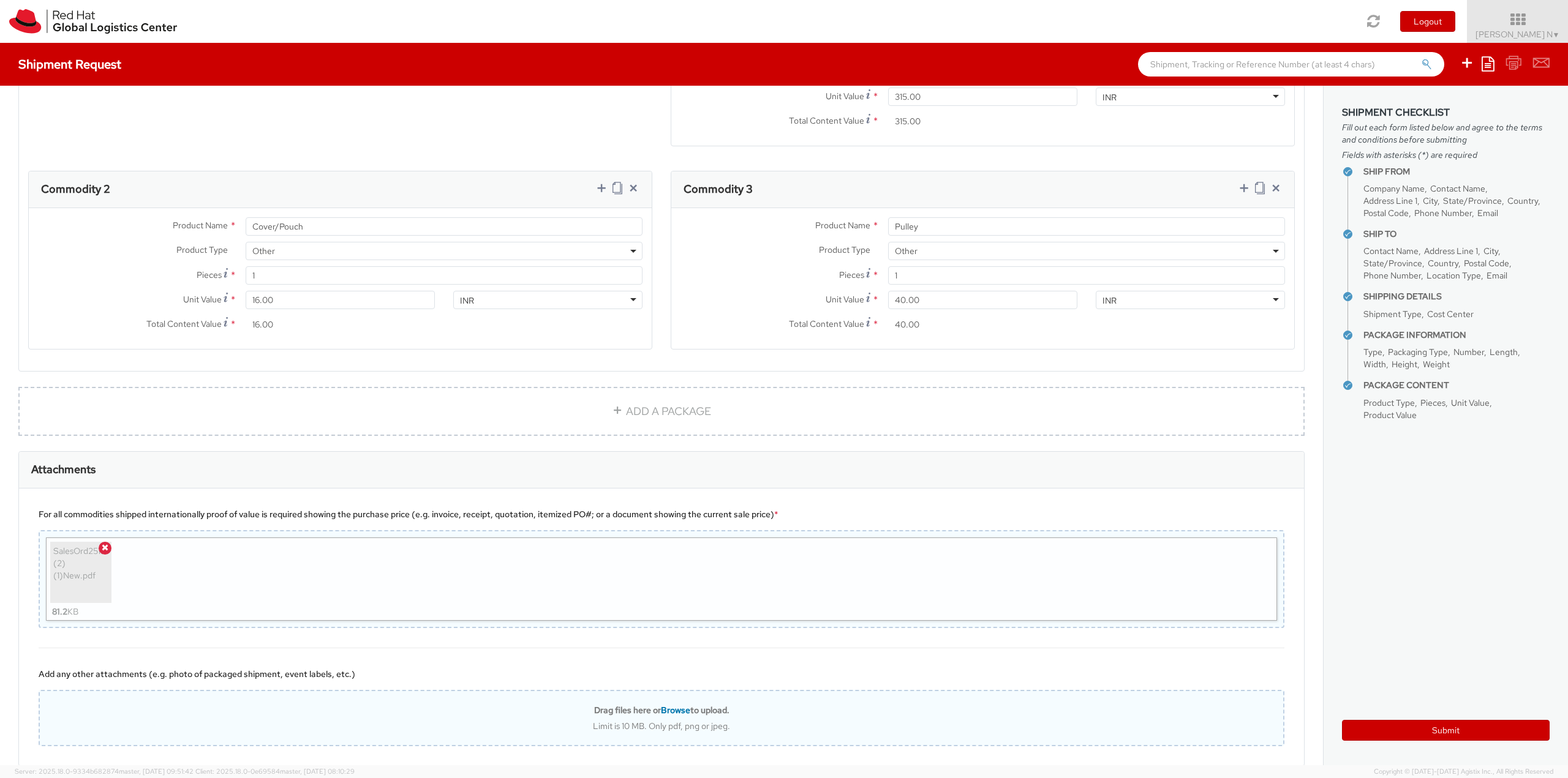
scroll to position [804, 0]
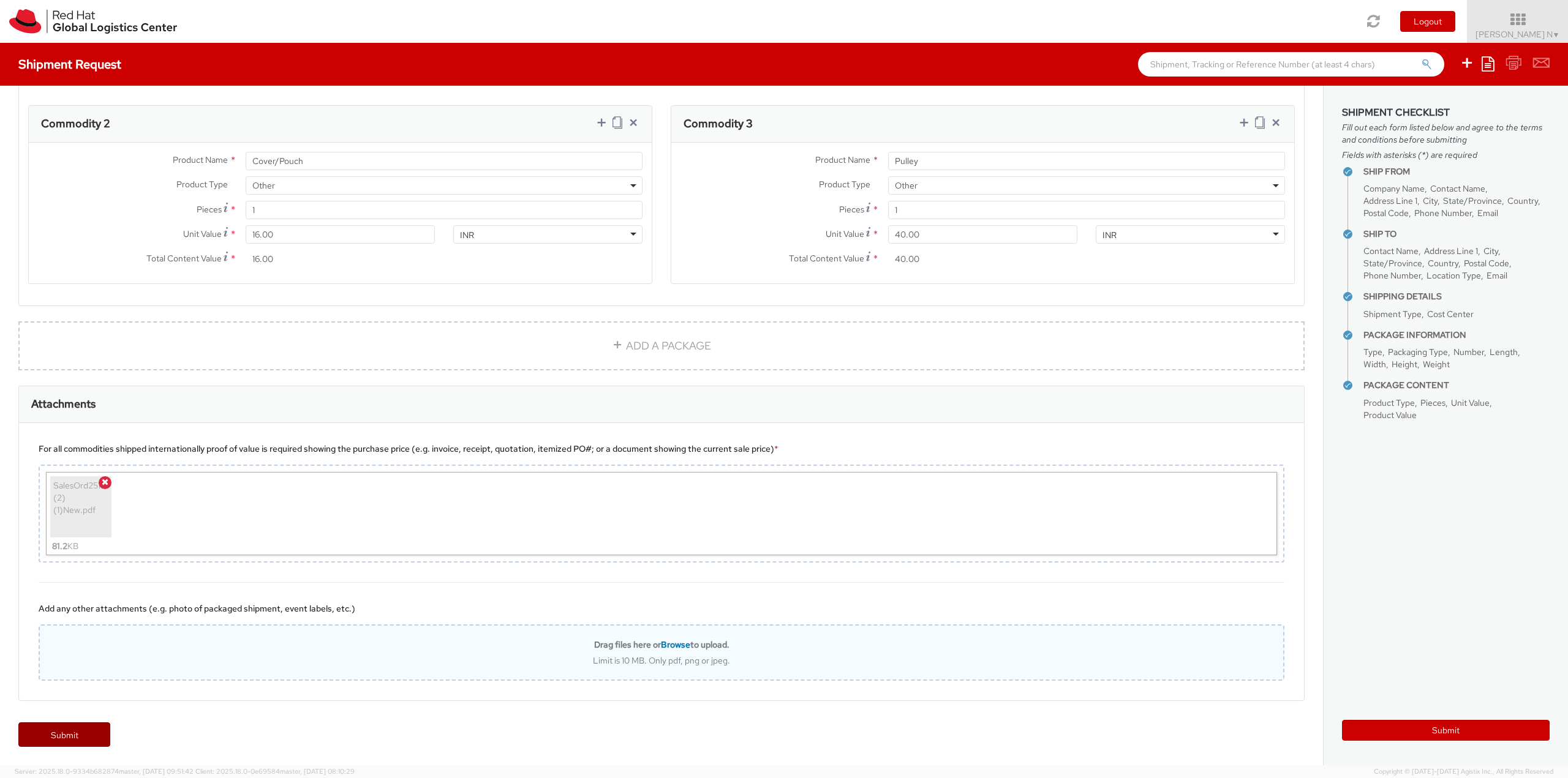
click at [74, 733] on link "Submit" at bounding box center [64, 735] width 91 height 25
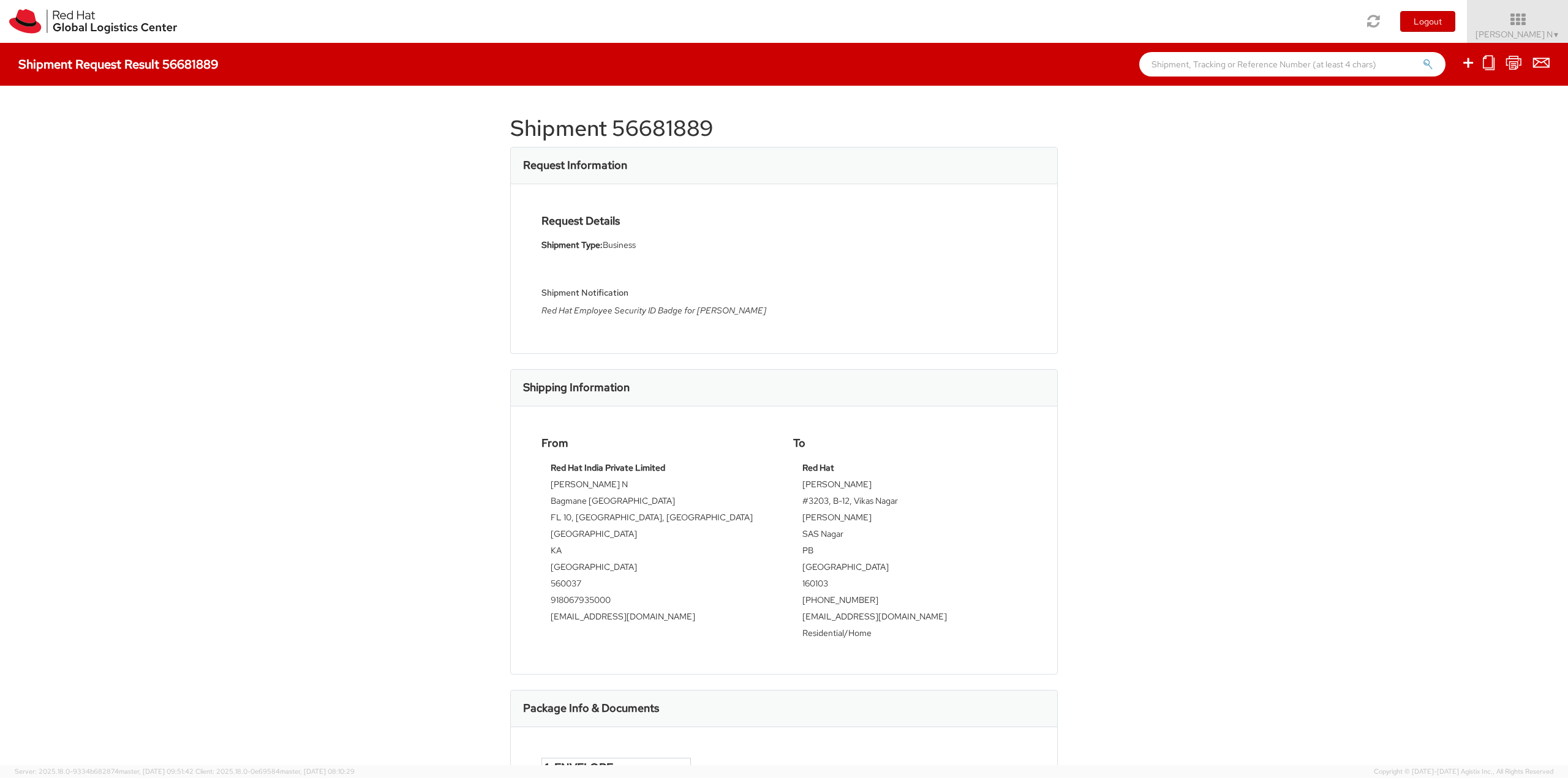
click at [597, 125] on h1 "Shipment 56681889" at bounding box center [784, 128] width 548 height 25
copy div "Shipment 56681889"
